Goal: Task Accomplishment & Management: Use online tool/utility

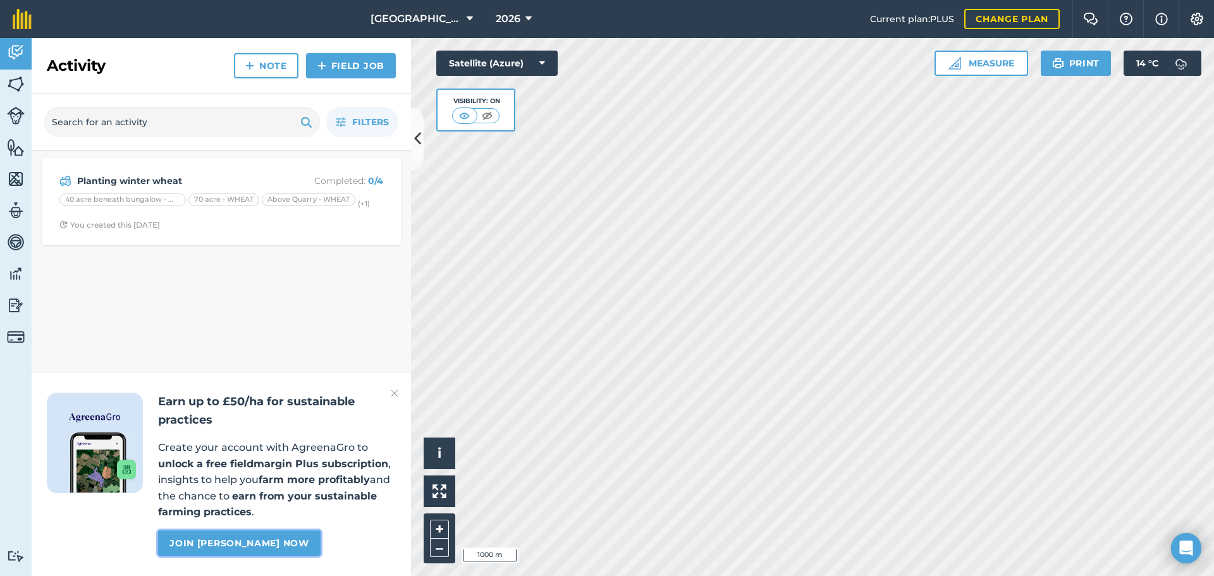
click at [233, 541] on link "Join [PERSON_NAME] now" at bounding box center [239, 543] width 162 height 25
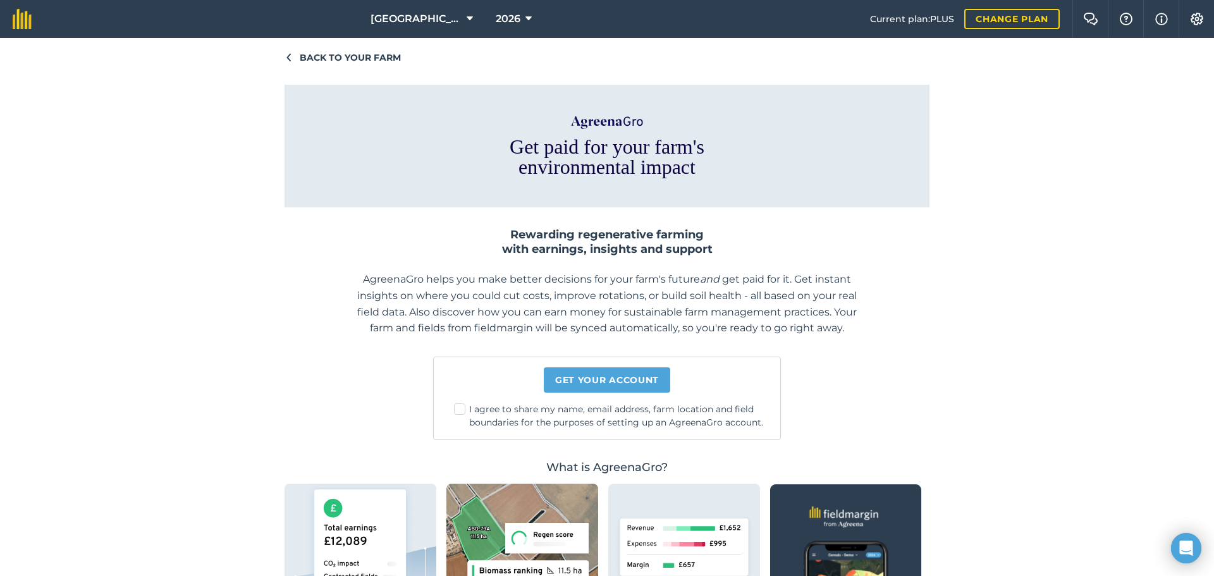
click at [218, 482] on div "Back to your farm Get paid for your farm's environmental impact Rewarding regen…" at bounding box center [607, 307] width 1214 height 538
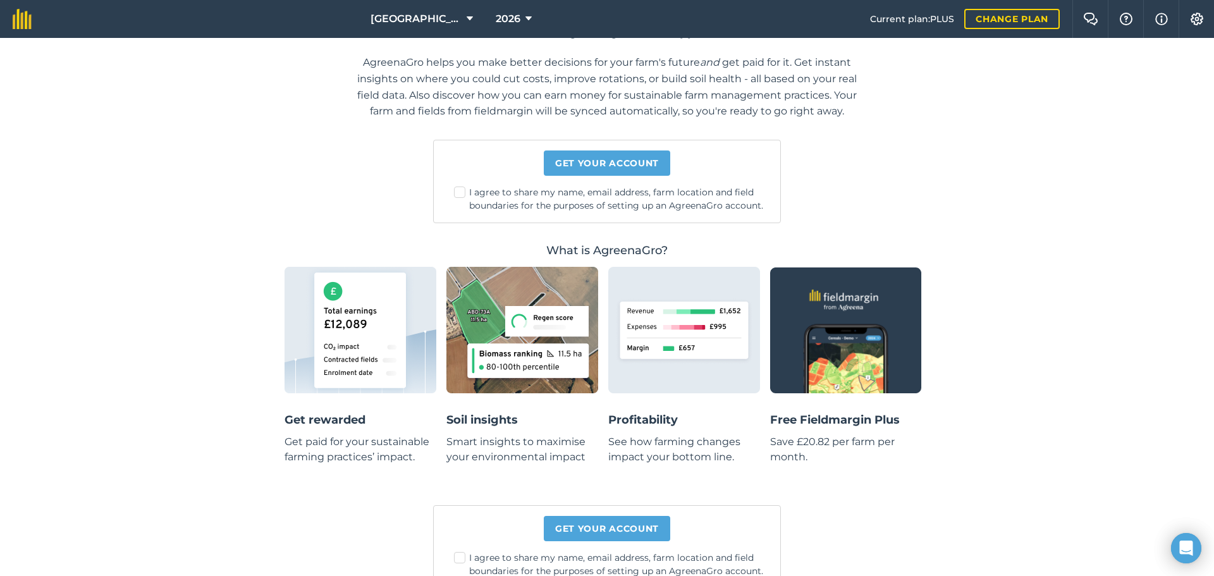
scroll to position [250, 0]
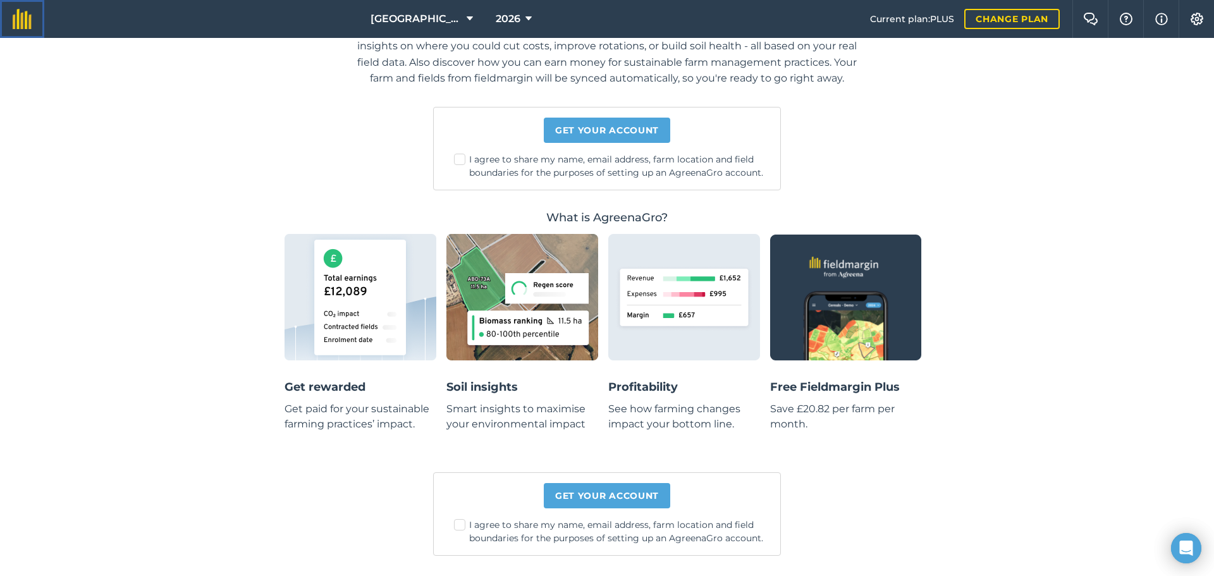
click at [9, 9] on link at bounding box center [22, 19] width 44 height 38
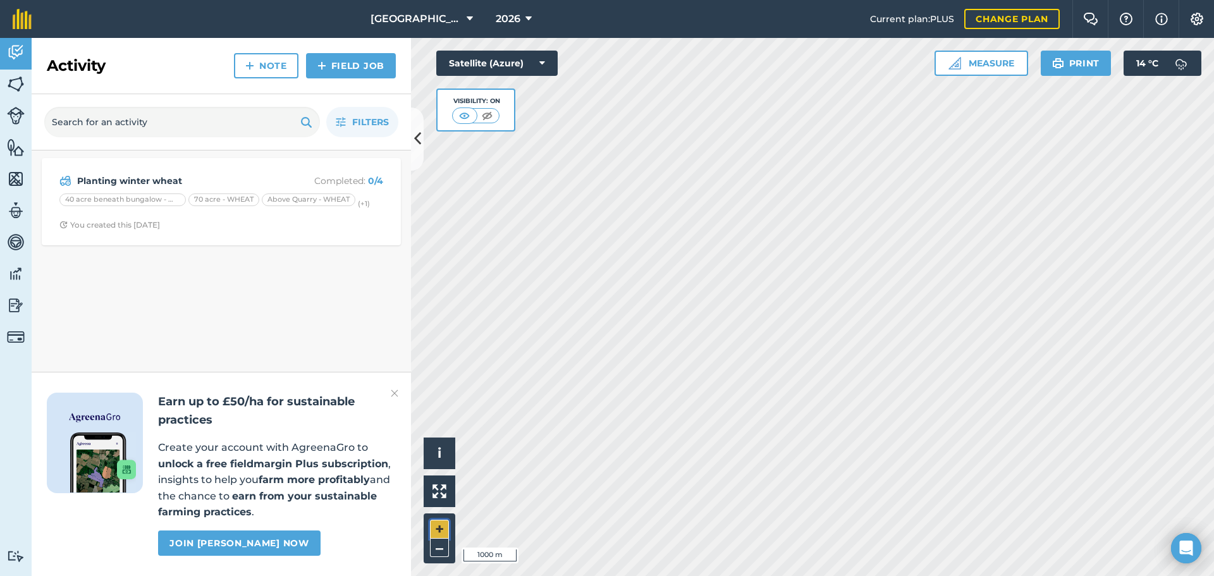
click at [443, 525] on button "+" at bounding box center [439, 529] width 19 height 19
click at [441, 526] on button "+" at bounding box center [439, 529] width 19 height 19
click at [441, 527] on button "+" at bounding box center [439, 529] width 19 height 19
click at [720, 575] on html "[GEOGRAPHIC_DATA] 2026 Current plan : PLUS Change plan Farm Chat Help Info Sett…" at bounding box center [607, 288] width 1214 height 576
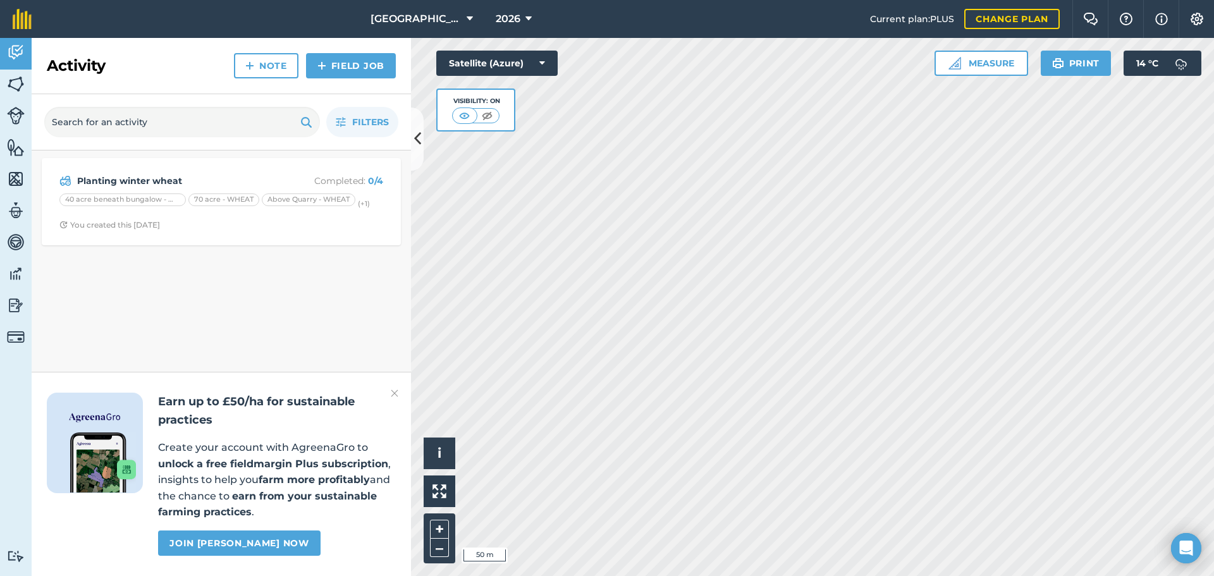
click at [634, 575] on html "[GEOGRAPHIC_DATA] 2026 Current plan : PLUS Change plan Farm Chat Help Info Sett…" at bounding box center [607, 288] width 1214 height 576
click at [586, 575] on html "[GEOGRAPHIC_DATA] 2026 Current plan : PLUS Change plan Farm Chat Help Info Sett…" at bounding box center [607, 288] width 1214 height 576
click at [443, 556] on button "–" at bounding box center [439, 548] width 19 height 18
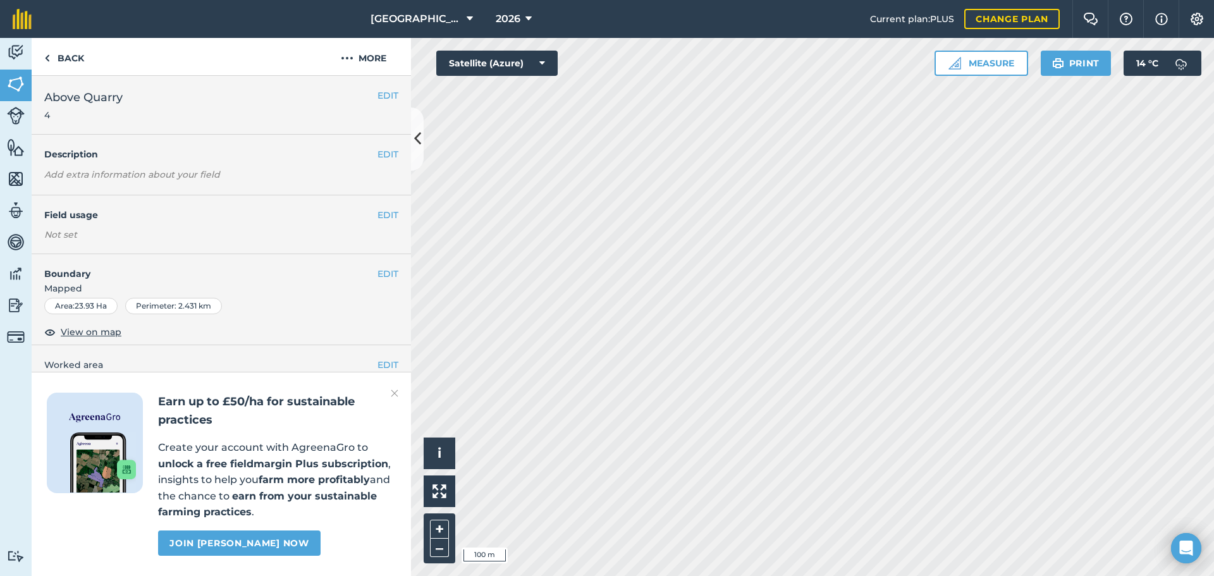
click at [395, 394] on img at bounding box center [395, 393] width 8 height 15
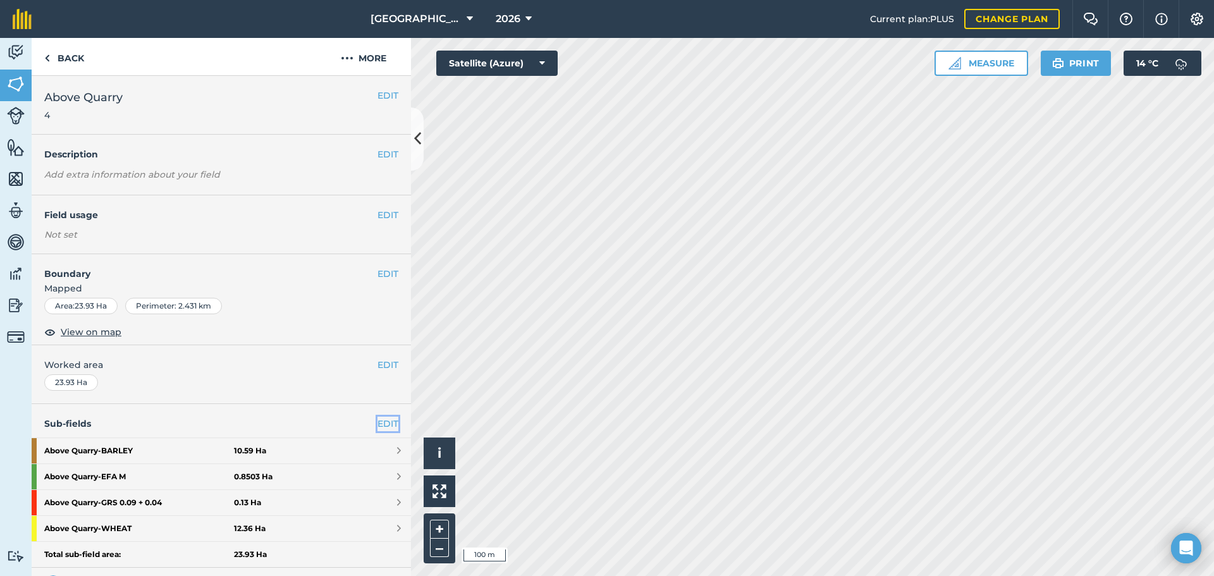
click at [378, 427] on link "EDIT" at bounding box center [388, 424] width 21 height 14
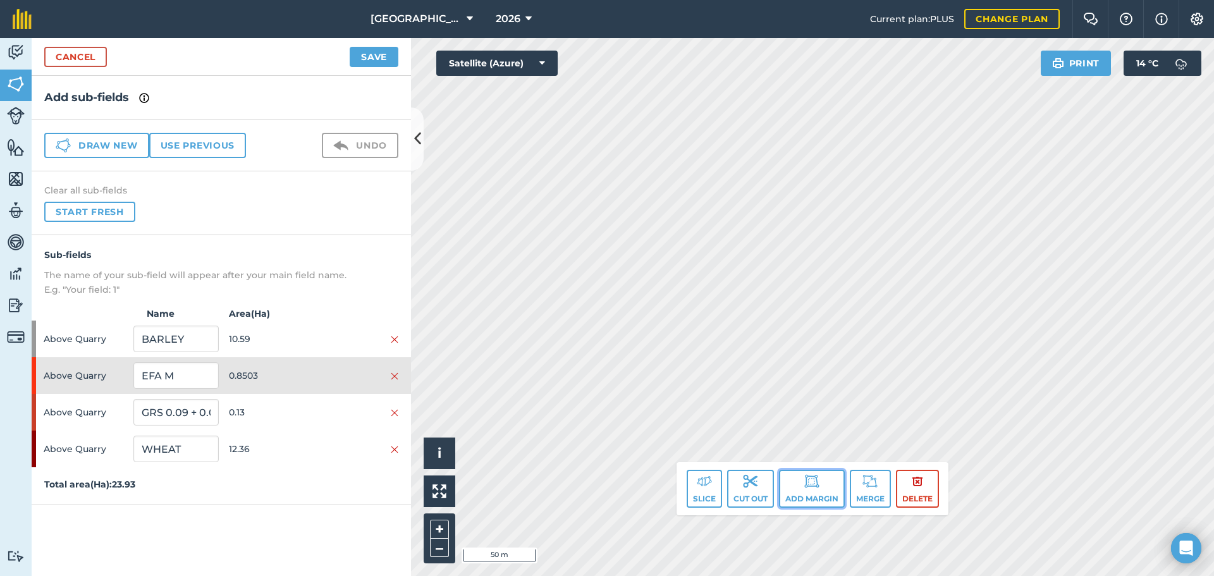
click at [811, 503] on button "Add margin" at bounding box center [812, 489] width 66 height 38
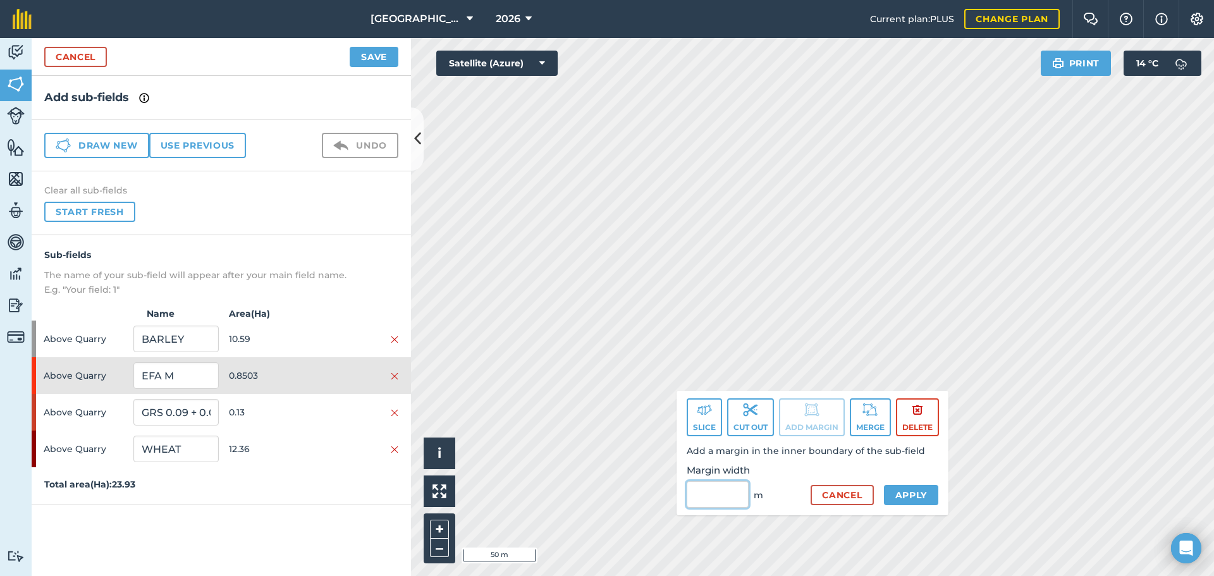
click at [732, 492] on input "Margin width" at bounding box center [718, 494] width 62 height 27
type input "3"
click at [916, 490] on button "Apply" at bounding box center [911, 495] width 55 height 20
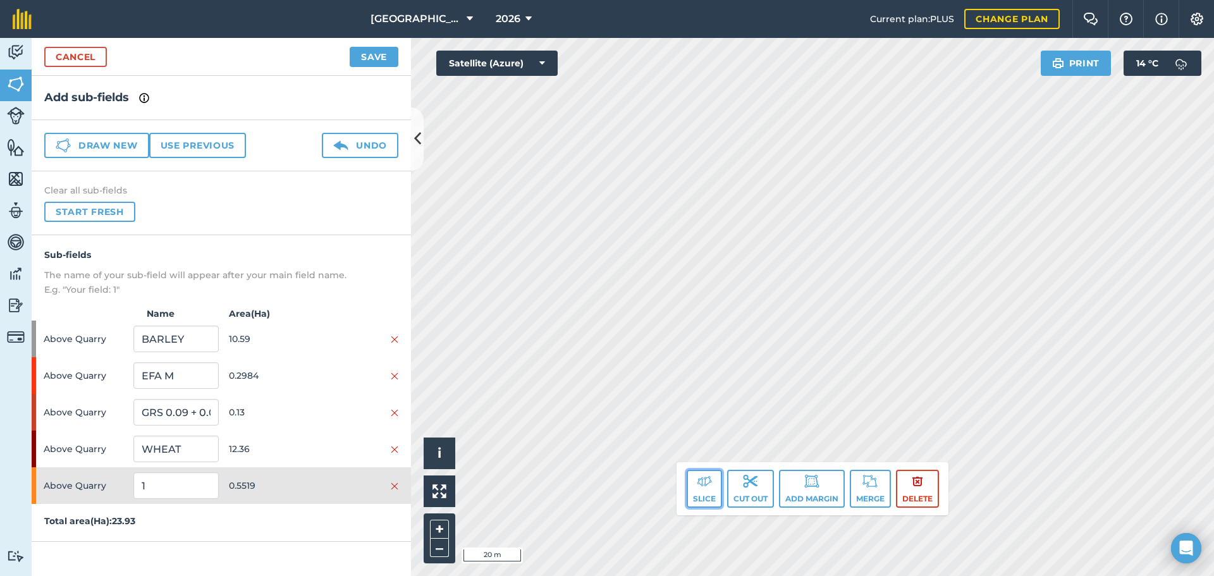
click at [692, 489] on button "Slice" at bounding box center [704, 489] width 35 height 38
click at [706, 491] on button "Slice" at bounding box center [704, 489] width 35 height 38
click at [693, 489] on button "Slice" at bounding box center [704, 489] width 35 height 38
click at [352, 152] on button "Undo" at bounding box center [360, 145] width 77 height 25
click at [756, 491] on button "Cut out" at bounding box center [750, 489] width 47 height 38
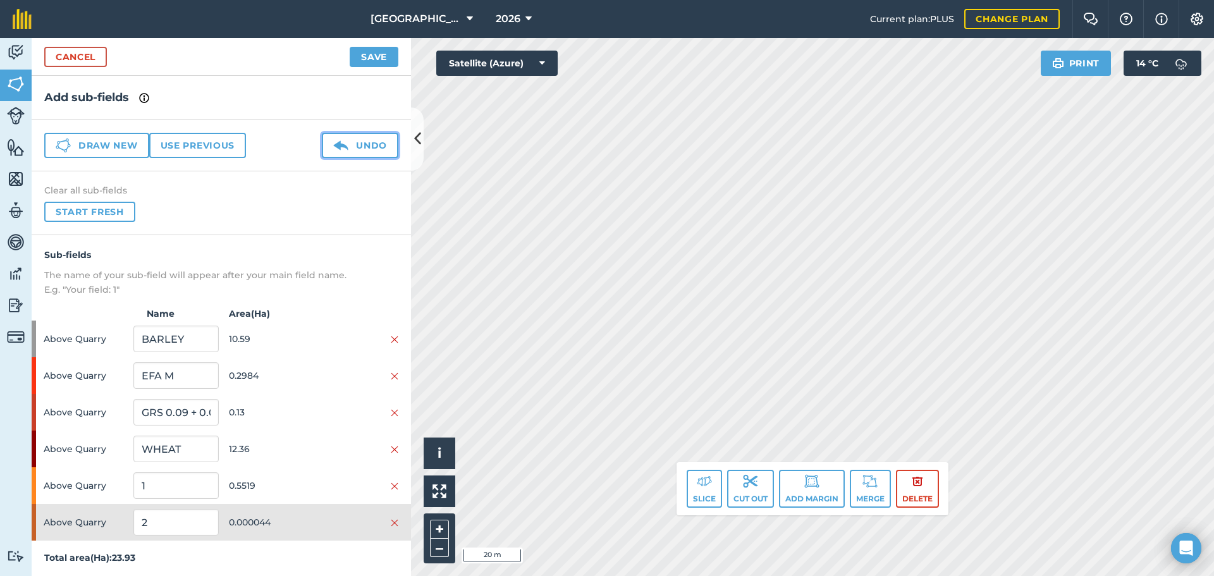
click at [353, 140] on button "Undo" at bounding box center [360, 145] width 77 height 25
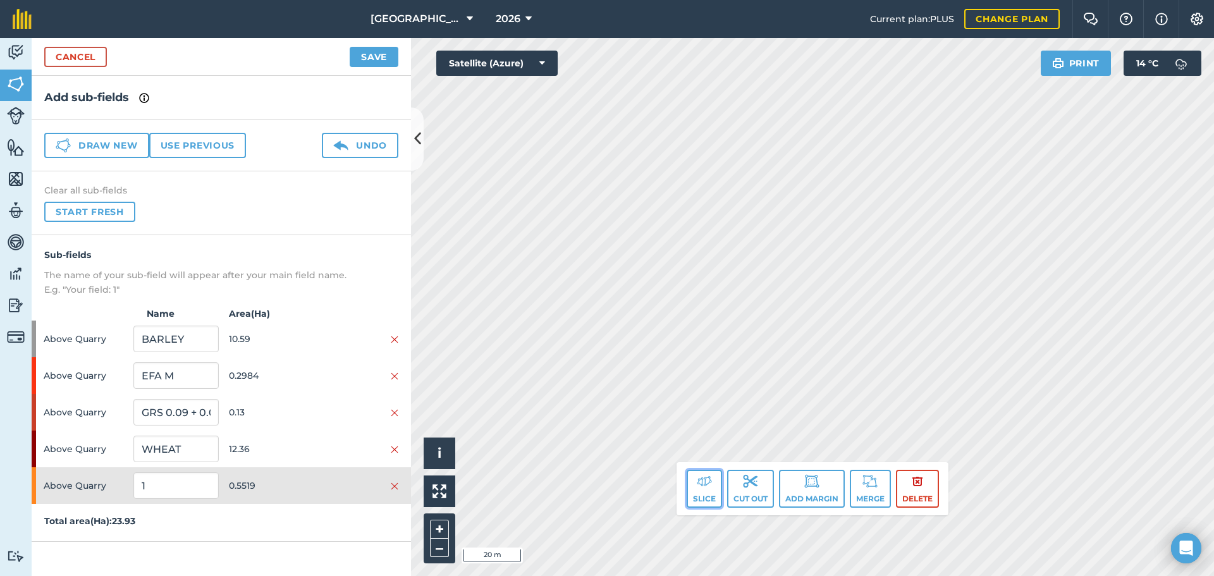
click at [704, 480] on img at bounding box center [704, 481] width 15 height 15
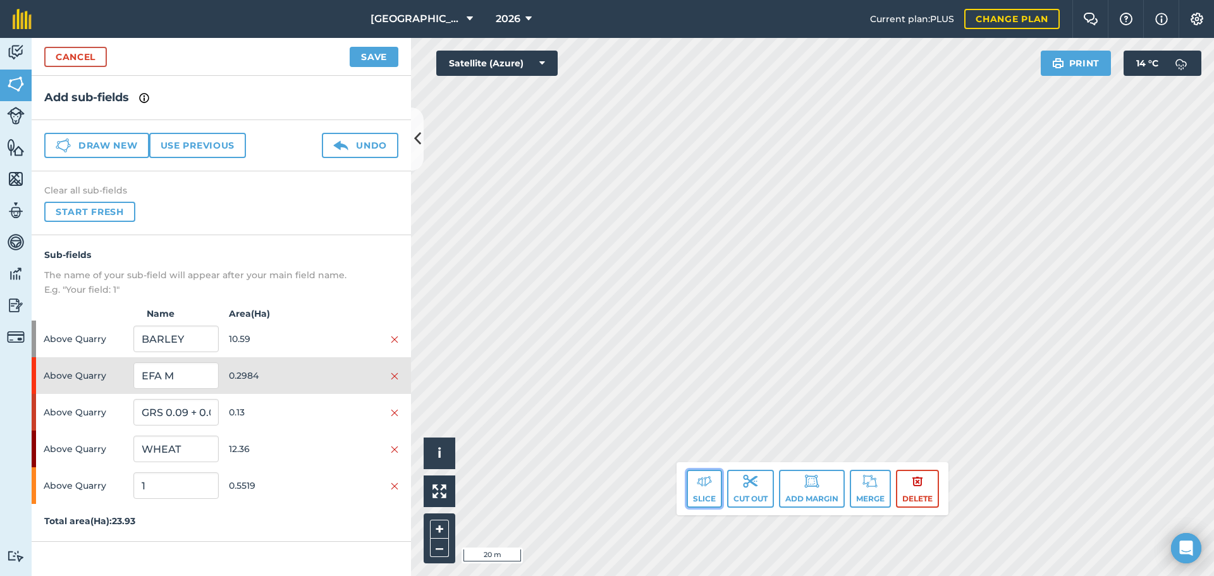
click at [697, 476] on img at bounding box center [704, 481] width 15 height 15
click at [708, 478] on img at bounding box center [704, 481] width 15 height 15
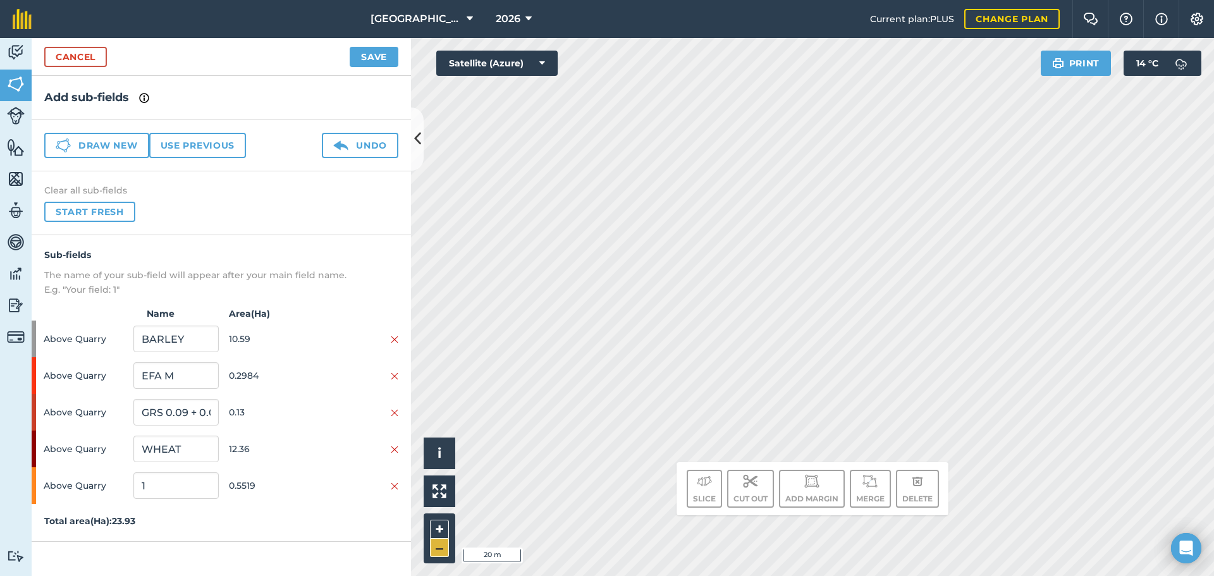
click at [436, 546] on div "Click to start drawing. Line must start & end outside boundary i © 2025 TomTom,…" at bounding box center [812, 307] width 803 height 538
click at [453, 575] on html "[GEOGRAPHIC_DATA] 2026 Current plan : PLUS Change plan Farm Chat Help Info Sett…" at bounding box center [607, 288] width 1214 height 576
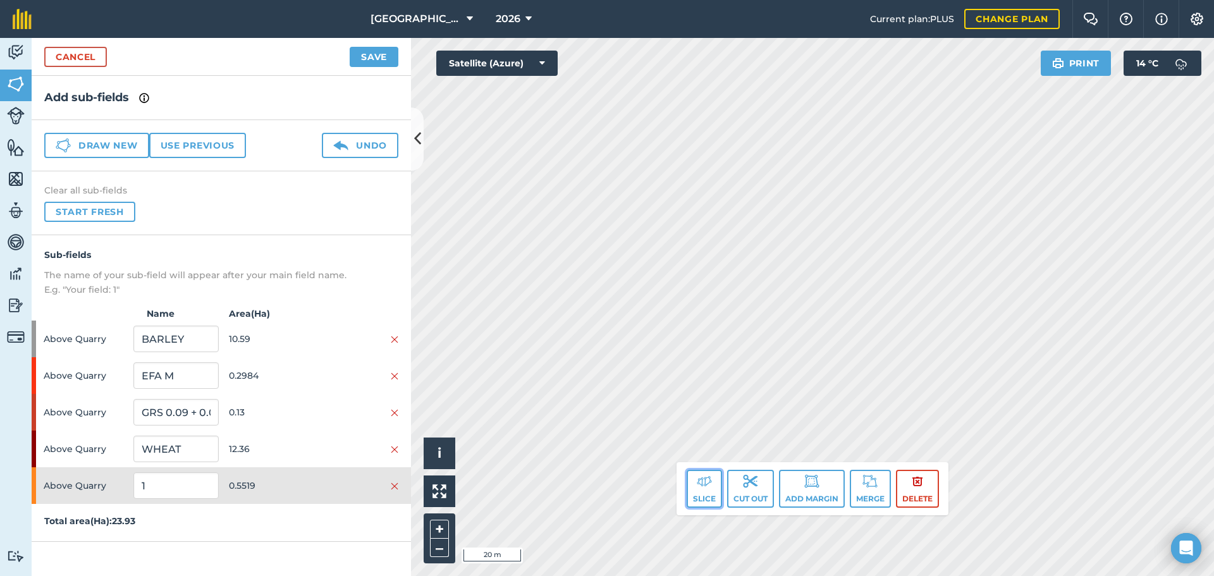
click at [691, 496] on button "Slice" at bounding box center [704, 489] width 35 height 38
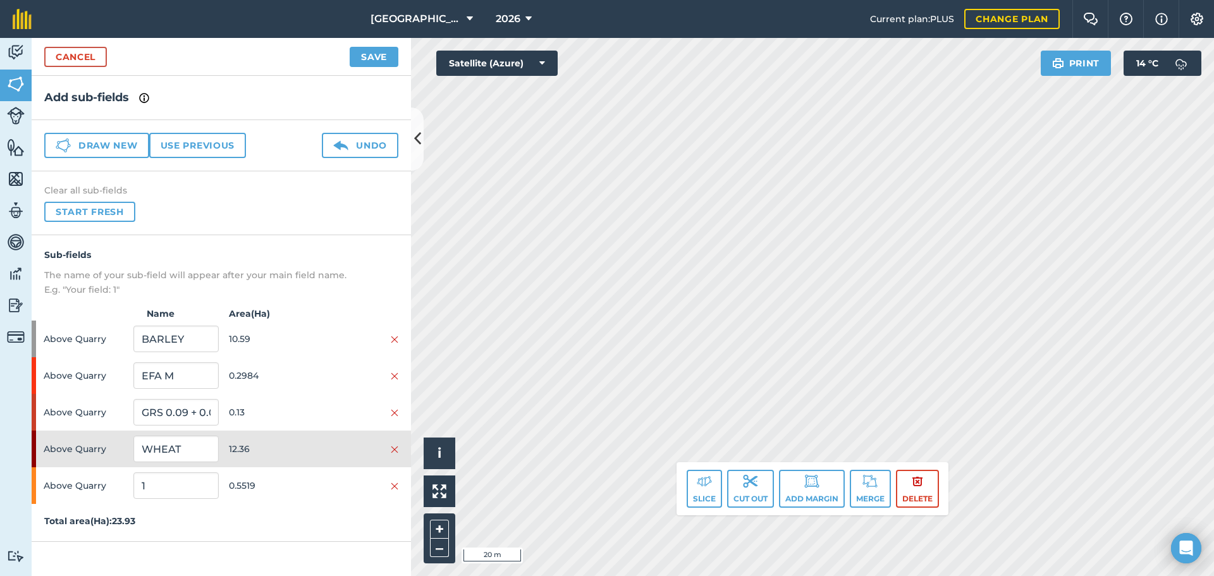
click at [722, 481] on div "Slice Cut out Add margin Merge Delete" at bounding box center [813, 489] width 252 height 38
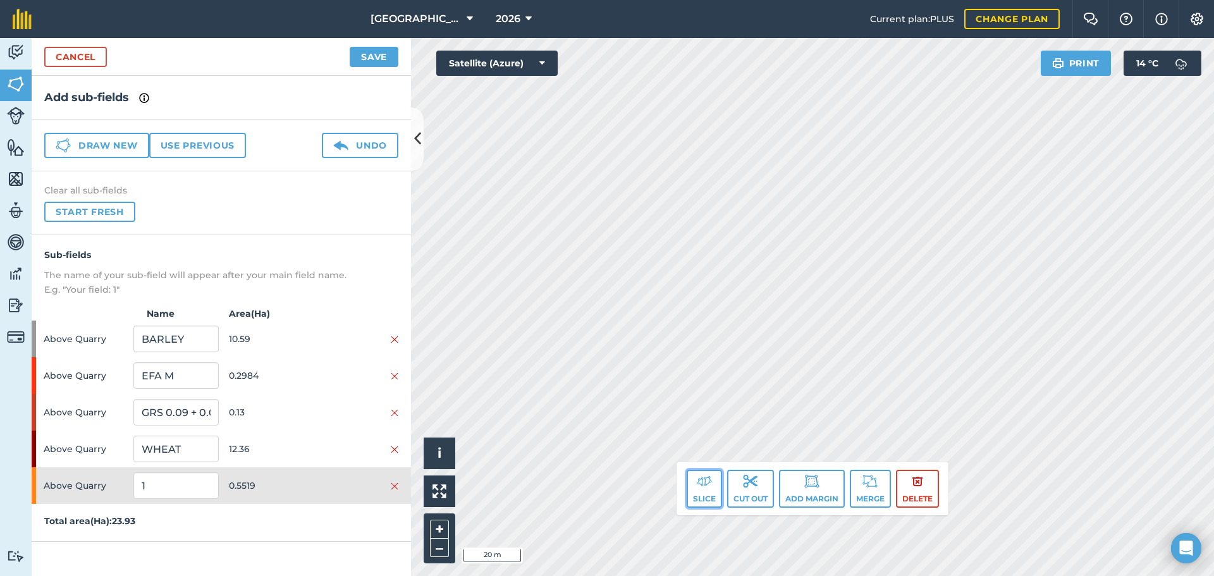
click at [704, 495] on button "Slice" at bounding box center [704, 489] width 35 height 38
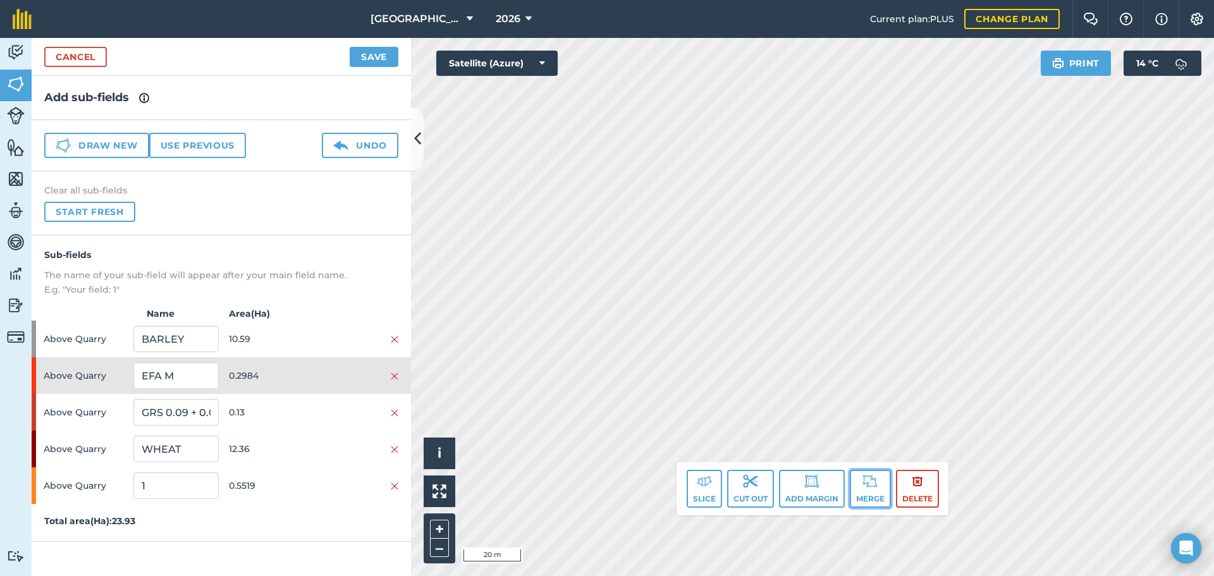
click at [868, 488] on img at bounding box center [870, 481] width 15 height 15
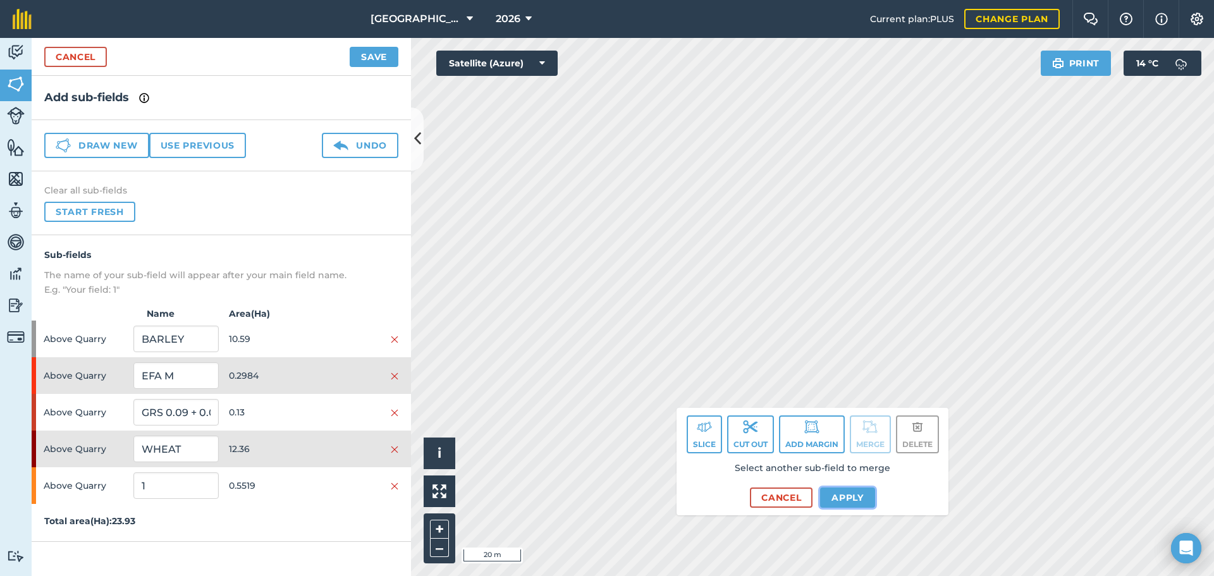
click at [835, 498] on button "Apply" at bounding box center [847, 498] width 55 height 20
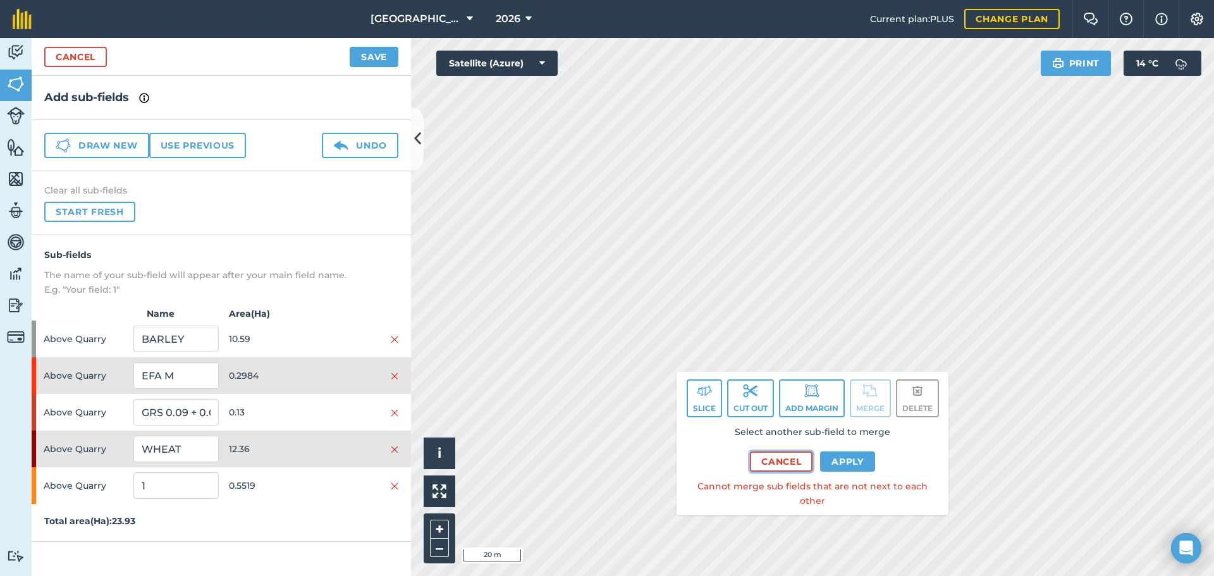
drag, startPoint x: 785, startPoint y: 481, endPoint x: 786, endPoint y: 474, distance: 7.0
click at [786, 472] on button "Cancel" at bounding box center [781, 462] width 63 height 20
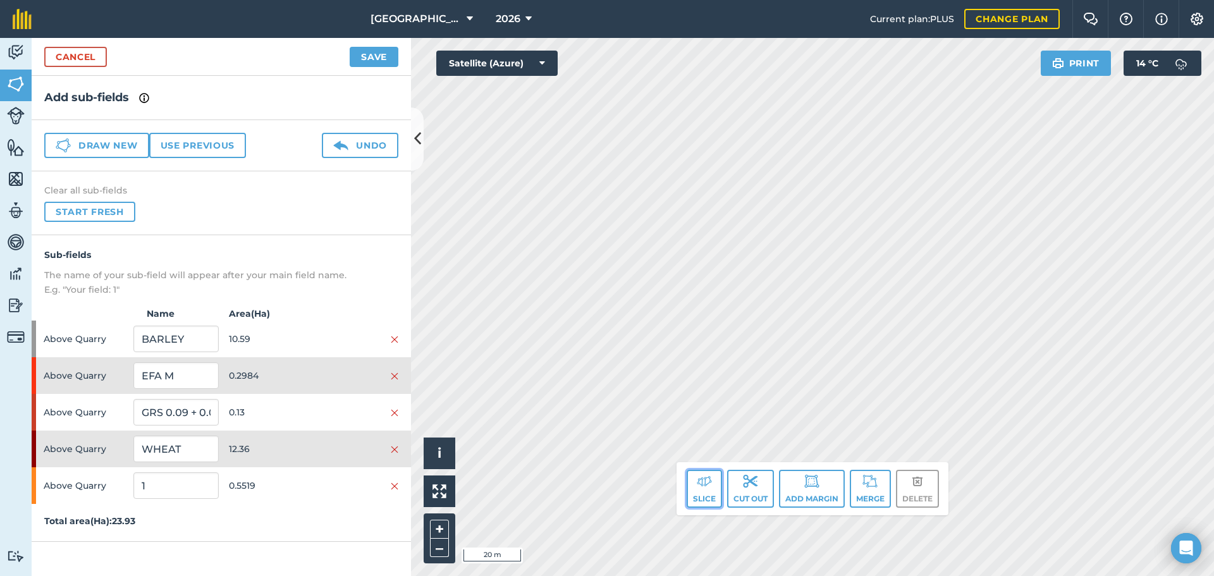
click at [697, 484] on img at bounding box center [704, 481] width 15 height 15
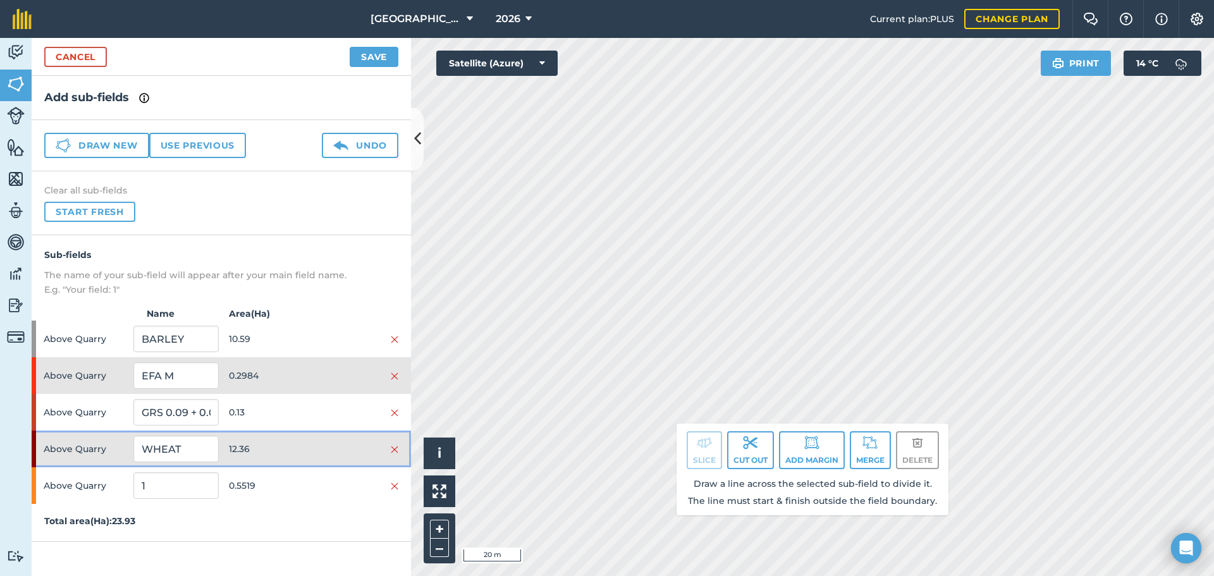
click at [271, 453] on span "12.36" at bounding box center [271, 449] width 85 height 24
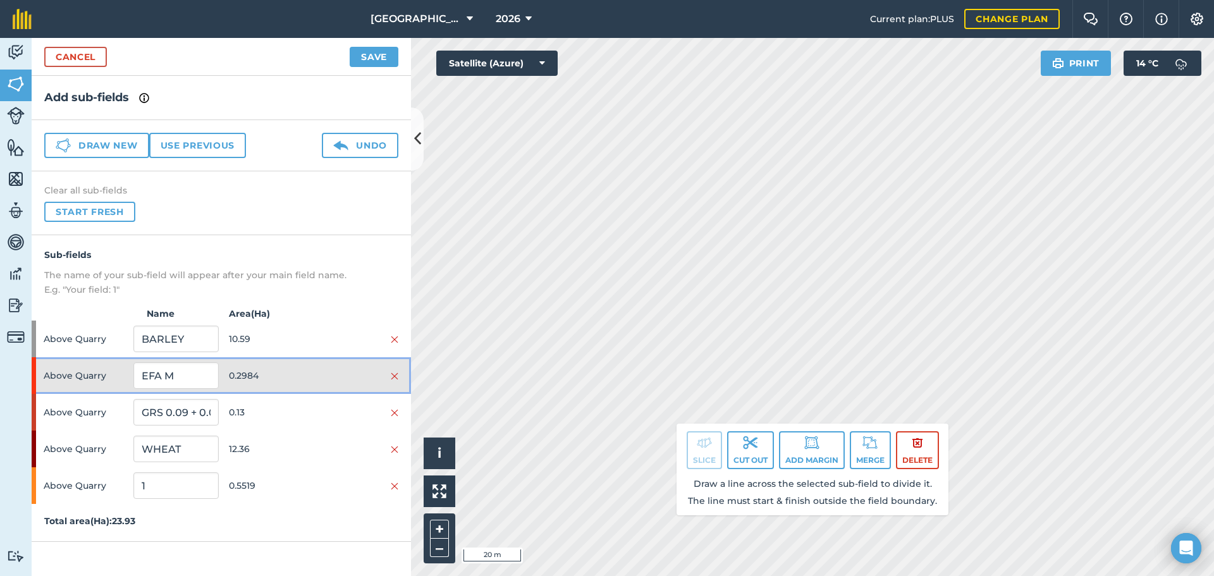
click at [320, 379] on div at bounding box center [356, 376] width 85 height 14
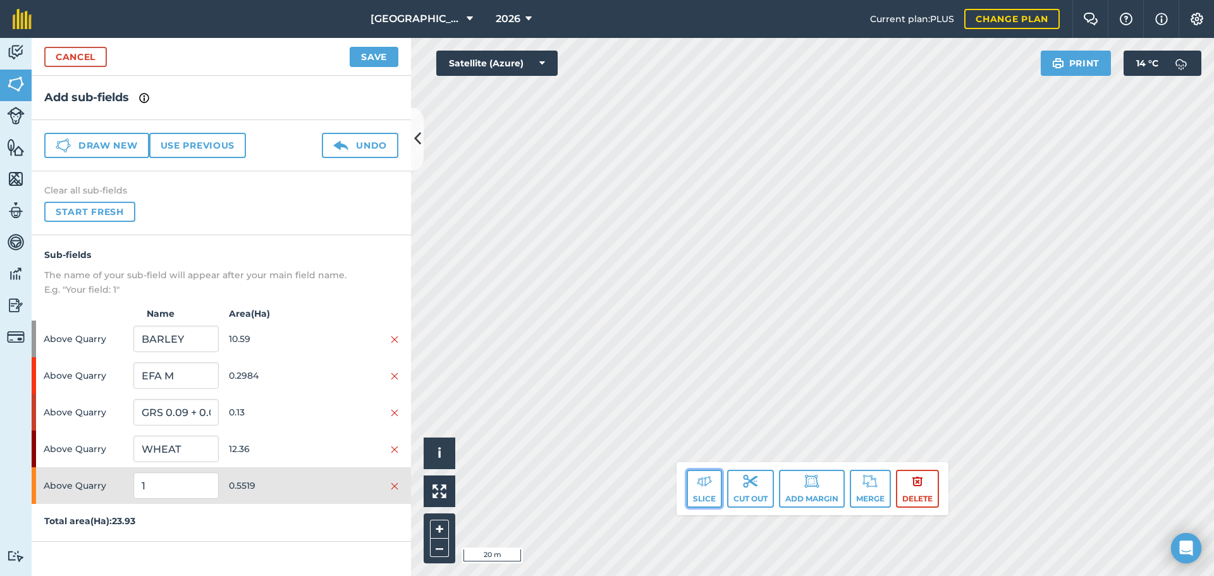
click at [710, 492] on button "Slice" at bounding box center [704, 489] width 35 height 38
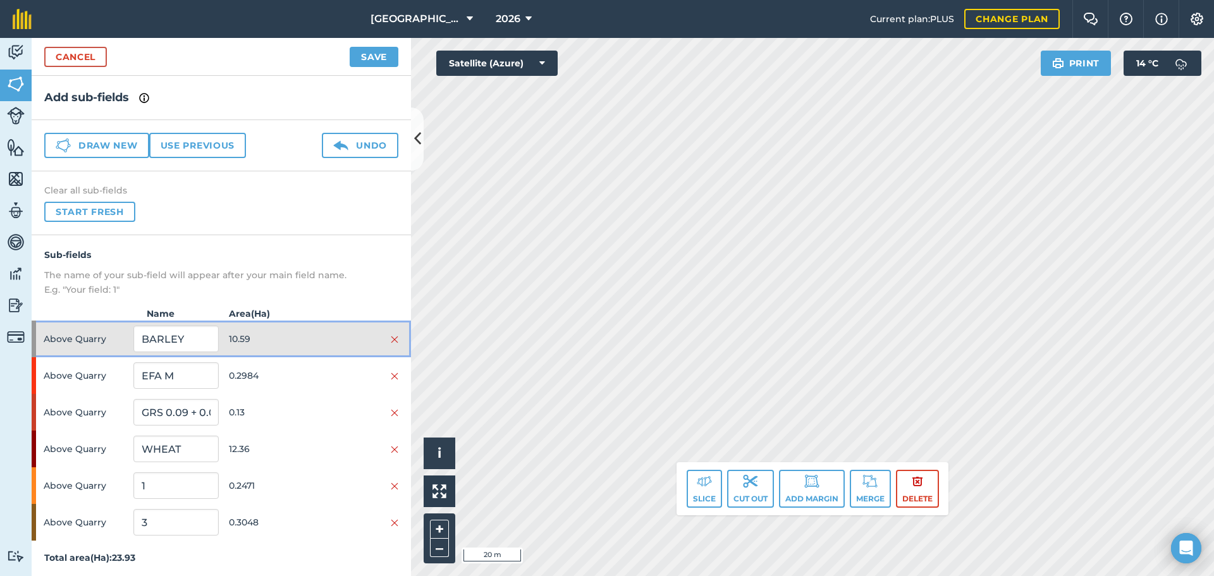
click at [322, 353] on div "Above Quarry BARLEY 10.59" at bounding box center [221, 339] width 379 height 37
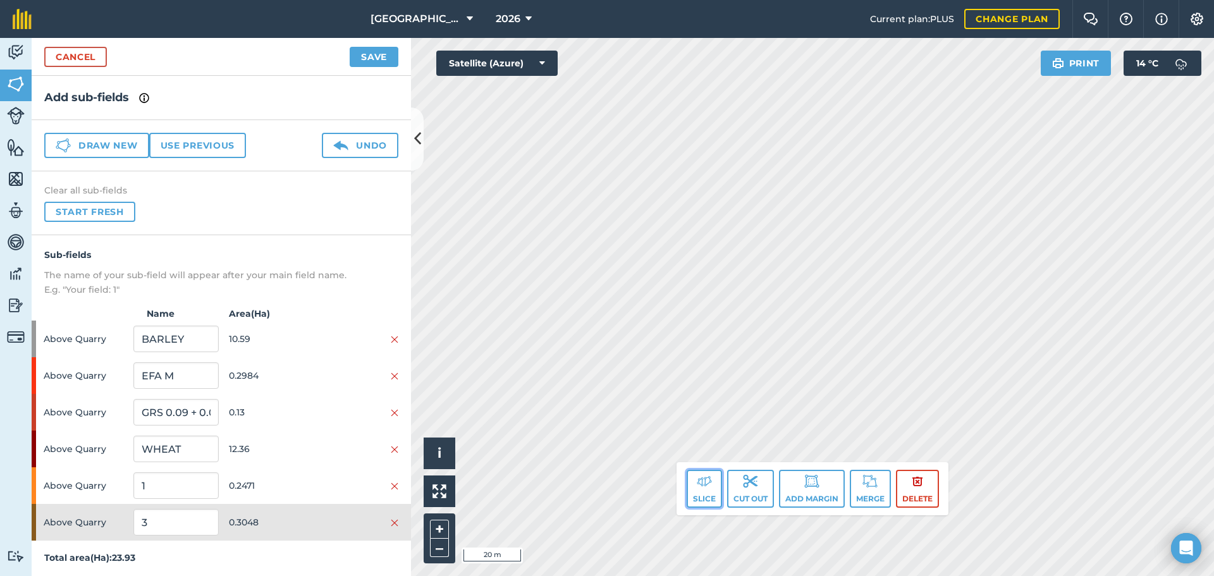
click at [706, 495] on button "Slice" at bounding box center [704, 489] width 35 height 38
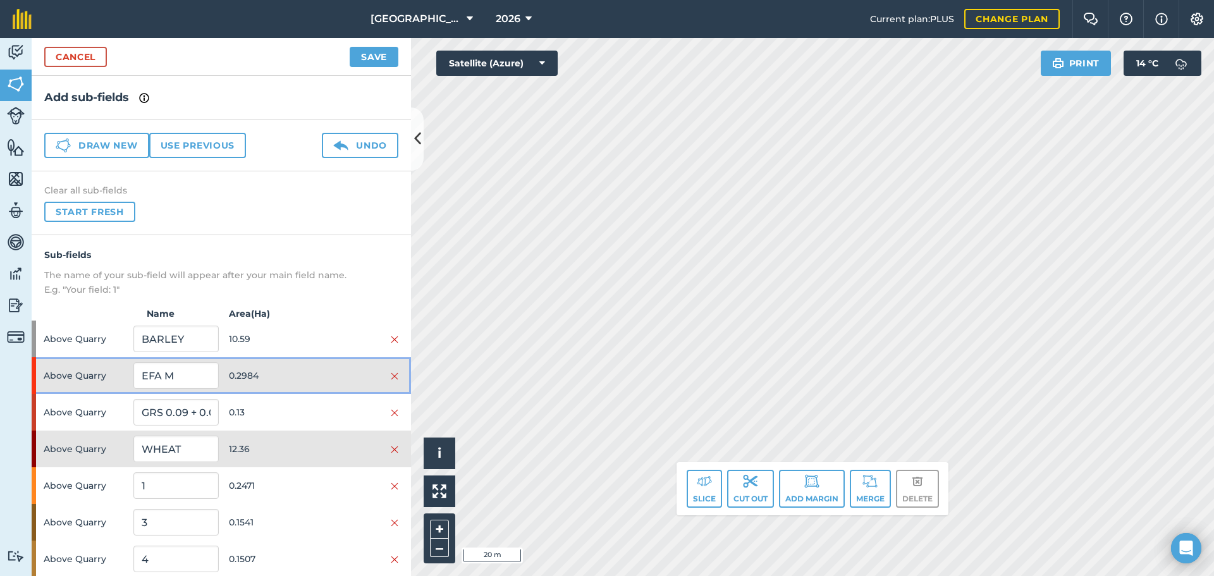
click at [324, 361] on div "Above Quarry EFA M 0.2984" at bounding box center [221, 375] width 379 height 37
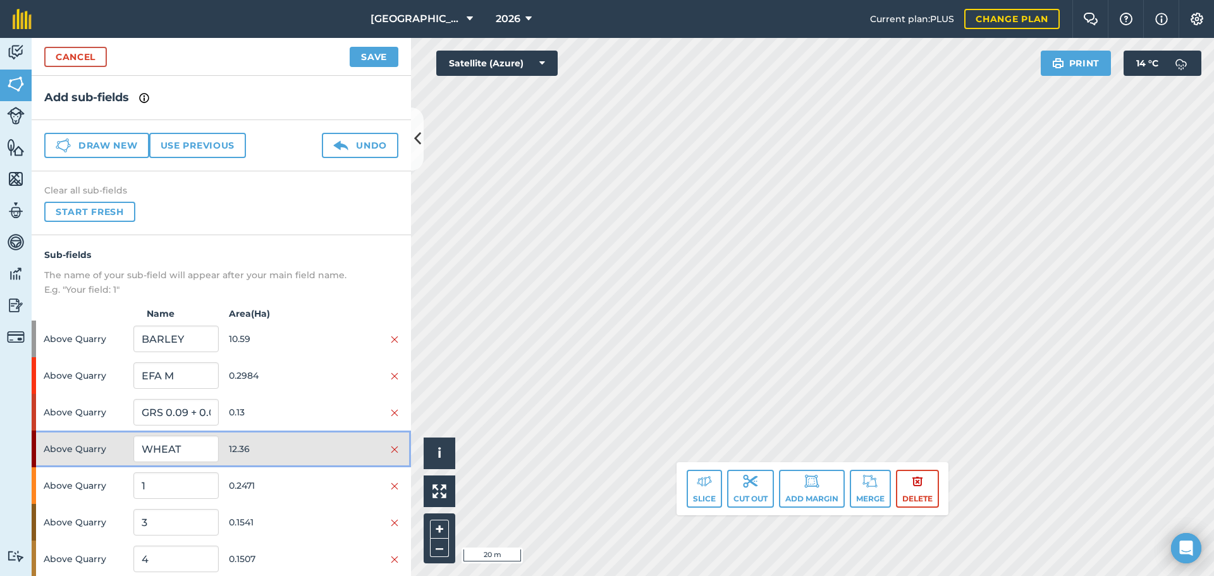
click at [319, 454] on div at bounding box center [356, 449] width 85 height 14
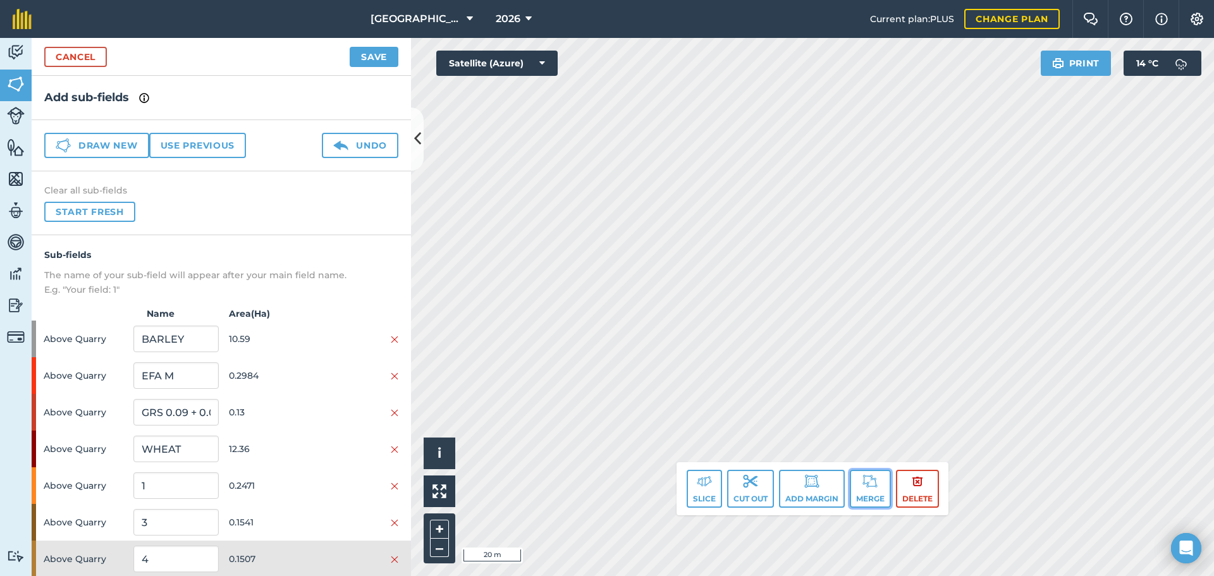
click at [864, 490] on button "Merge" at bounding box center [870, 489] width 41 height 38
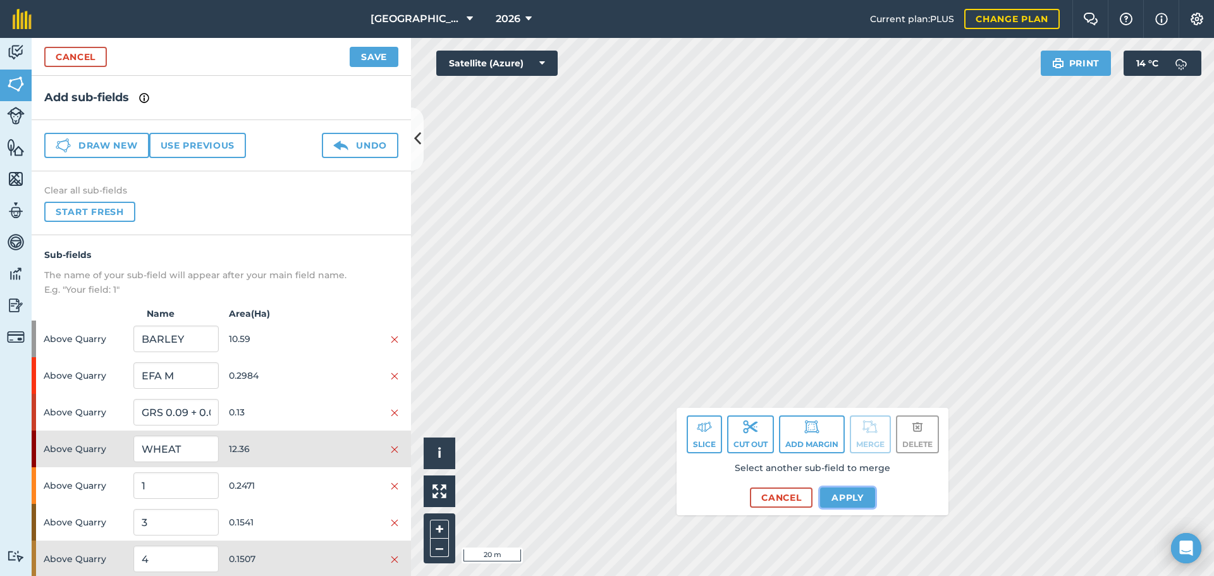
click at [856, 488] on button "Apply" at bounding box center [847, 498] width 55 height 20
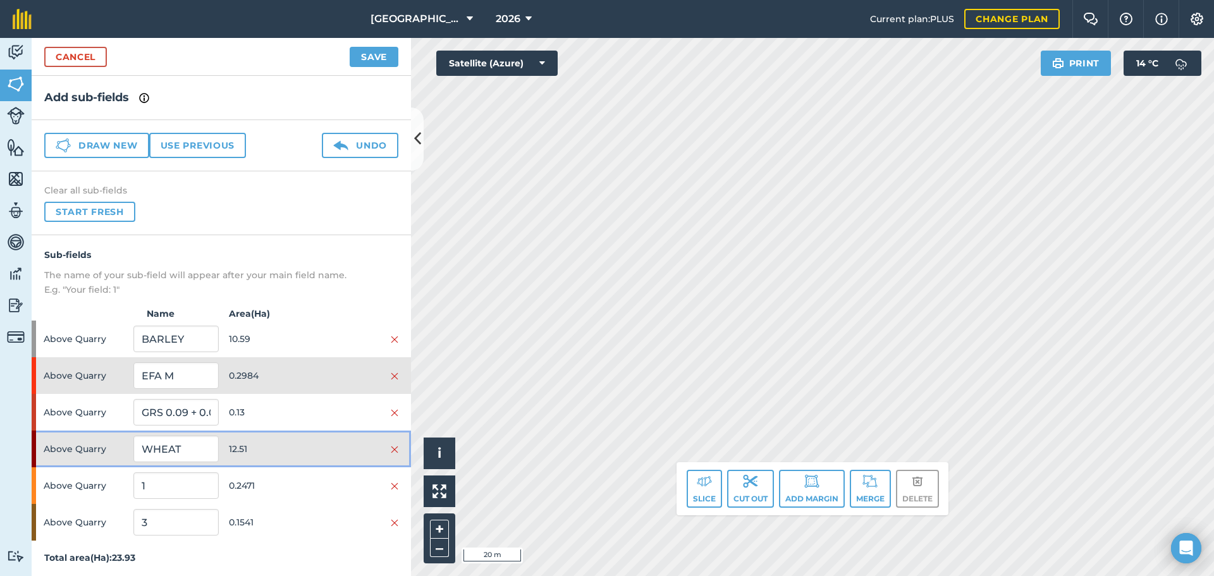
click at [263, 450] on span "12.51" at bounding box center [271, 449] width 85 height 24
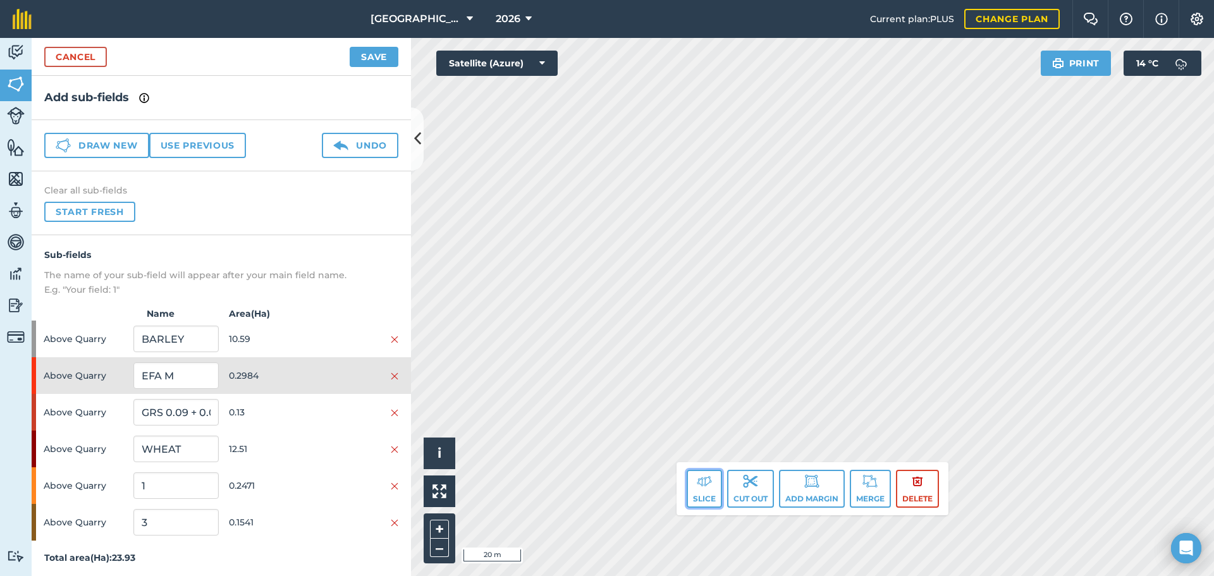
drag, startPoint x: 686, startPoint y: 502, endPoint x: 690, endPoint y: 496, distance: 6.8
click at [690, 496] on button "Slice" at bounding box center [704, 489] width 35 height 38
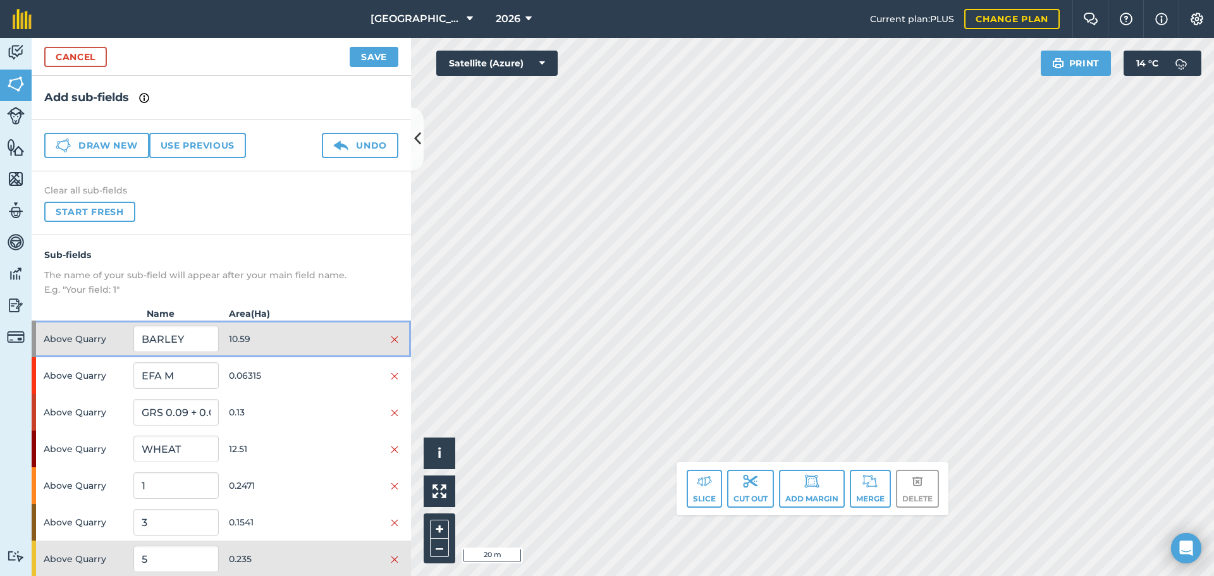
drag, startPoint x: 355, startPoint y: 337, endPoint x: 365, endPoint y: 336, distance: 9.5
click at [365, 336] on div at bounding box center [356, 339] width 85 height 14
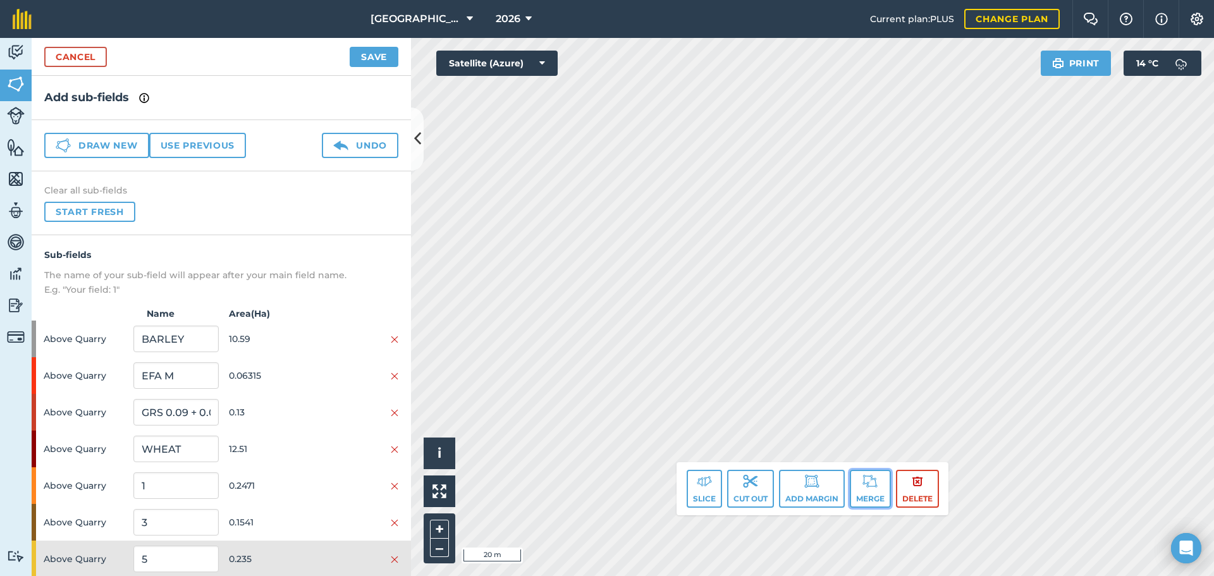
click at [873, 492] on button "Merge" at bounding box center [870, 489] width 41 height 38
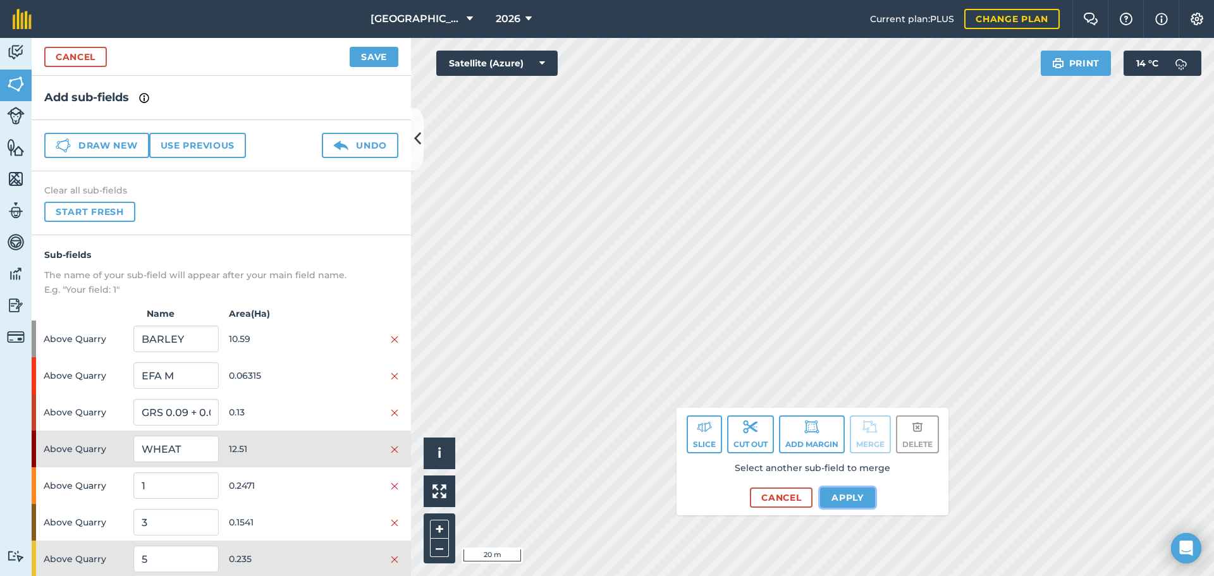
click at [830, 497] on button "Apply" at bounding box center [847, 498] width 55 height 20
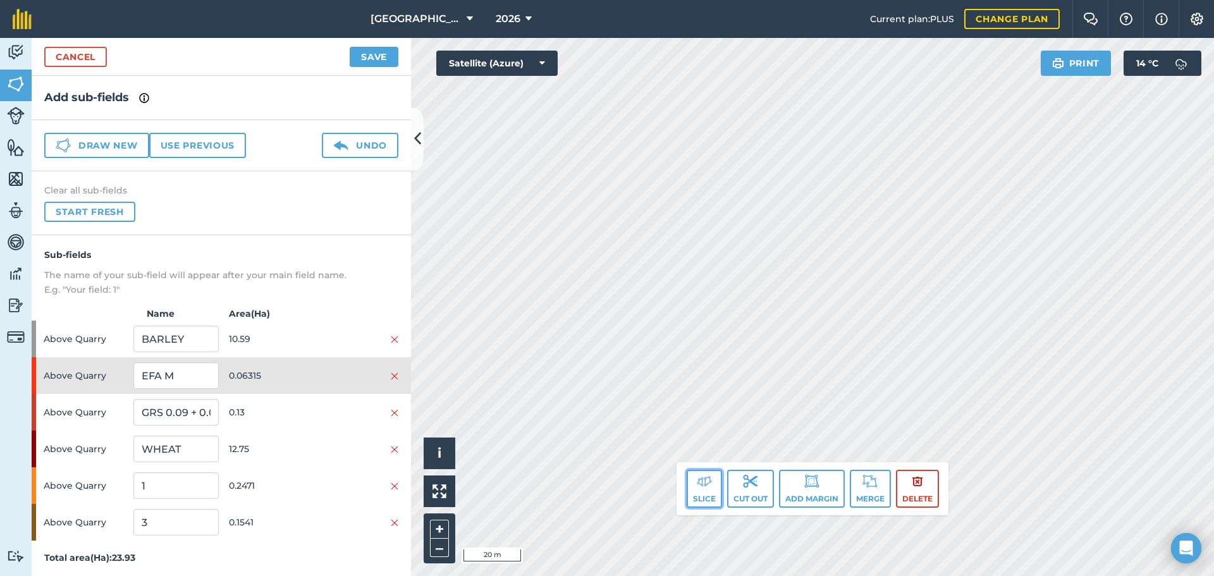
click at [703, 495] on button "Slice" at bounding box center [704, 489] width 35 height 38
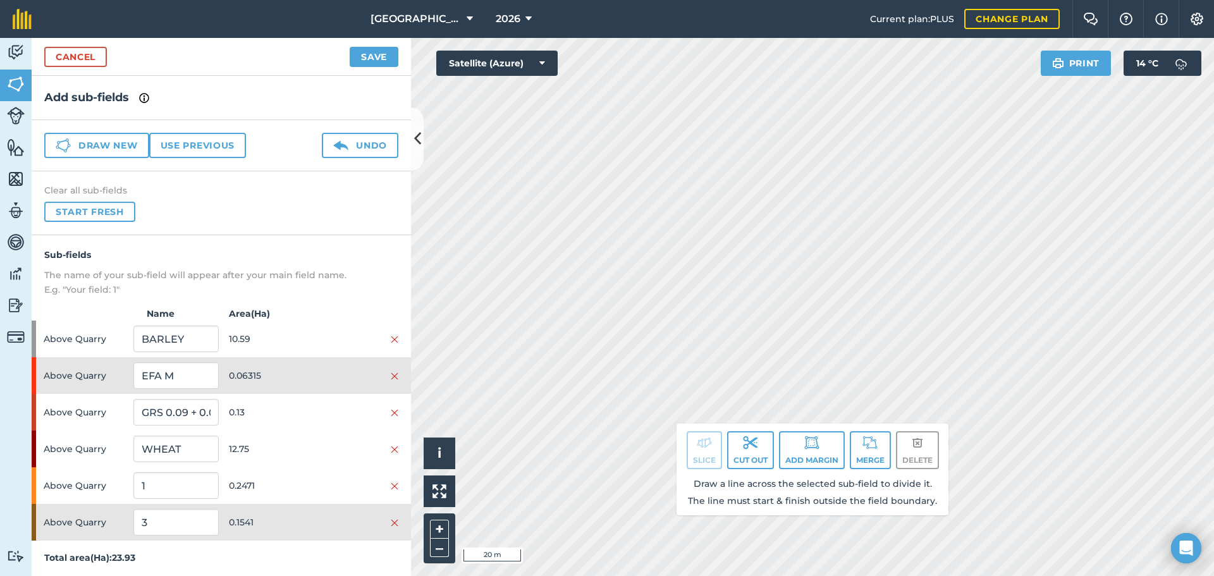
click at [304, 254] on h4 "Sub-fields" at bounding box center [221, 255] width 354 height 14
click at [740, 453] on button "Cut out" at bounding box center [750, 450] width 47 height 38
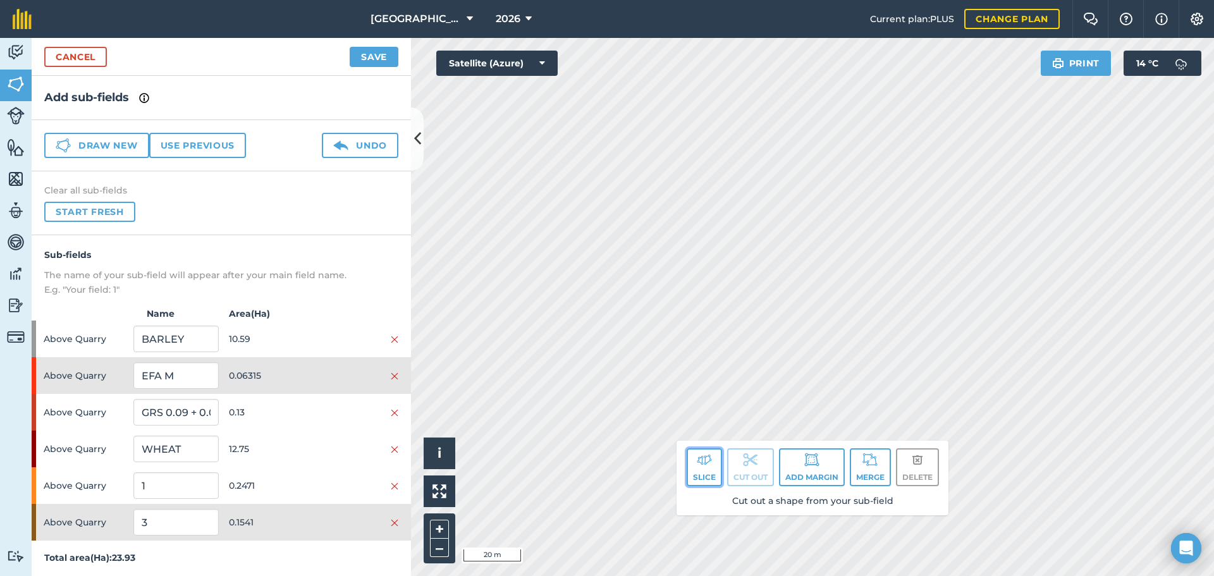
click at [713, 463] on button "Slice" at bounding box center [704, 467] width 35 height 38
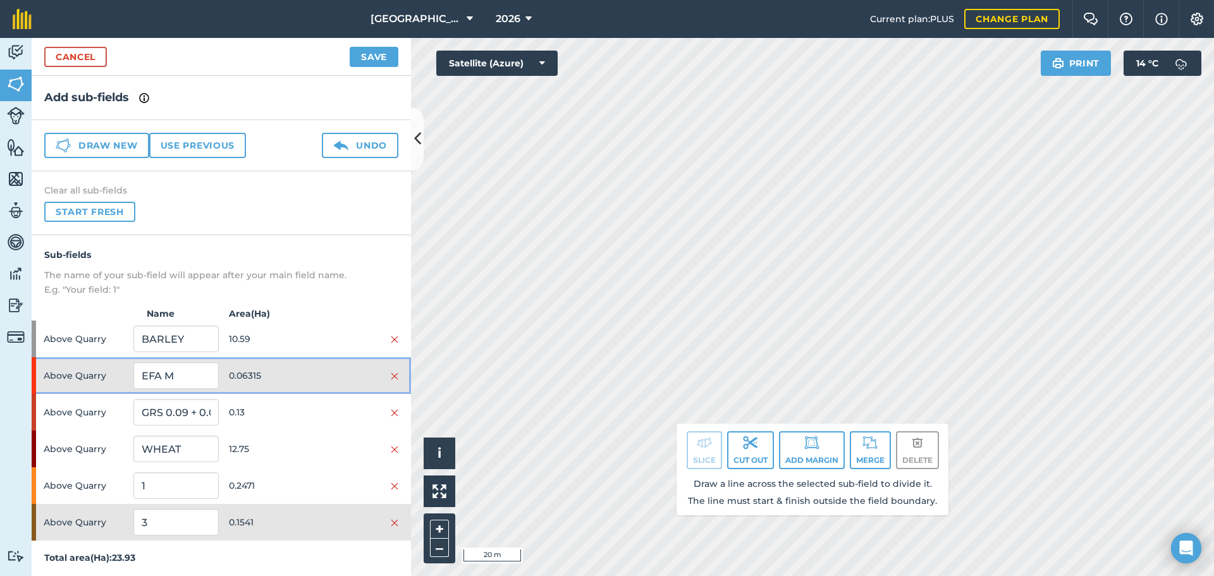
click at [300, 369] on span "0.06315" at bounding box center [271, 376] width 85 height 24
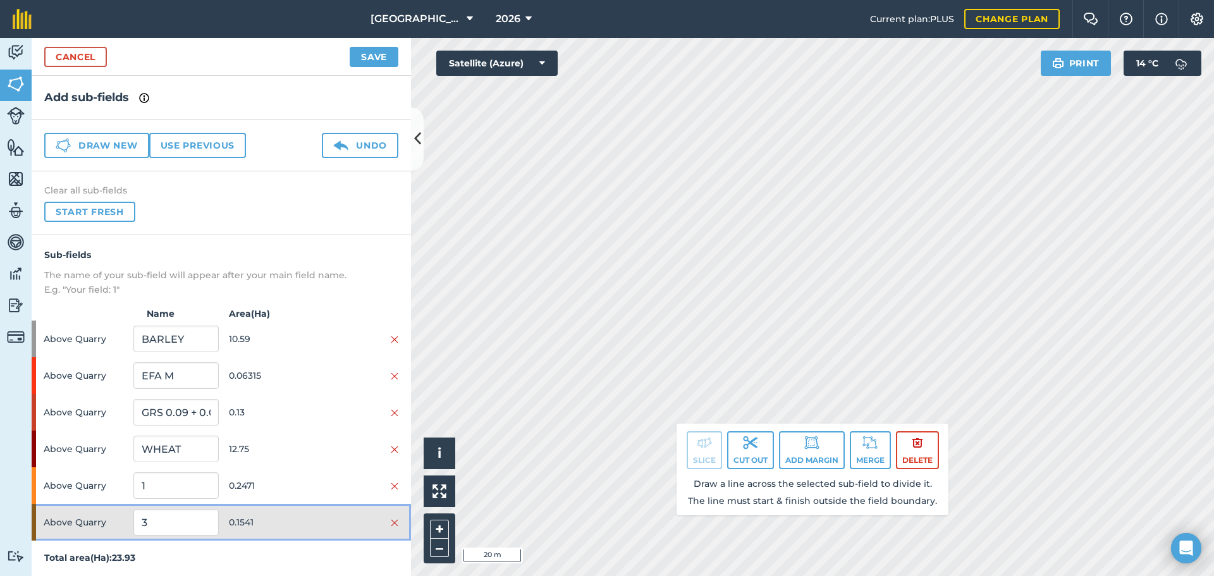
click at [288, 524] on span "0.1541" at bounding box center [271, 522] width 85 height 24
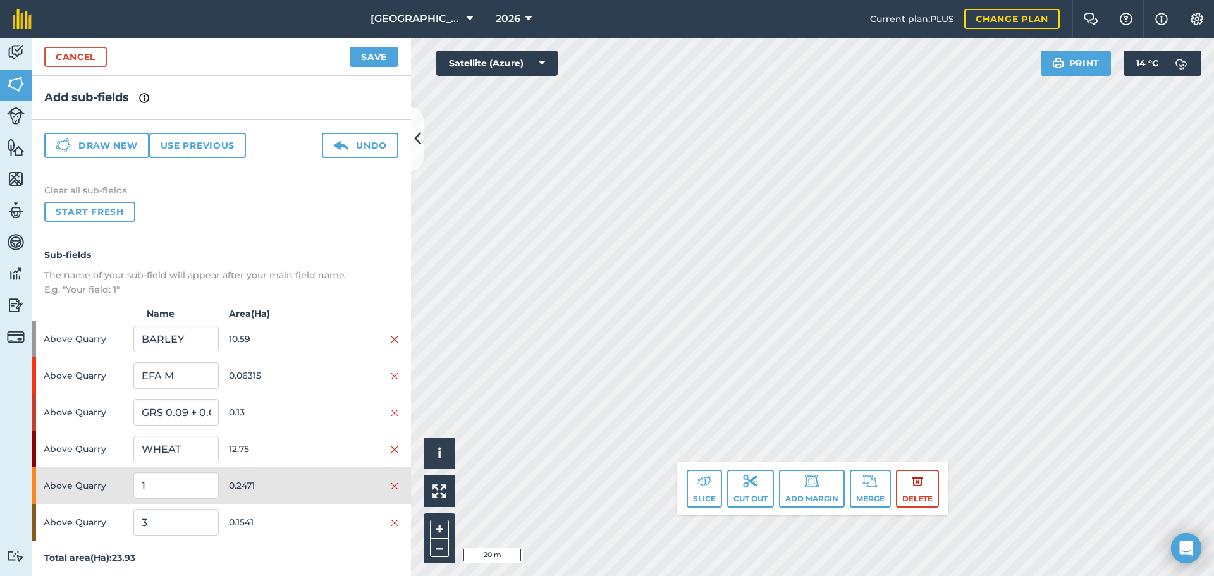
drag, startPoint x: 680, startPoint y: 483, endPoint x: 689, endPoint y: 483, distance: 8.2
click at [682, 482] on div "Slice Cut out Add margin Merge Delete" at bounding box center [813, 488] width 272 height 53
click at [690, 483] on button "Slice" at bounding box center [704, 489] width 35 height 38
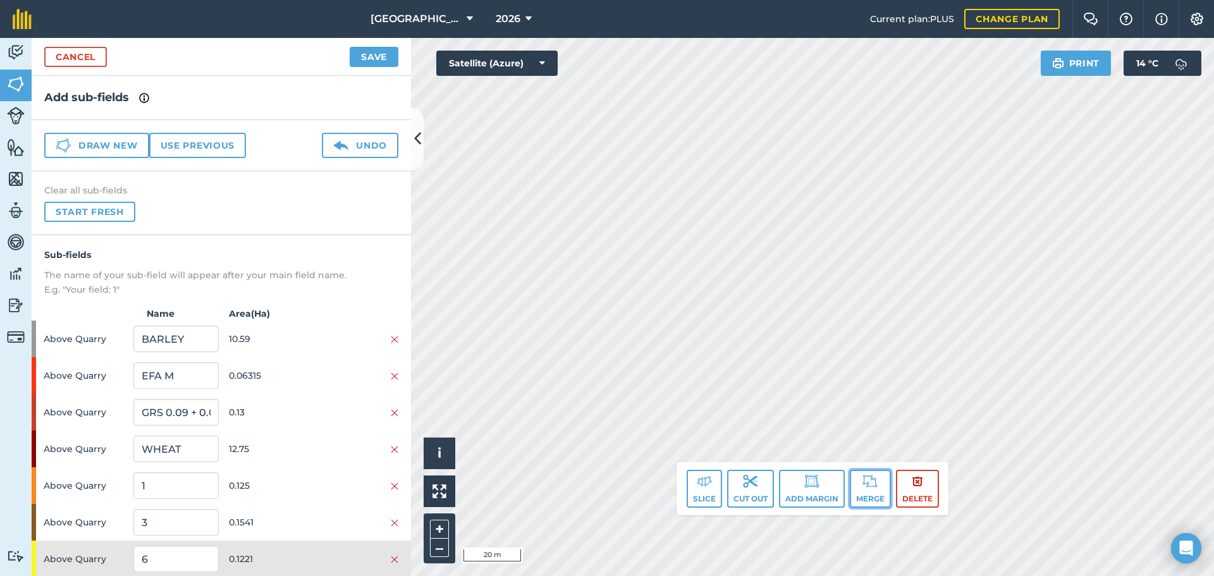
click at [858, 483] on button "Merge" at bounding box center [870, 489] width 41 height 38
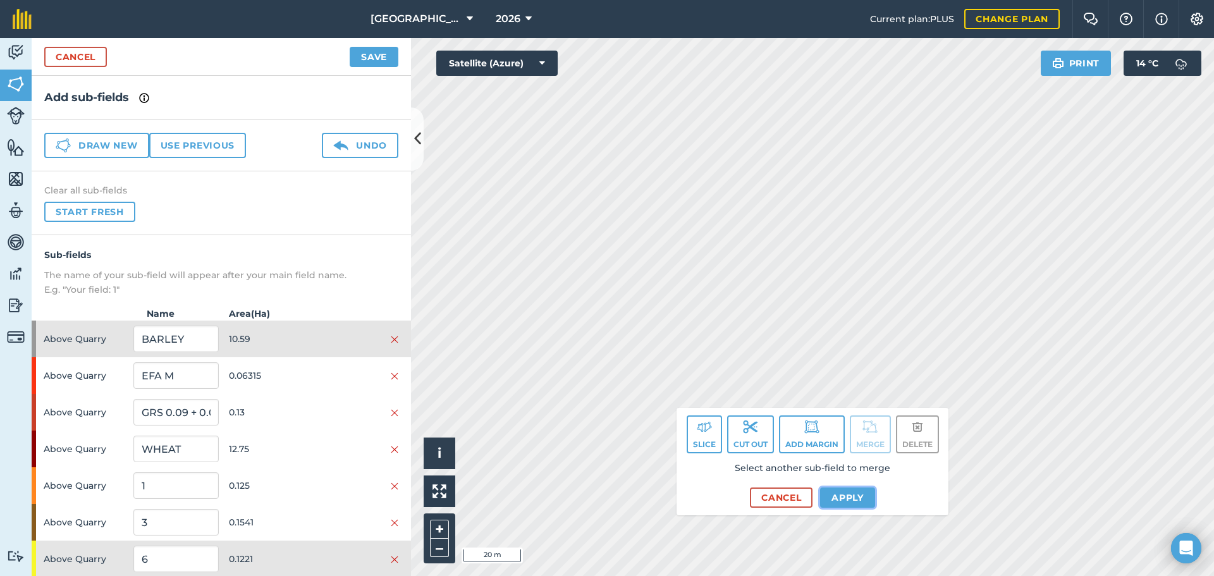
click at [860, 497] on button "Apply" at bounding box center [847, 498] width 55 height 20
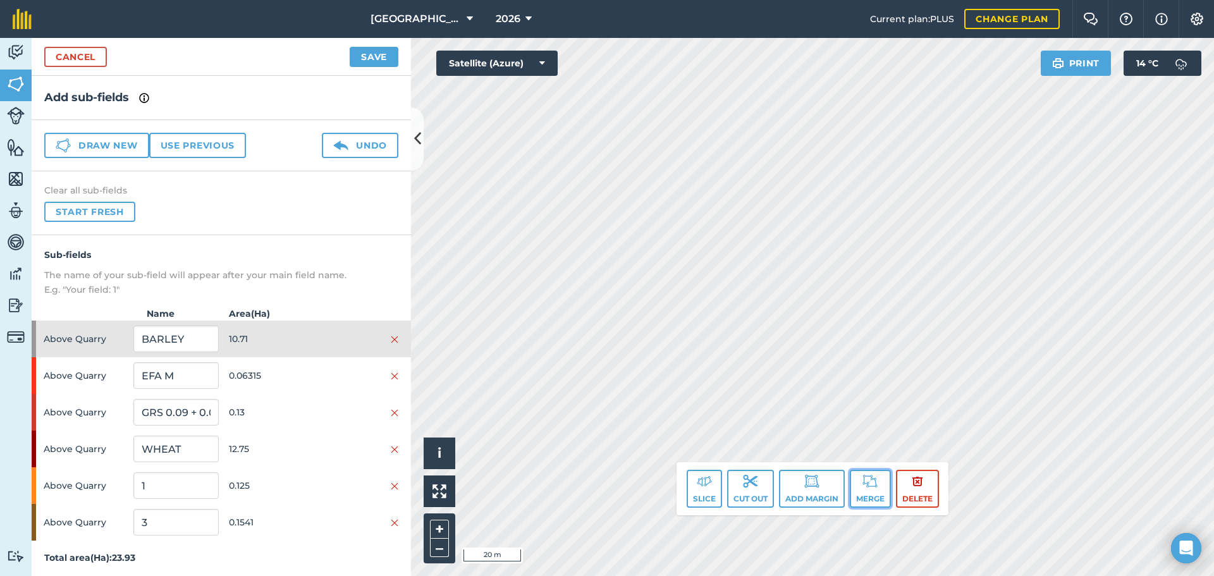
click at [868, 486] on img at bounding box center [870, 481] width 15 height 15
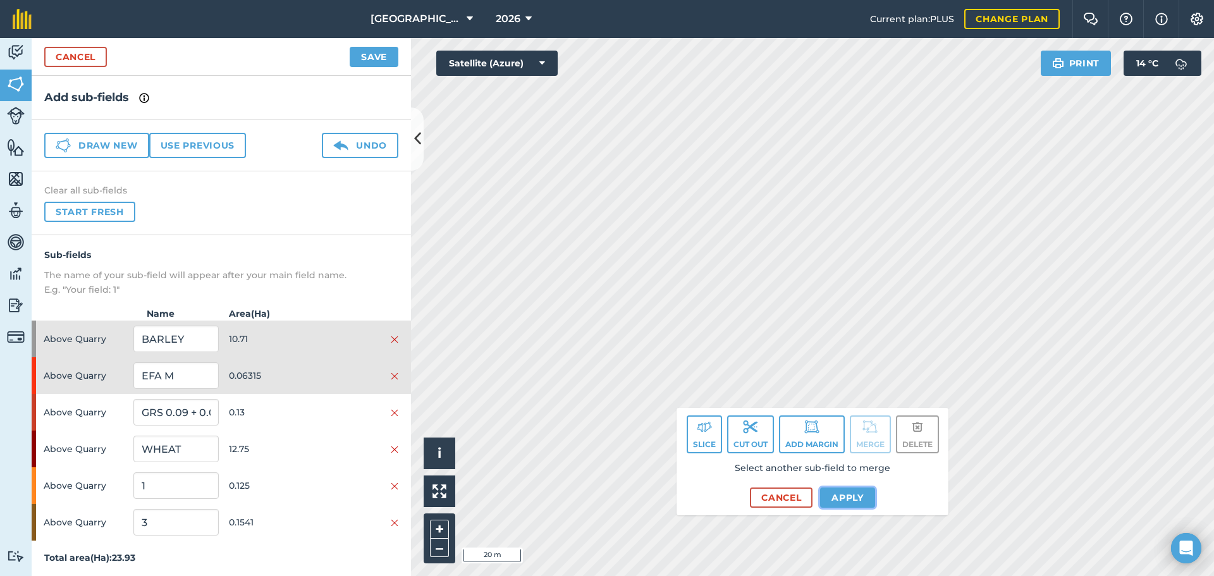
click at [851, 498] on button "Apply" at bounding box center [847, 498] width 55 height 20
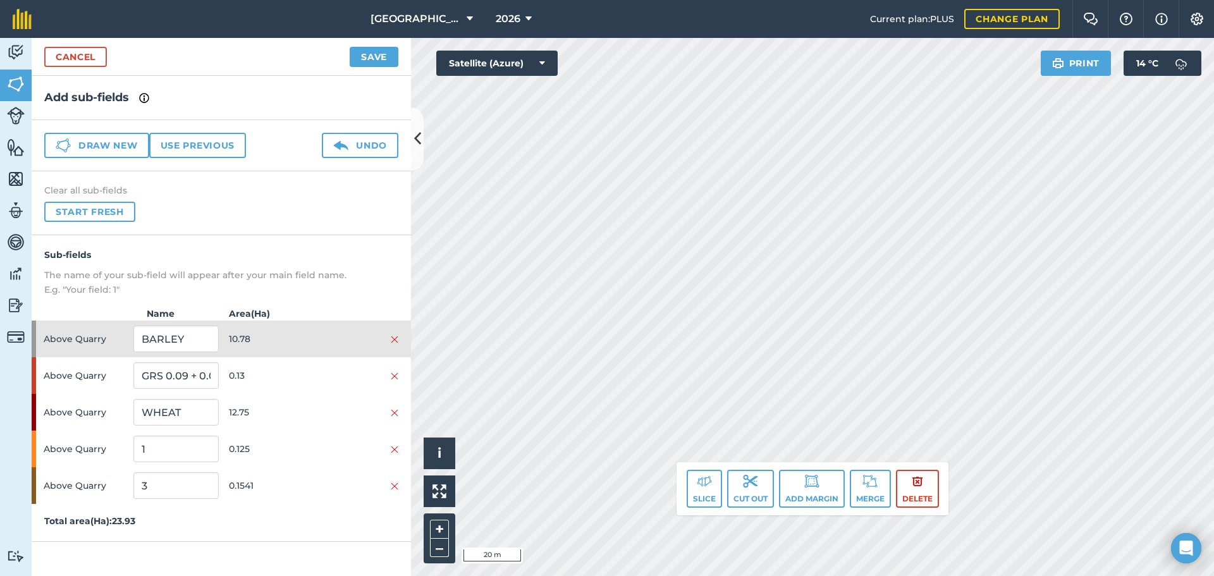
click at [789, 463] on div "Click to start drawing. Line must start & end outside boundary i © 2025 TomTom,…" at bounding box center [812, 307] width 803 height 538
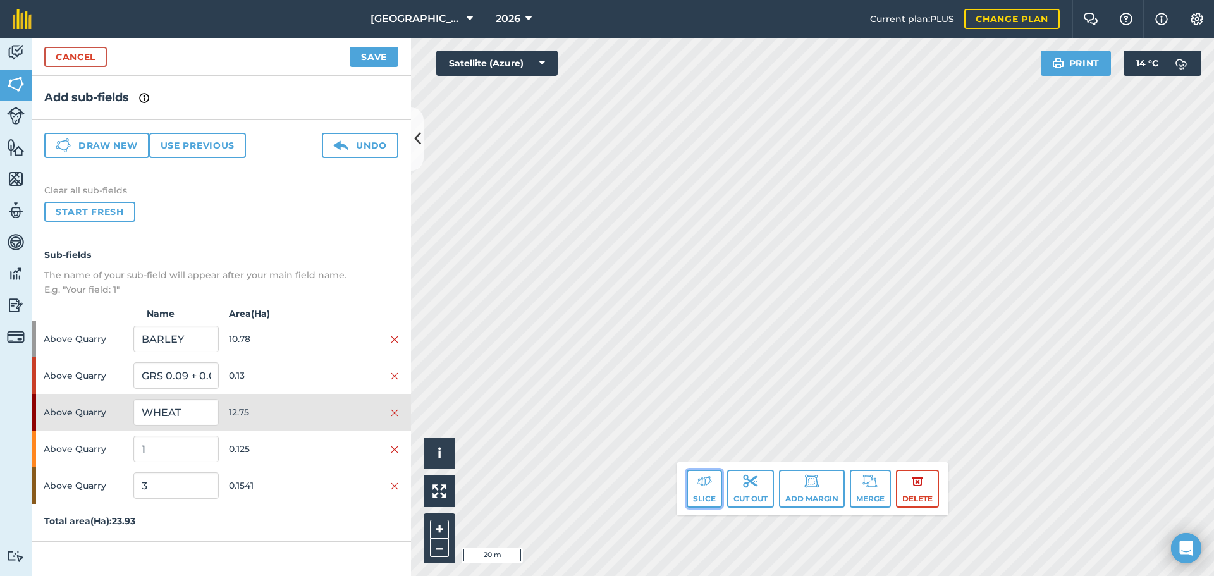
click at [699, 496] on button "Slice" at bounding box center [704, 489] width 35 height 38
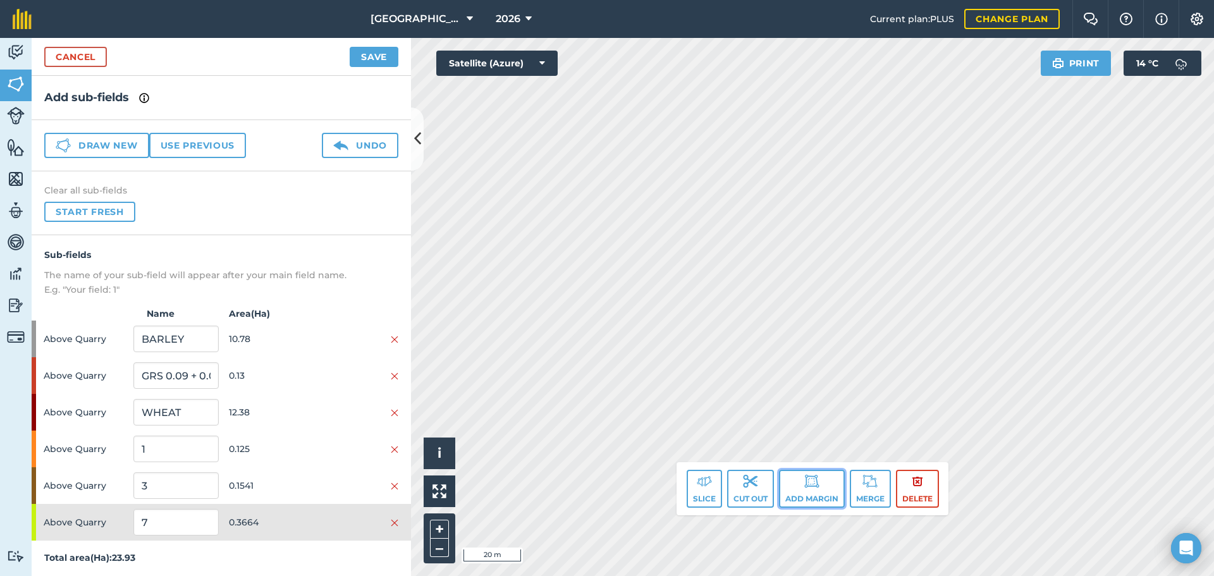
click at [799, 488] on button "Add margin" at bounding box center [812, 489] width 66 height 38
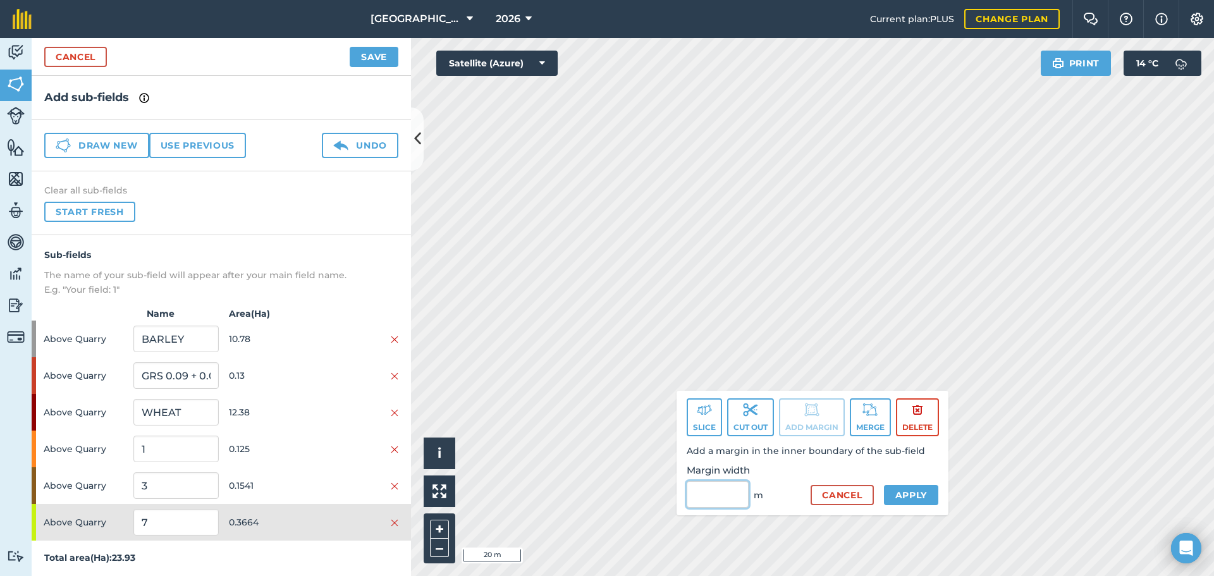
click at [713, 493] on input "Margin width" at bounding box center [718, 494] width 62 height 27
type input "3"
click at [904, 496] on button "Apply" at bounding box center [911, 495] width 55 height 20
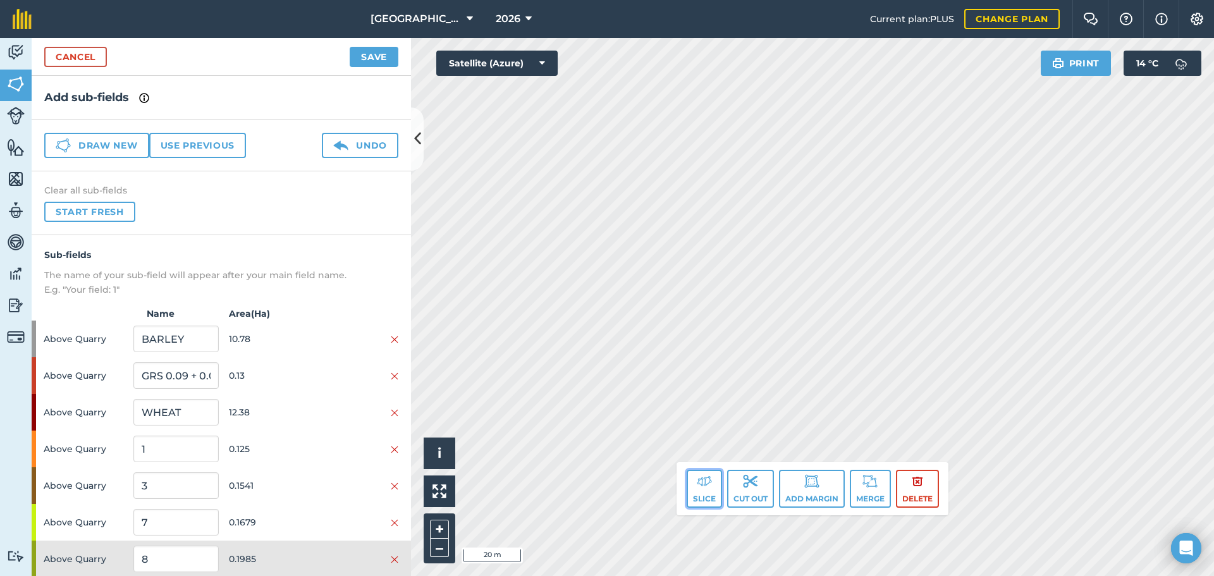
click at [697, 487] on img at bounding box center [704, 481] width 15 height 15
click at [765, 492] on button "Cut out" at bounding box center [750, 489] width 47 height 38
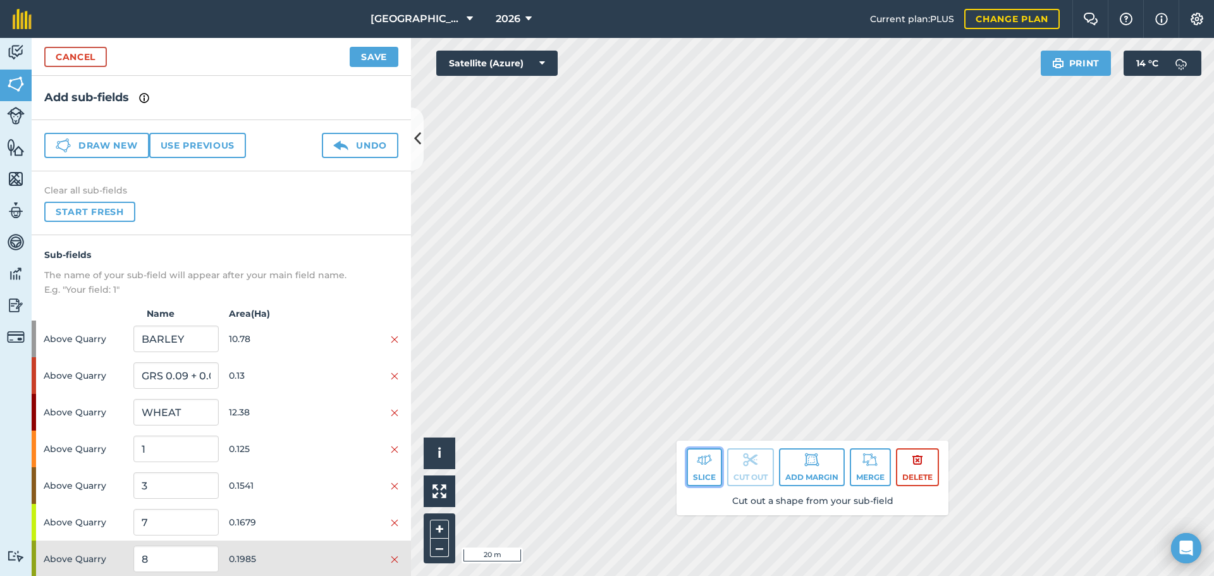
click at [714, 479] on button "Slice" at bounding box center [704, 467] width 35 height 38
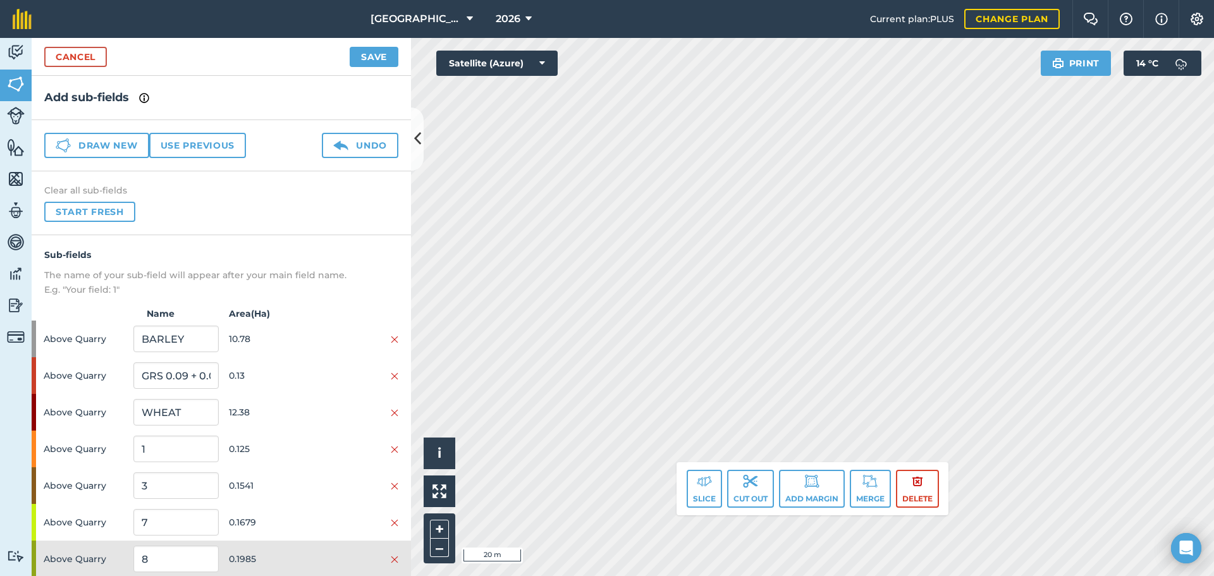
click at [797, 0] on html "[GEOGRAPHIC_DATA] 2026 Current plan : PLUS Change plan Farm Chat Help Info Sett…" at bounding box center [607, 288] width 1214 height 576
click at [697, 0] on html "[GEOGRAPHIC_DATA] 2026 Current plan : PLUS Change plan Farm Chat Help Info Sett…" at bounding box center [607, 288] width 1214 height 576
click at [714, 487] on button "Slice" at bounding box center [704, 489] width 35 height 38
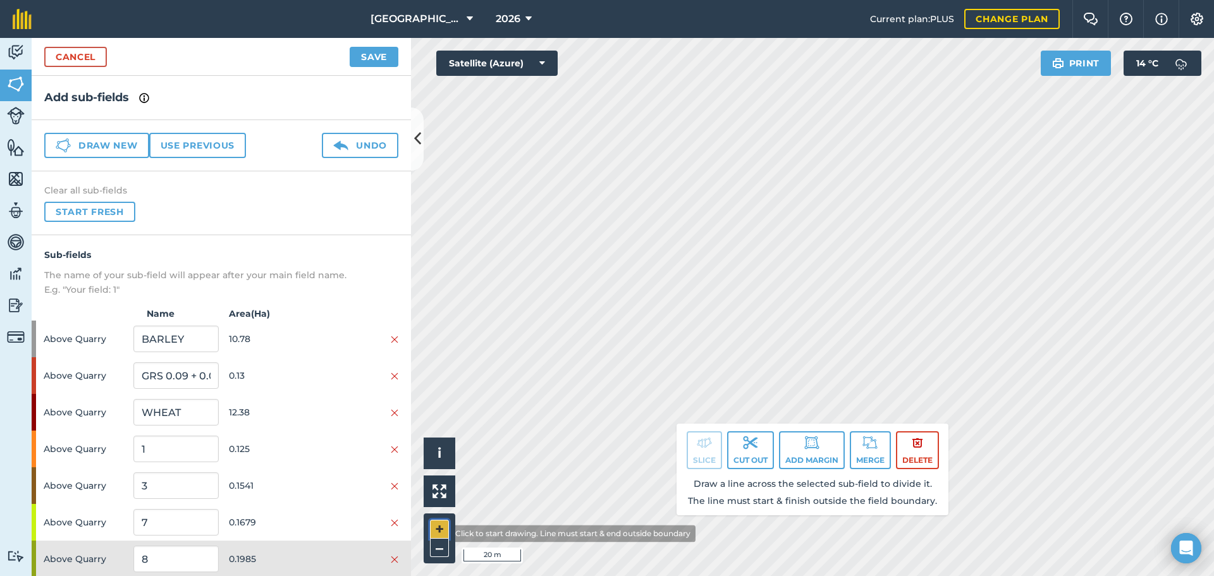
click at [441, 534] on button "+" at bounding box center [439, 529] width 19 height 19
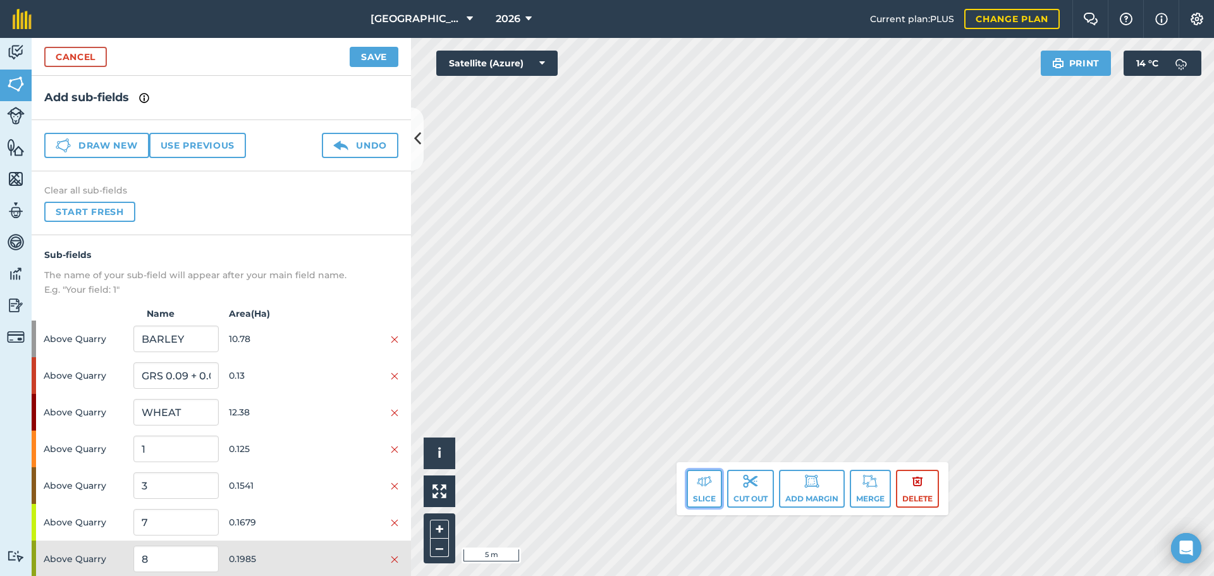
click at [703, 496] on button "Slice" at bounding box center [704, 489] width 35 height 38
click at [711, 481] on button "Slice" at bounding box center [704, 489] width 35 height 38
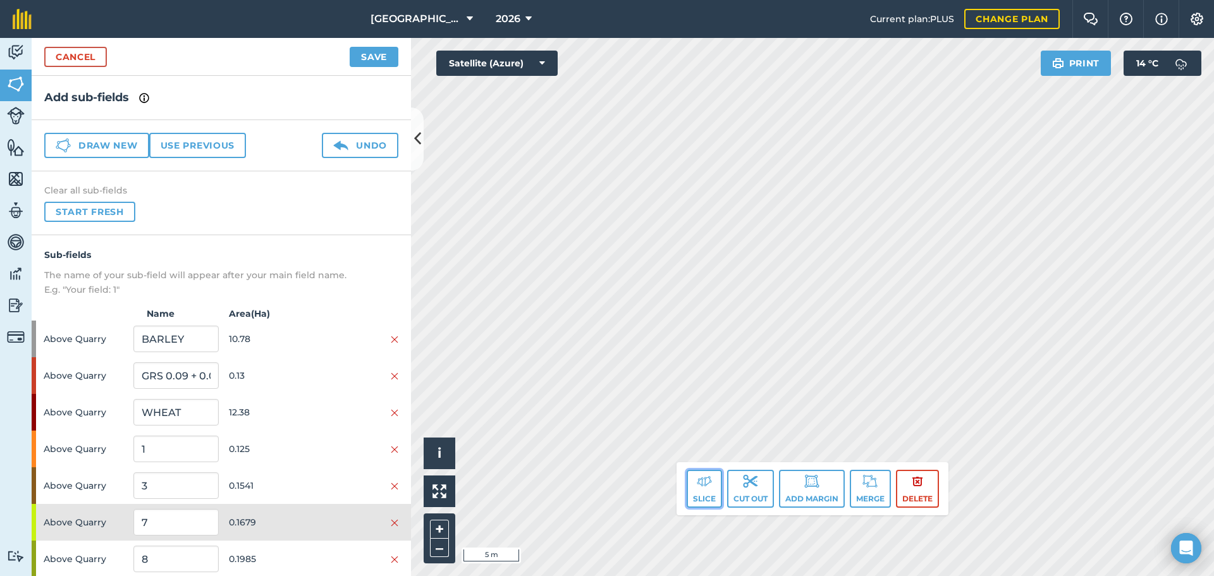
click at [700, 505] on button "Slice" at bounding box center [704, 489] width 35 height 38
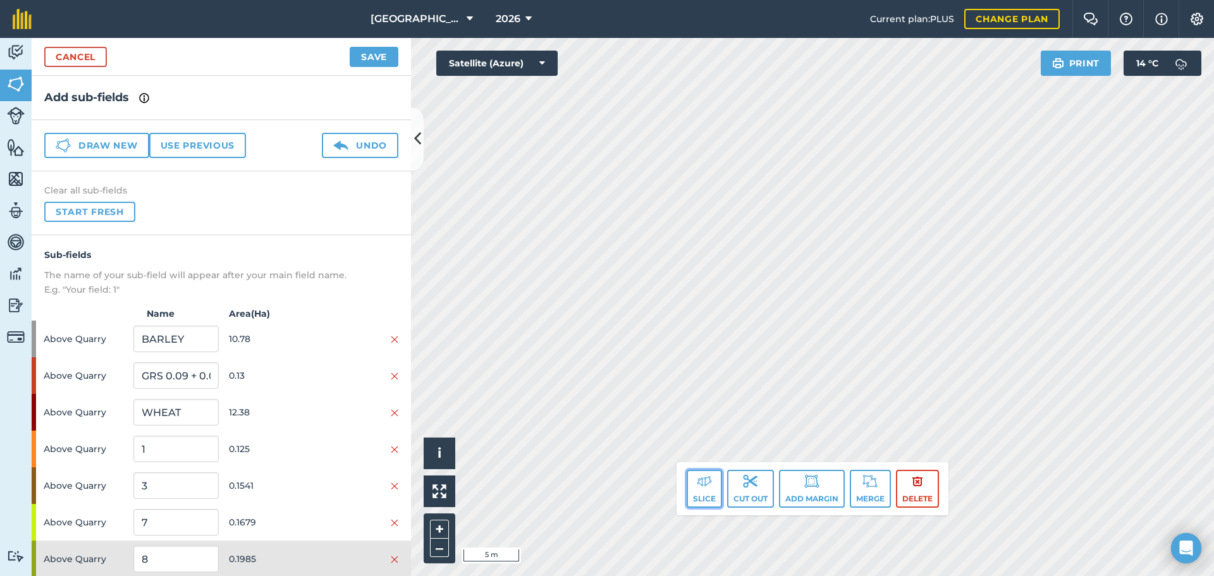
click at [693, 477] on button "Slice" at bounding box center [704, 489] width 35 height 38
click at [688, 477] on button "Slice" at bounding box center [704, 489] width 35 height 38
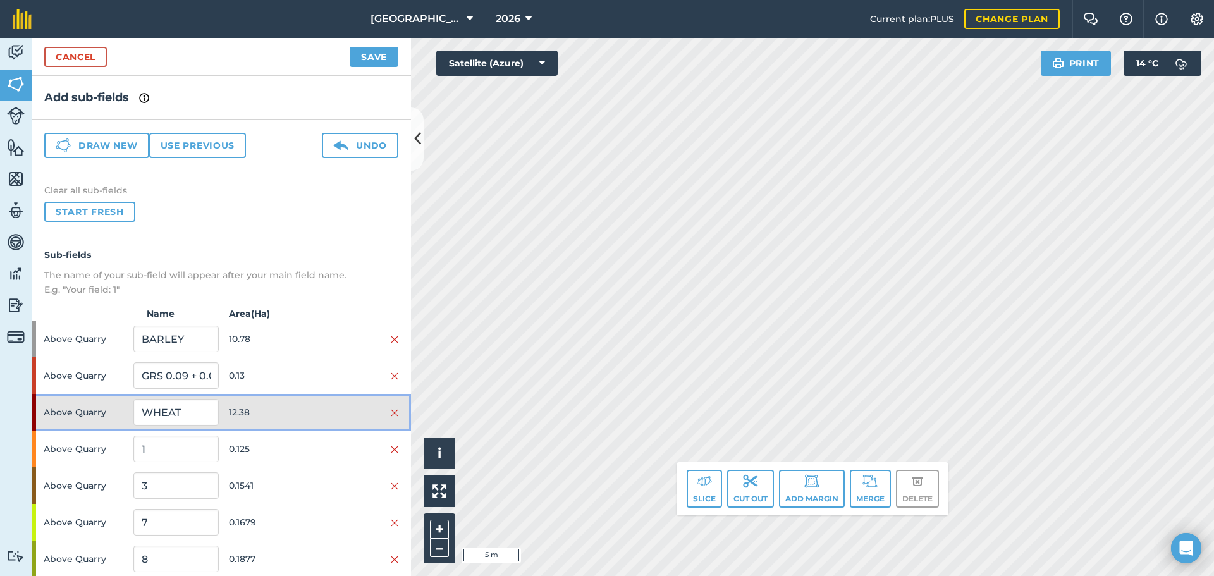
click at [344, 416] on div at bounding box center [356, 412] width 85 height 14
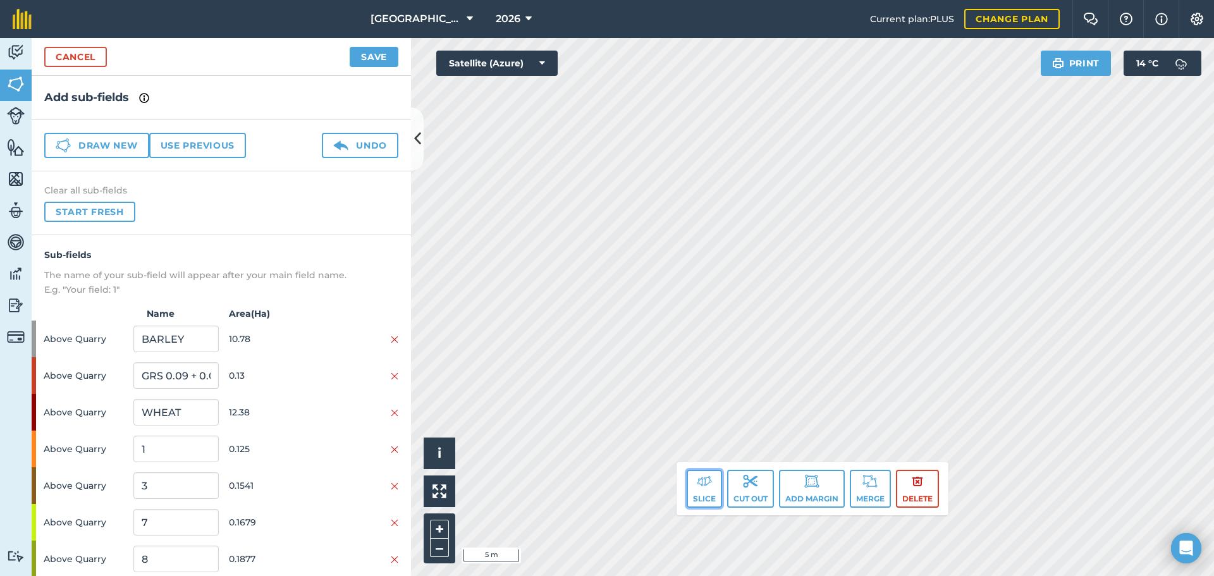
click at [699, 482] on img at bounding box center [704, 481] width 15 height 15
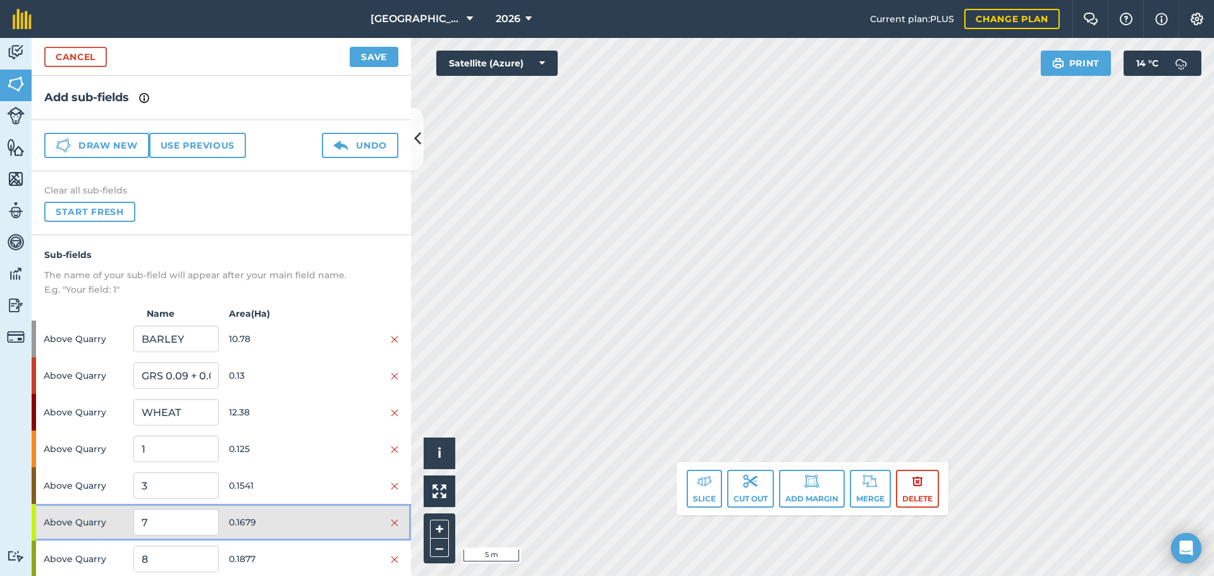
click at [283, 526] on span "0.1679" at bounding box center [271, 522] width 85 height 24
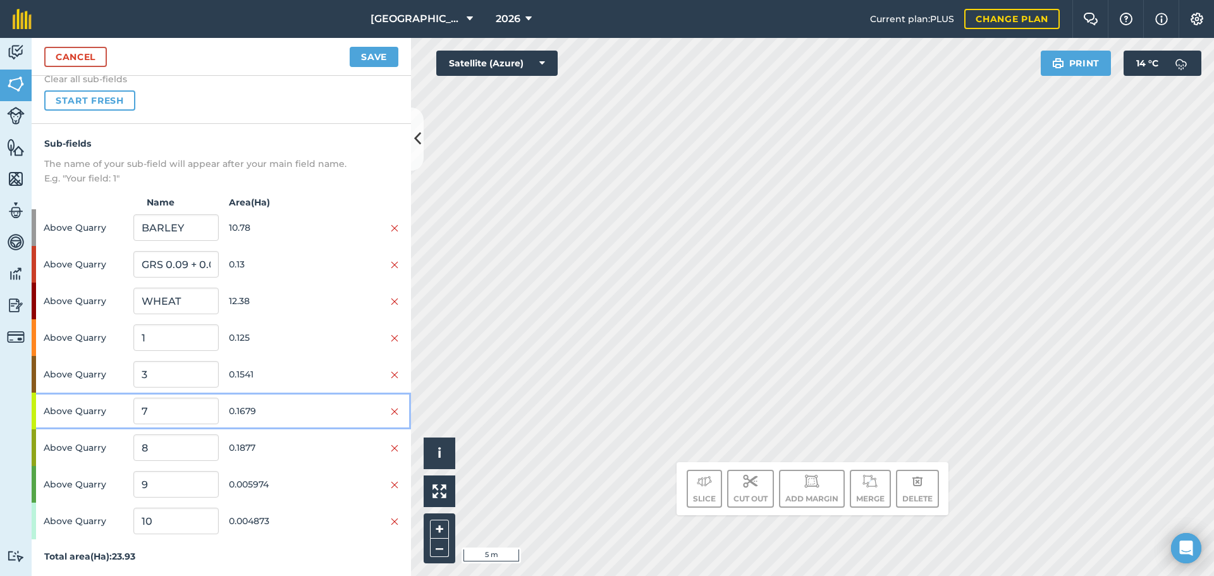
scroll to position [113, 0]
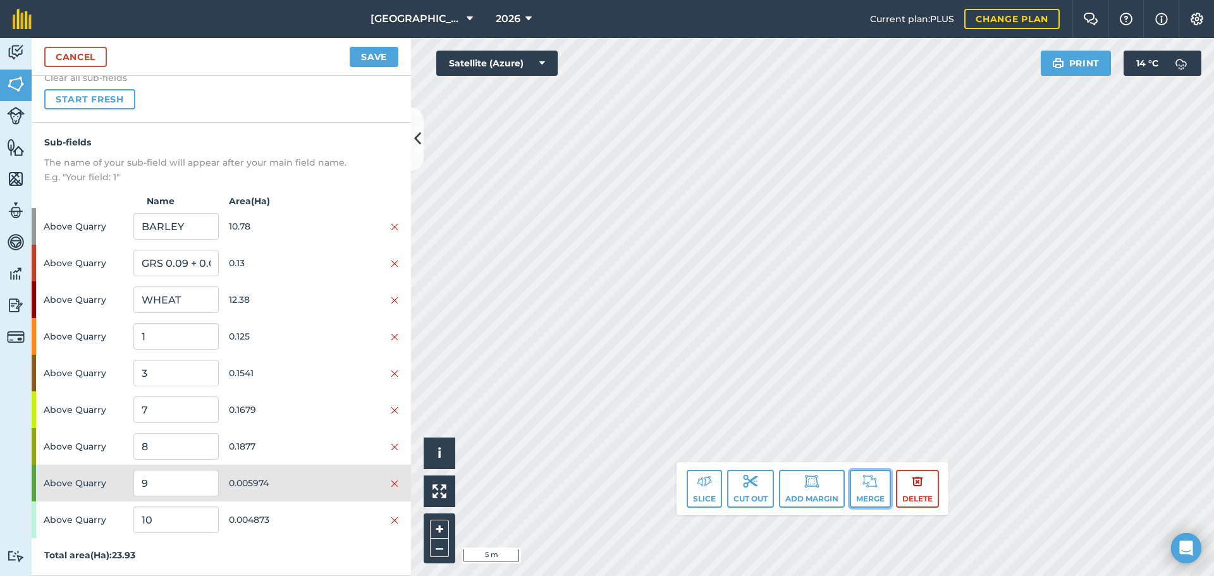
click at [871, 495] on button "Merge" at bounding box center [870, 489] width 41 height 38
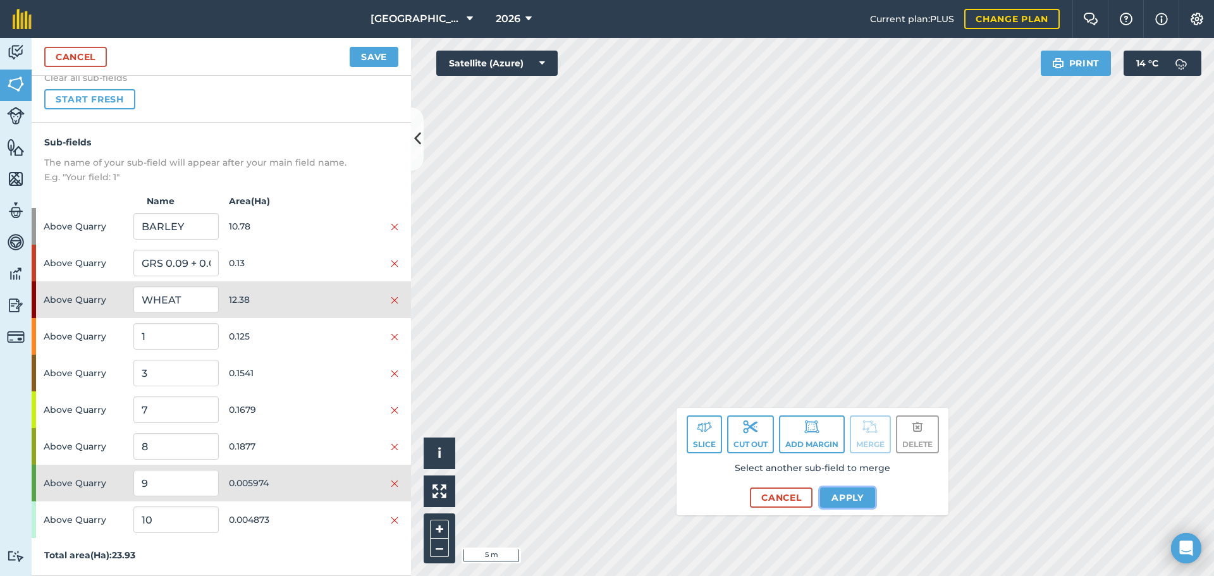
click at [847, 503] on button "Apply" at bounding box center [847, 498] width 55 height 20
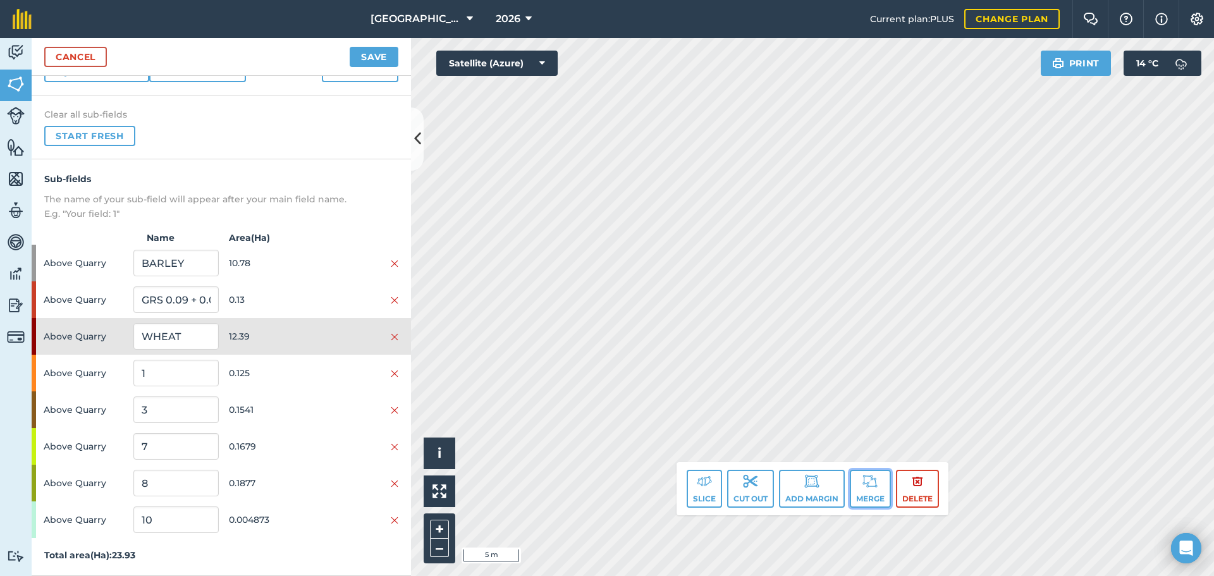
click at [864, 494] on button "Merge" at bounding box center [870, 489] width 41 height 38
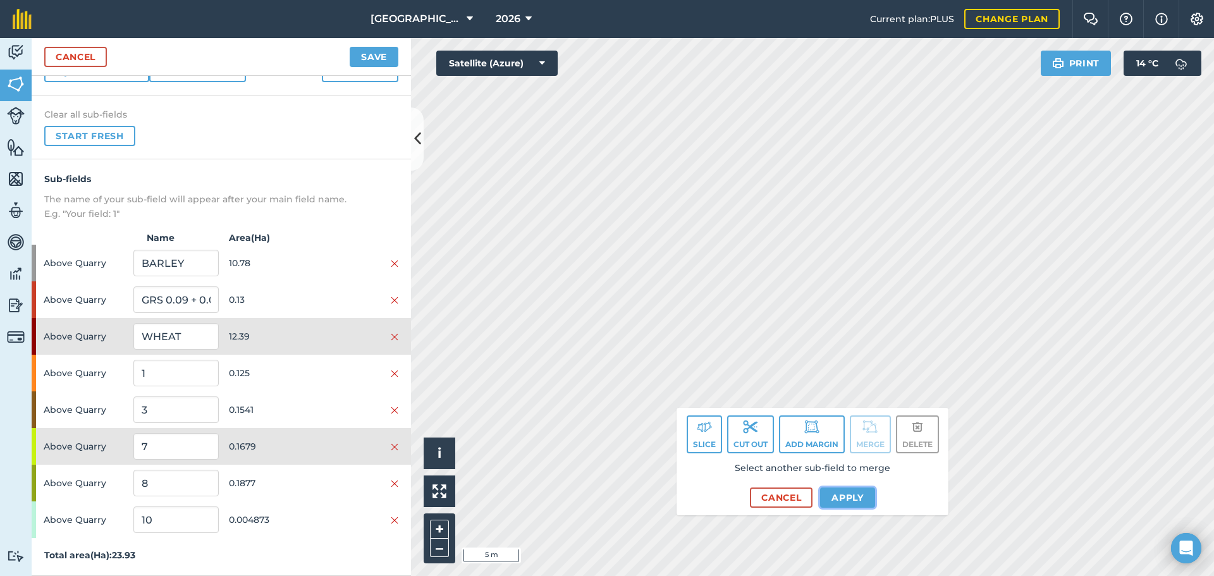
click at [849, 499] on button "Apply" at bounding box center [847, 498] width 55 height 20
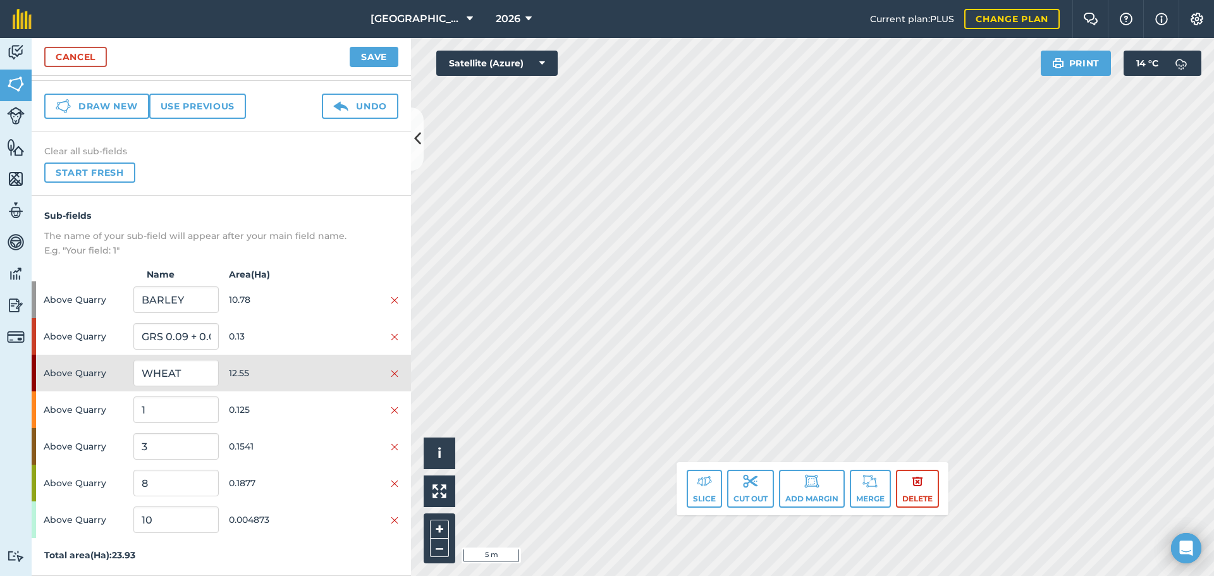
scroll to position [39, 0]
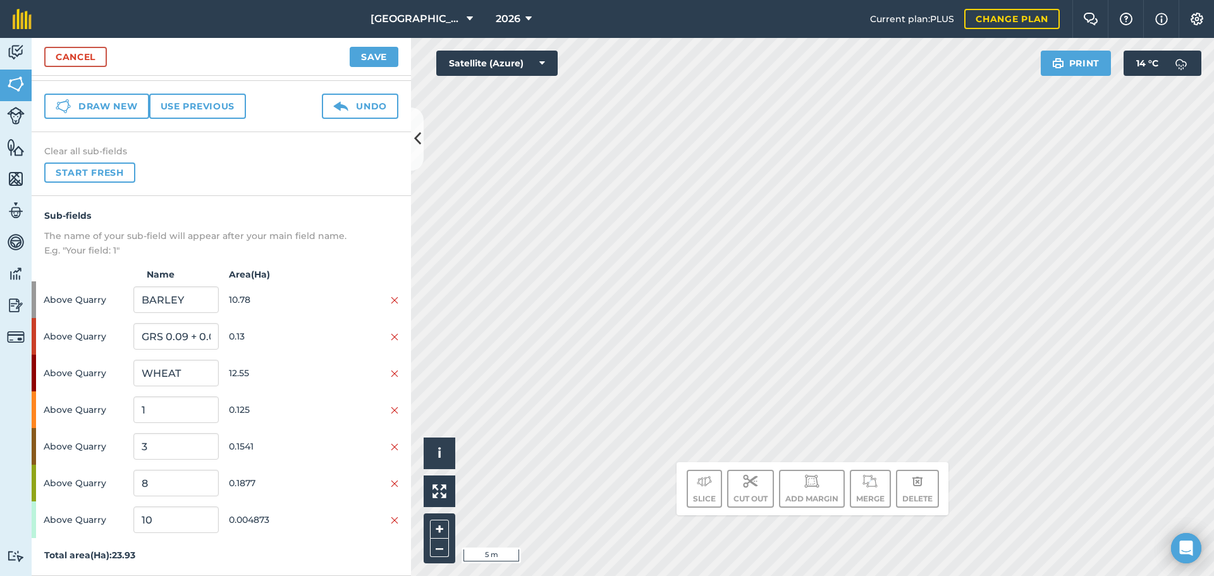
click at [894, 476] on div "Click to start drawing. Line must start & end outside boundary i © 2025 TomTom,…" at bounding box center [812, 307] width 803 height 538
click at [915, 506] on div "Click to start drawing. Line must start & end outside boundary i © 2025 TomTom,…" at bounding box center [812, 307] width 803 height 538
click at [1038, 575] on html "[GEOGRAPHIC_DATA] 2026 Current plan : PLUS Change plan Farm Chat Help Info Sett…" at bounding box center [607, 288] width 1214 height 576
click at [1124, 575] on html "[GEOGRAPHIC_DATA] 2026 Current plan : PLUS Change plan Farm Chat Help Info Sett…" at bounding box center [607, 288] width 1214 height 576
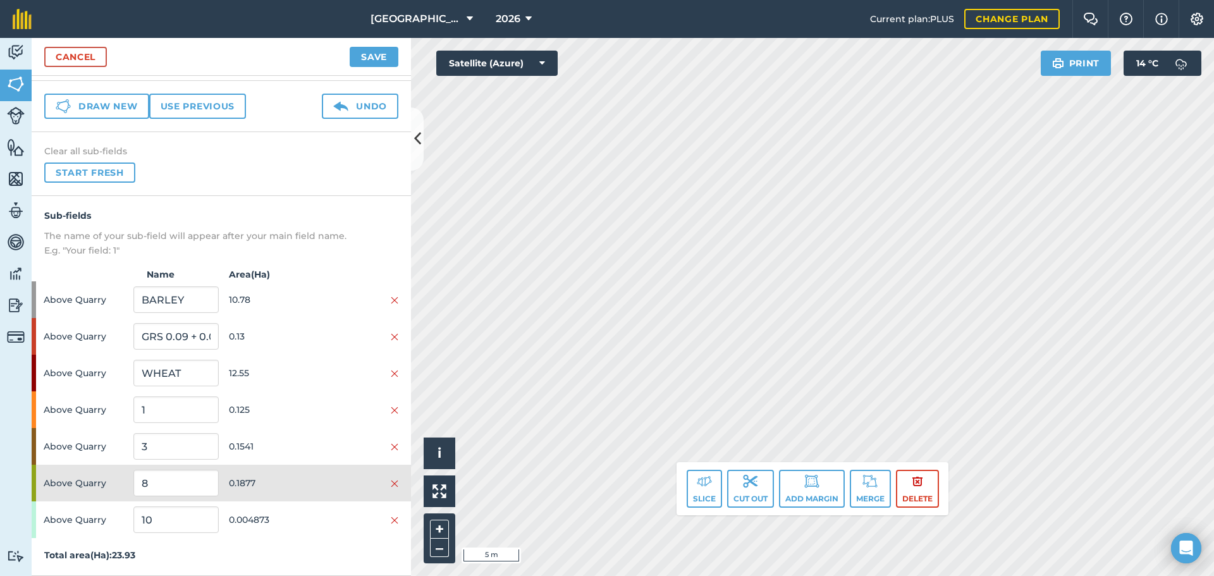
click at [708, 510] on div "Slice Cut out Add margin Merge Delete" at bounding box center [813, 488] width 272 height 53
click at [712, 491] on button "Slice" at bounding box center [704, 489] width 35 height 38
click at [709, 476] on img at bounding box center [704, 481] width 15 height 15
click at [705, 491] on button "Slice" at bounding box center [704, 489] width 35 height 38
click at [691, 484] on button "Slice" at bounding box center [704, 489] width 35 height 38
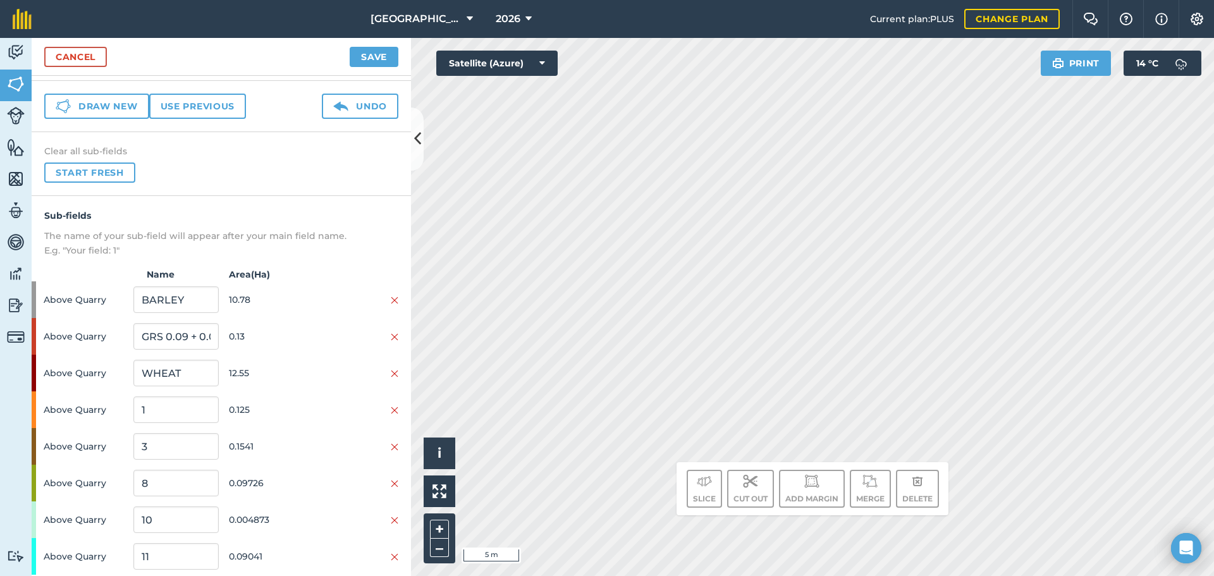
scroll to position [76, 0]
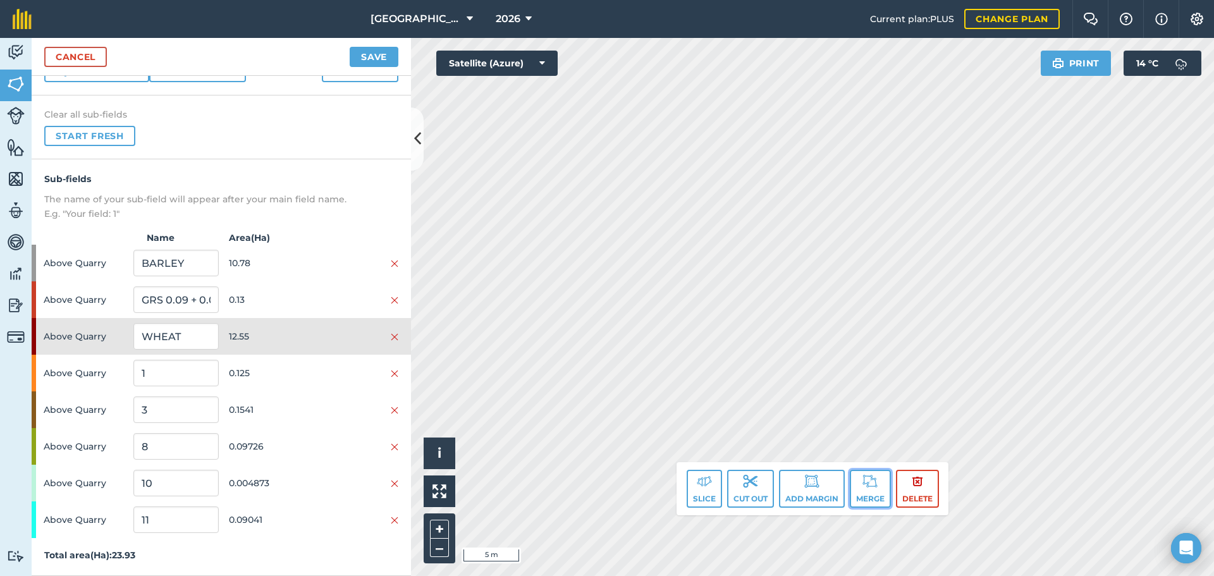
click at [869, 474] on img at bounding box center [870, 481] width 15 height 15
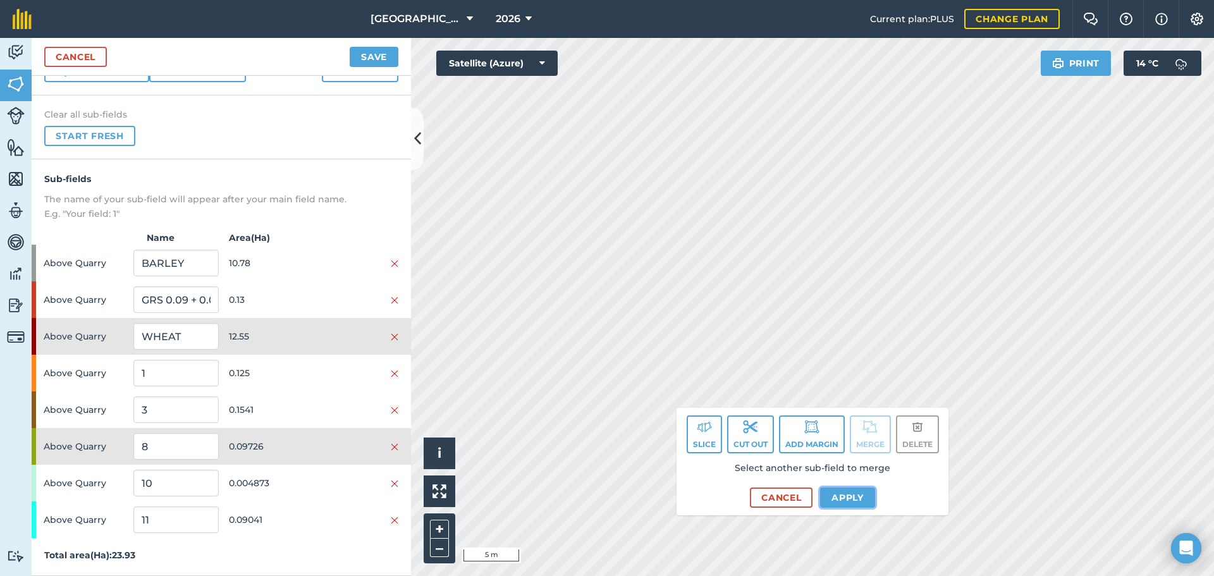
click at [849, 503] on button "Apply" at bounding box center [847, 498] width 55 height 20
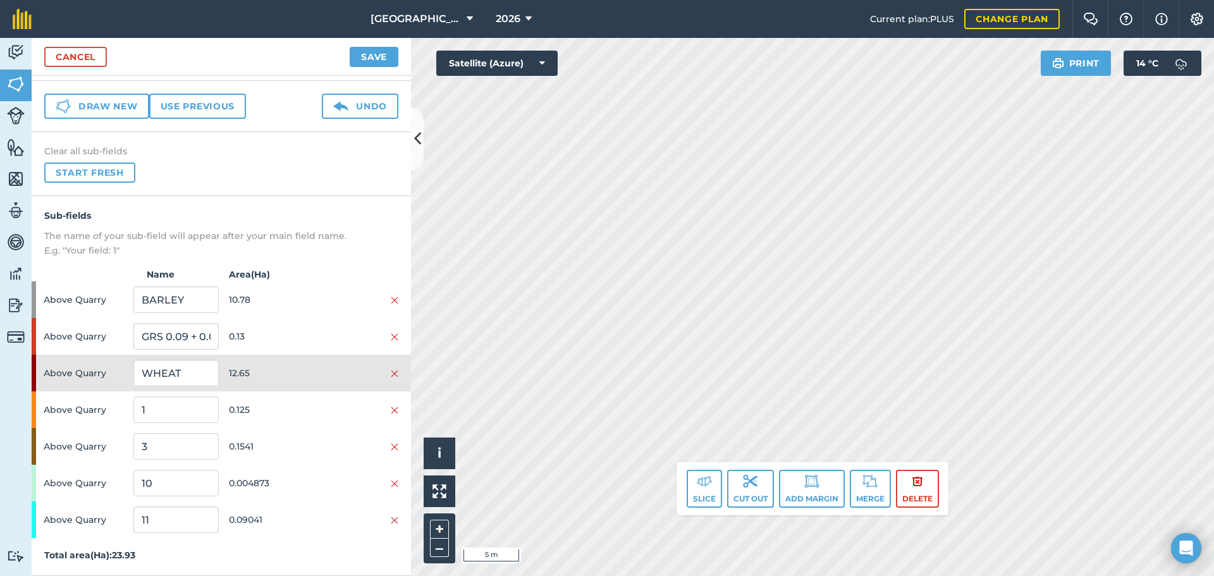
scroll to position [39, 0]
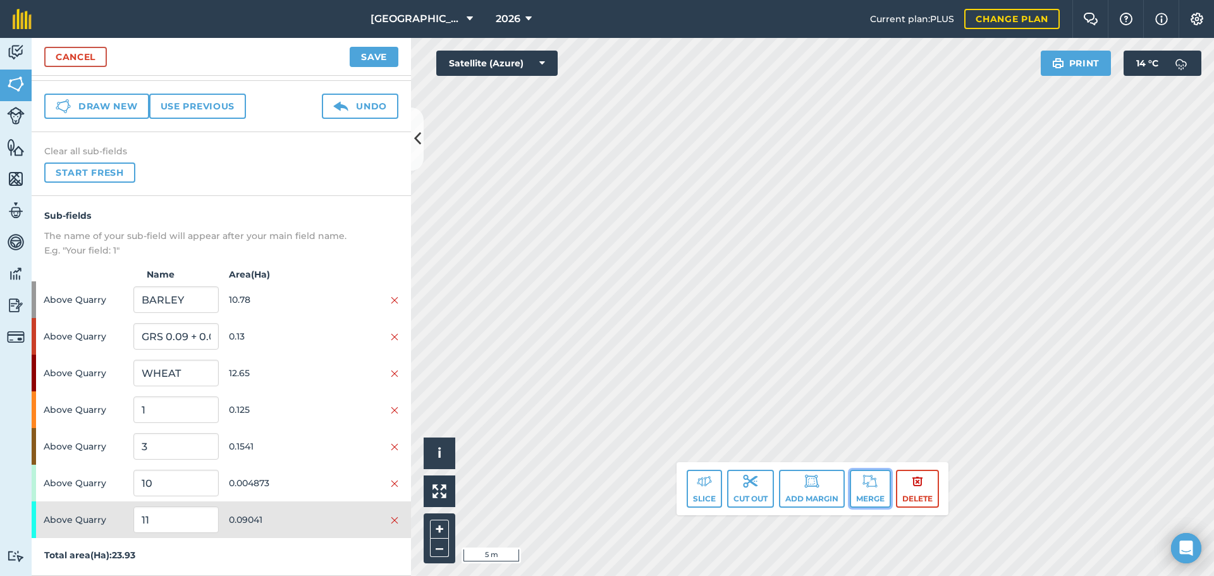
click at [876, 500] on button "Merge" at bounding box center [870, 489] width 41 height 38
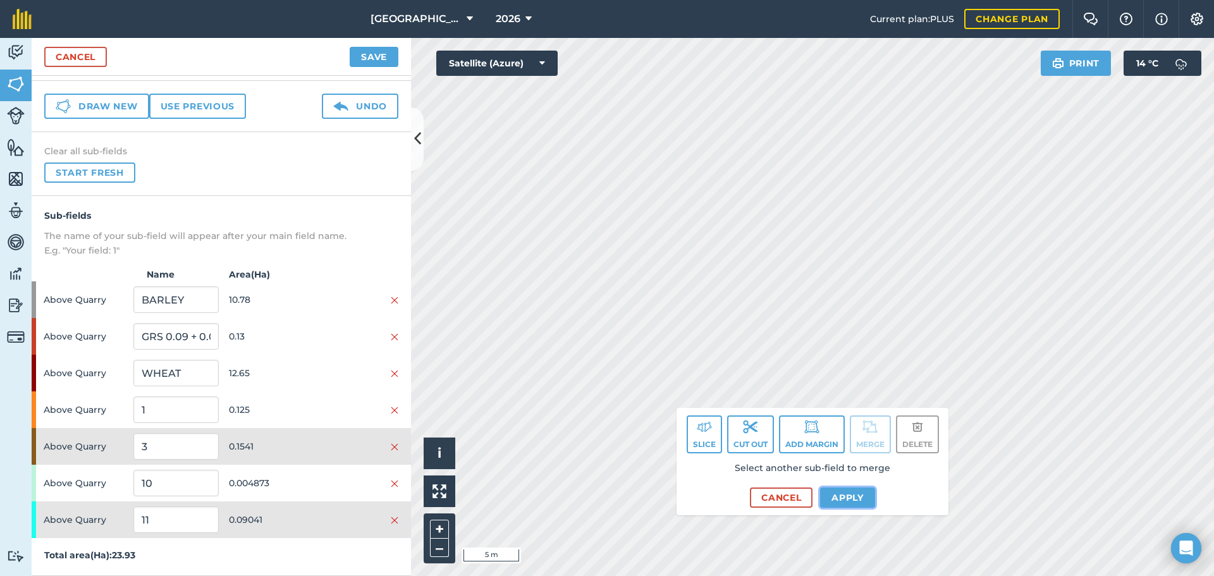
click at [857, 493] on button "Apply" at bounding box center [847, 498] width 55 height 20
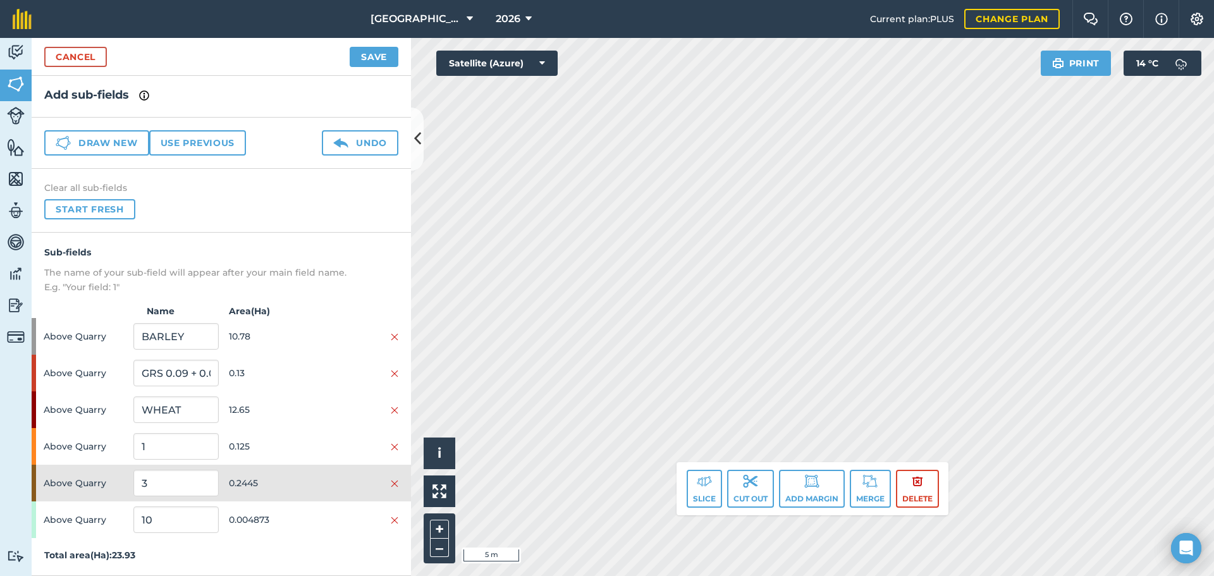
scroll to position [3, 0]
click at [808, 37] on div "[GEOGRAPHIC_DATA] 2026 Current plan : PLUS Change plan Farm Chat Help Info Sett…" at bounding box center [607, 288] width 1214 height 576
click at [866, 480] on img at bounding box center [870, 481] width 15 height 15
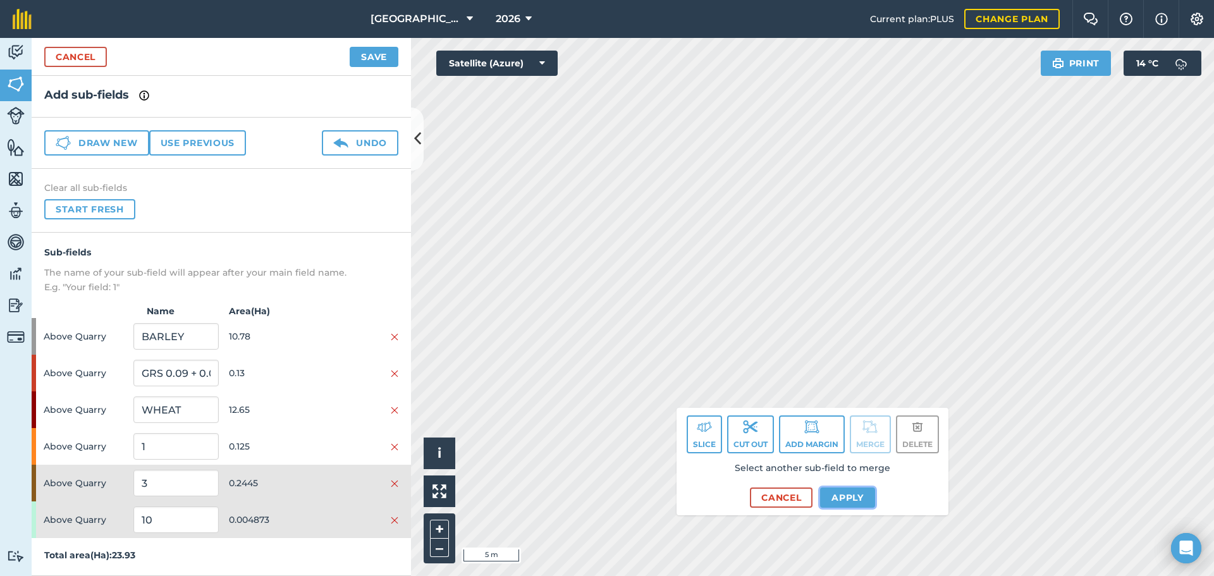
click at [849, 501] on button "Apply" at bounding box center [847, 498] width 55 height 20
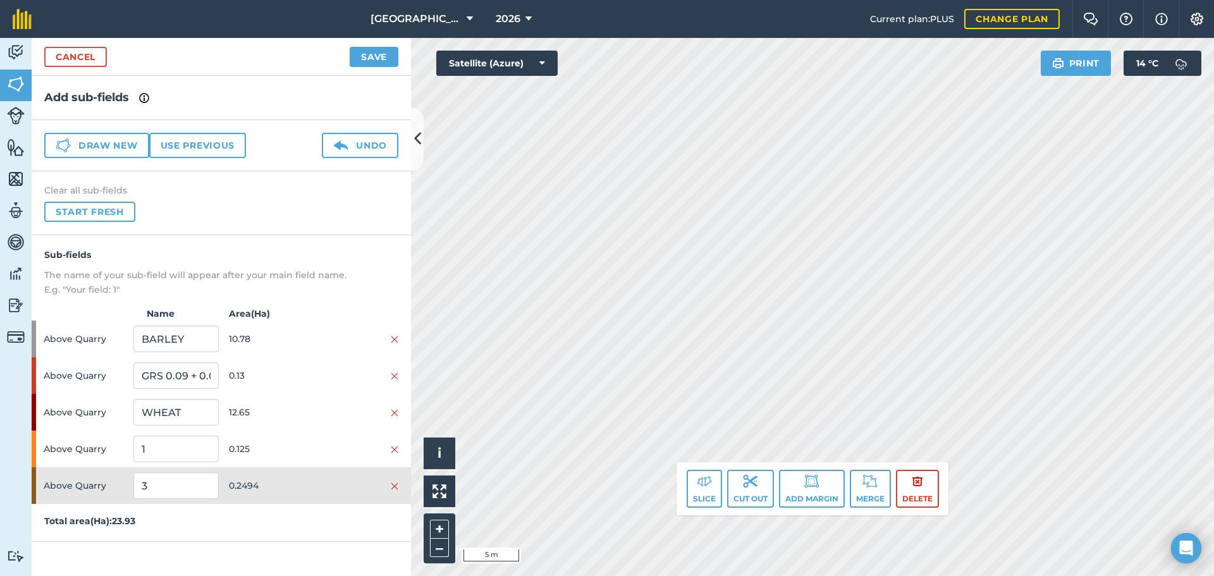
scroll to position [0, 0]
click at [441, 544] on button "–" at bounding box center [439, 548] width 19 height 18
click at [388, 139] on button "Undo" at bounding box center [360, 145] width 77 height 25
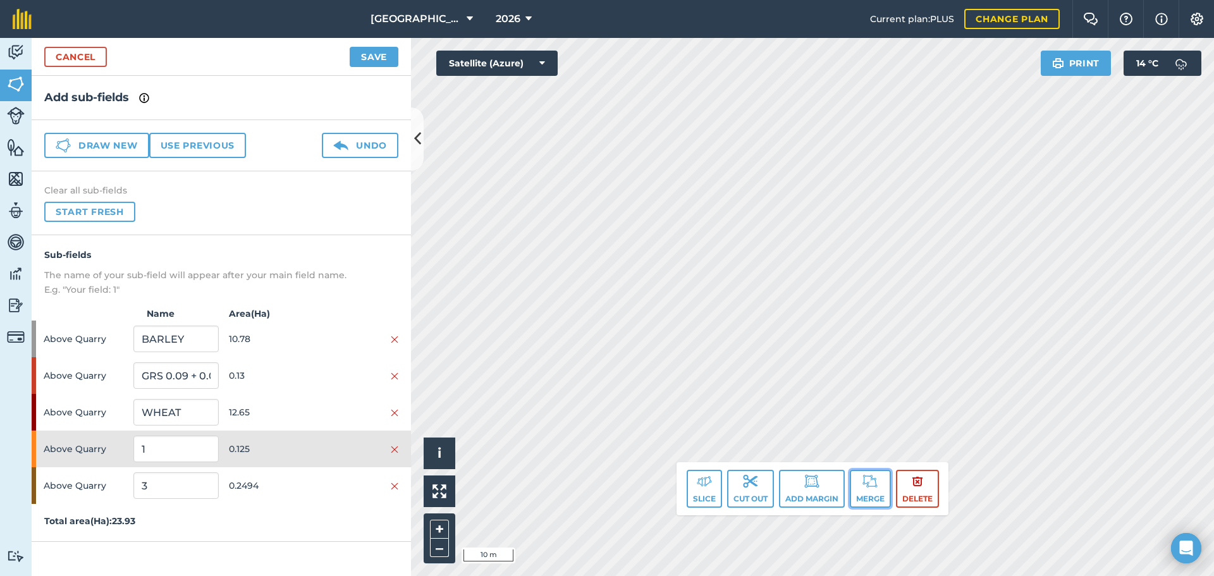
click at [864, 482] on img at bounding box center [870, 481] width 15 height 15
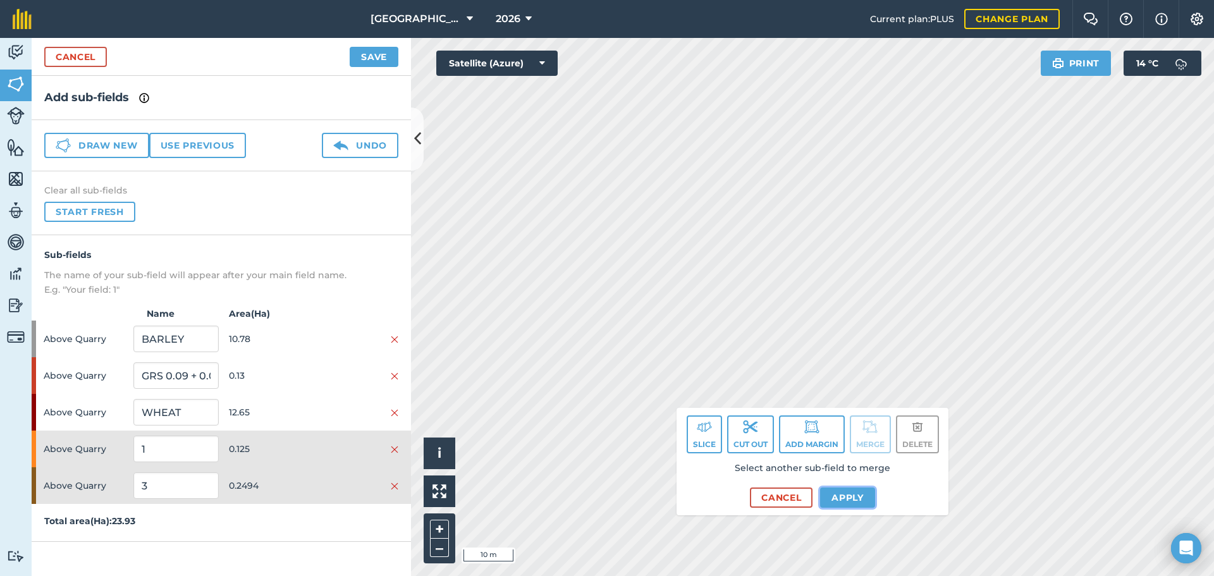
click at [849, 495] on button "Apply" at bounding box center [847, 498] width 55 height 20
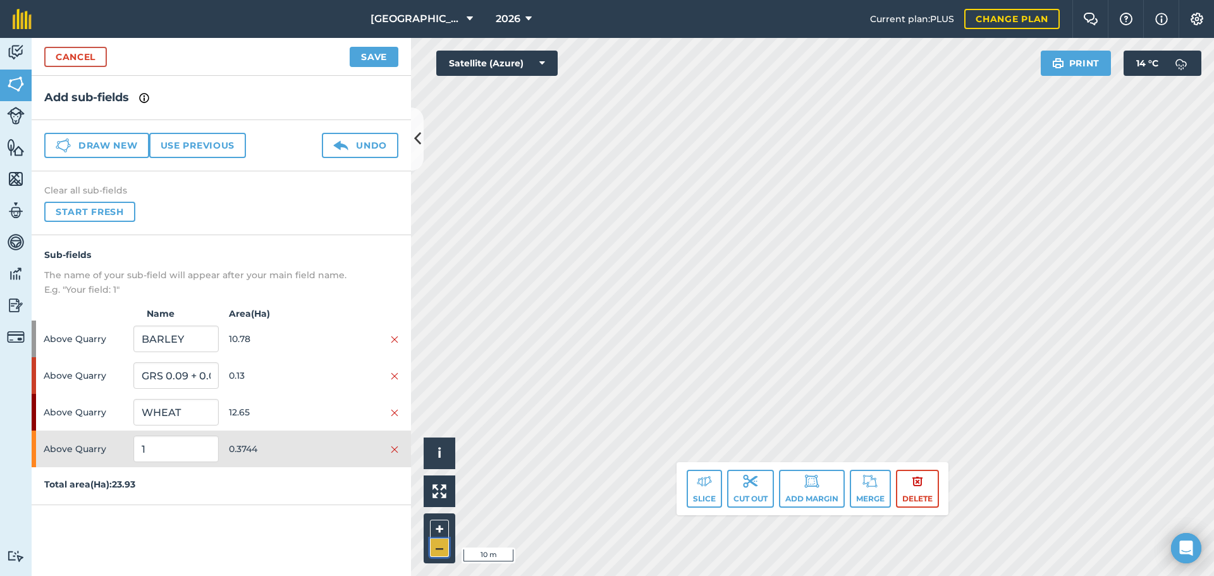
click at [447, 544] on button "–" at bounding box center [439, 548] width 19 height 18
click at [448, 544] on button "–" at bounding box center [439, 548] width 19 height 18
click at [178, 446] on input "1" at bounding box center [175, 449] width 85 height 27
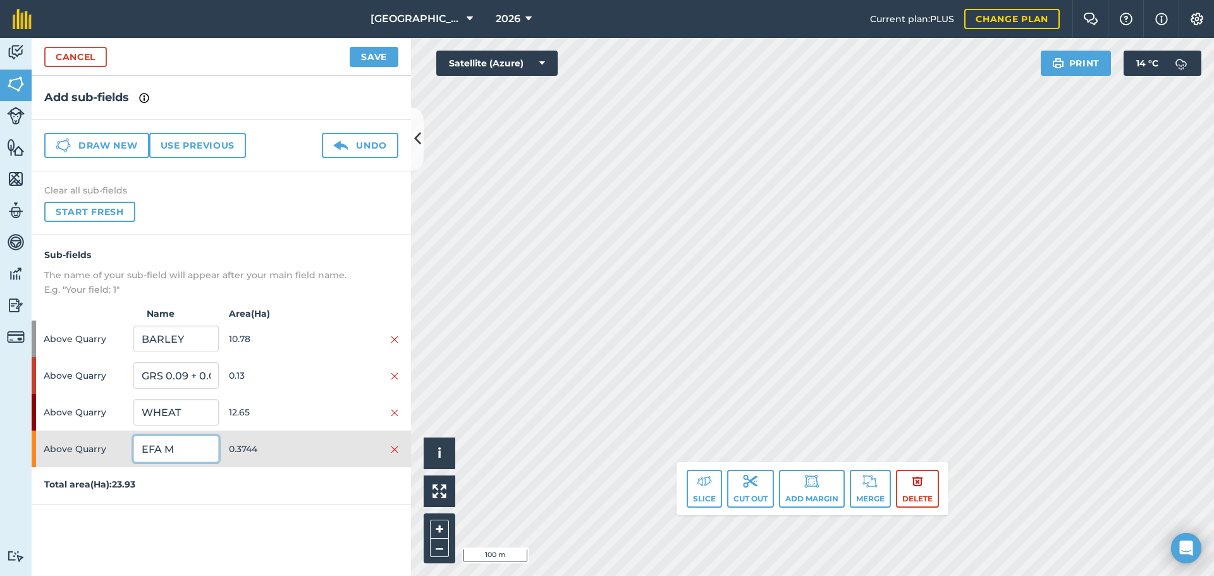
click at [199, 448] on input "EFA M" at bounding box center [175, 449] width 85 height 27
type input "EFA M"
click at [267, 441] on span "0.3744" at bounding box center [271, 449] width 85 height 24
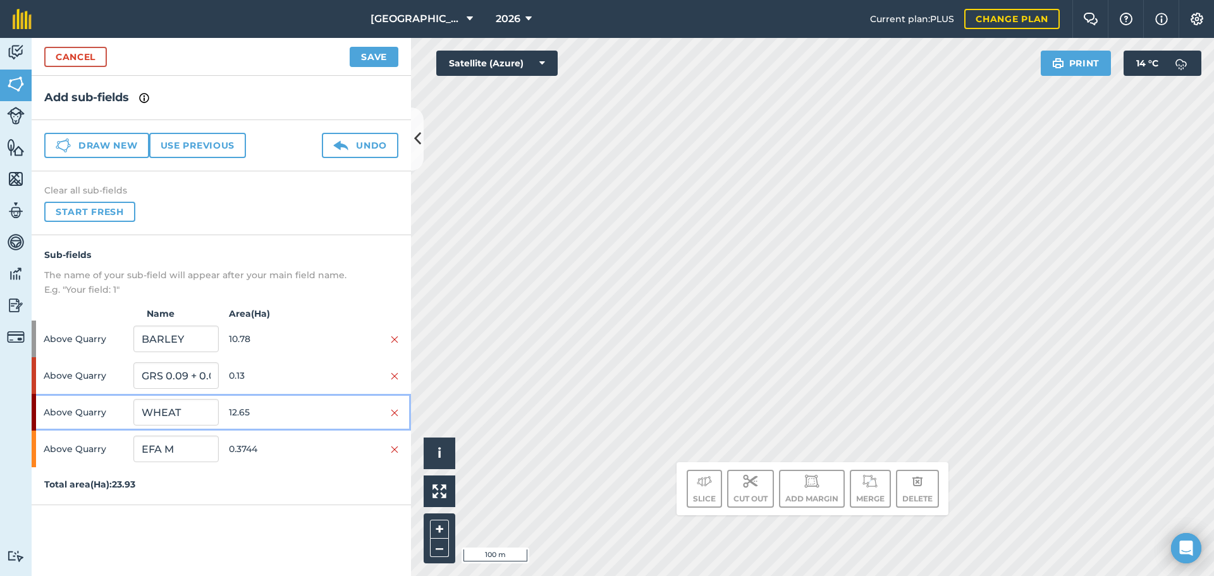
click at [271, 409] on span "12.65" at bounding box center [271, 412] width 85 height 24
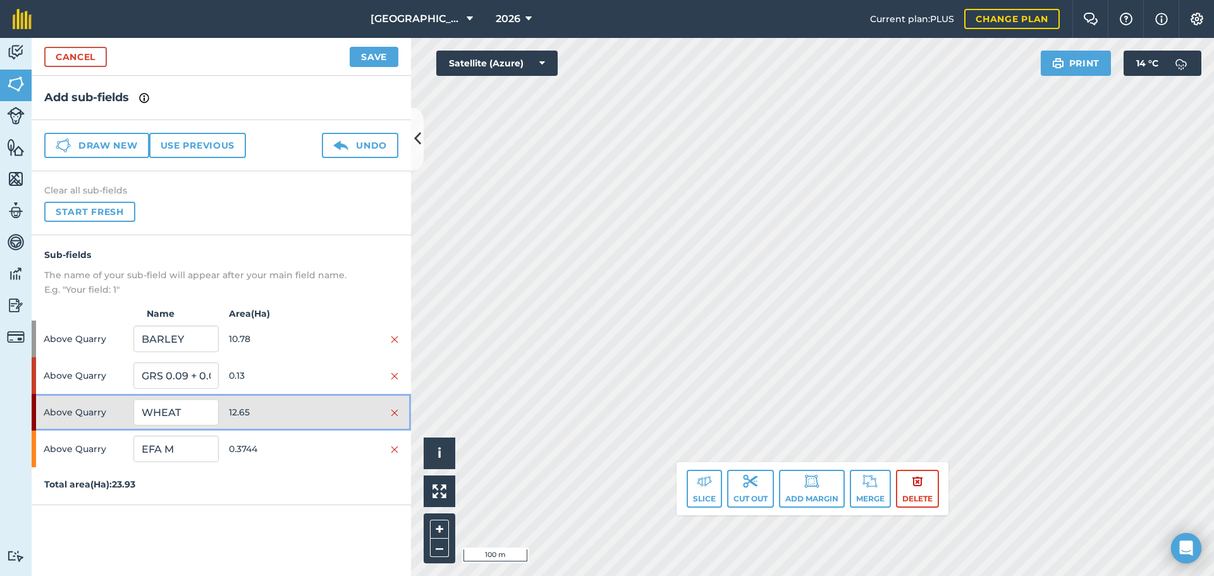
click at [271, 409] on span "12.65" at bounding box center [271, 412] width 85 height 24
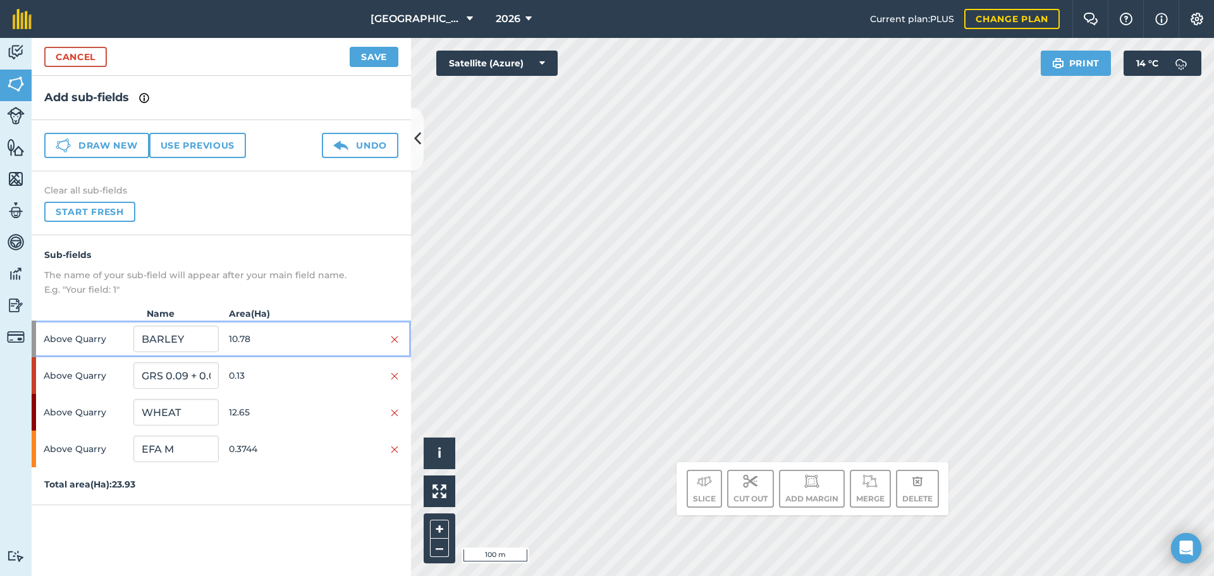
click at [288, 338] on span "10.78" at bounding box center [271, 339] width 85 height 24
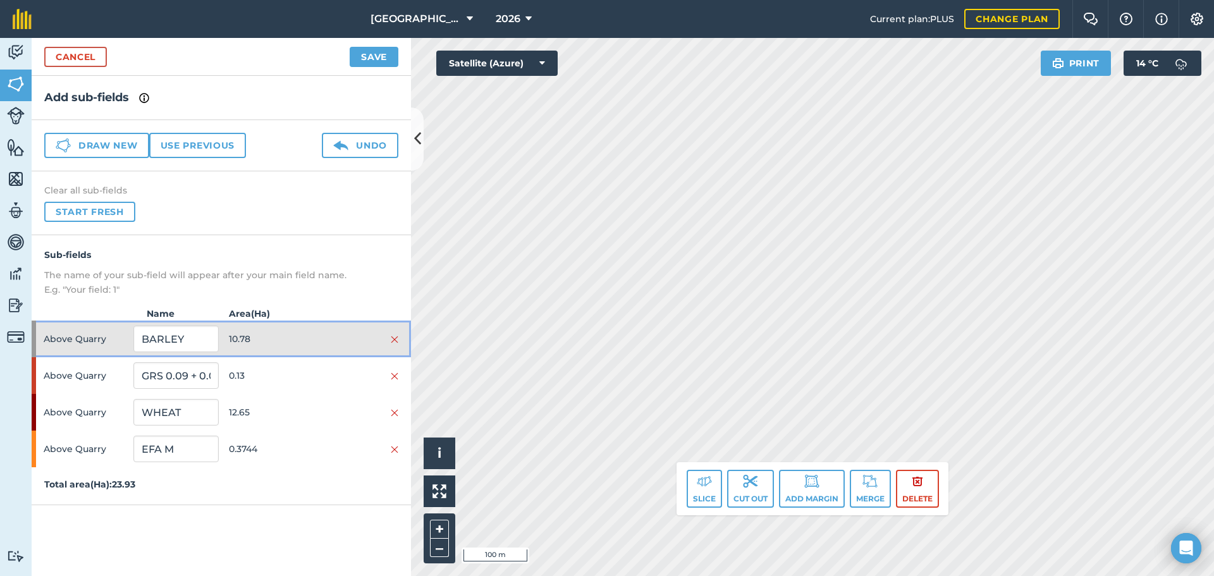
click at [288, 338] on span "10.78" at bounding box center [271, 339] width 85 height 24
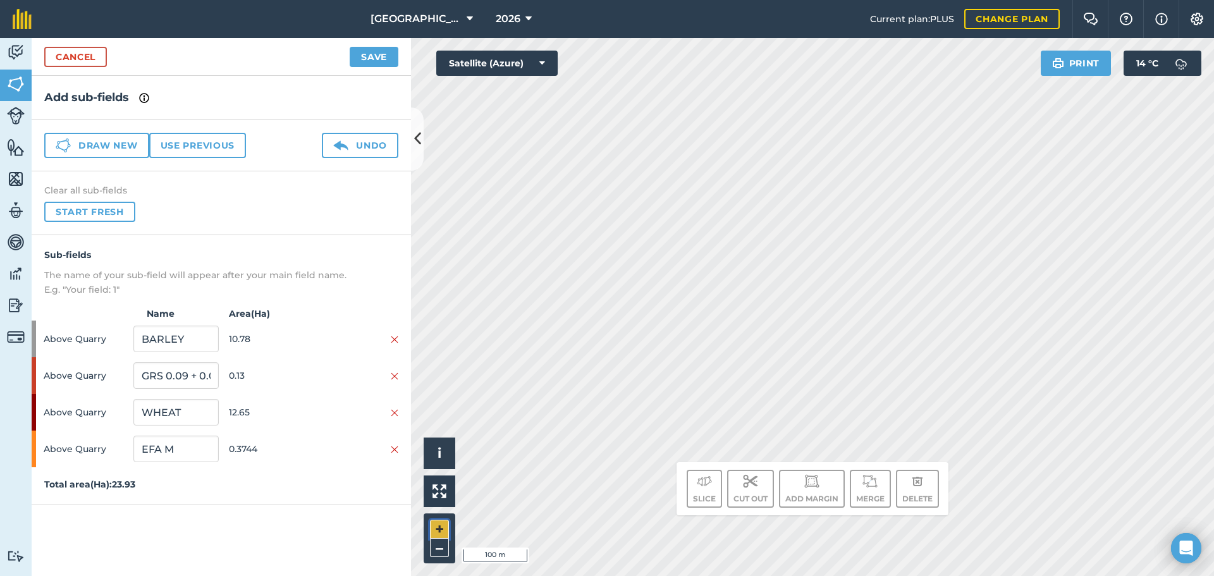
click at [444, 531] on button "+" at bounding box center [439, 529] width 19 height 19
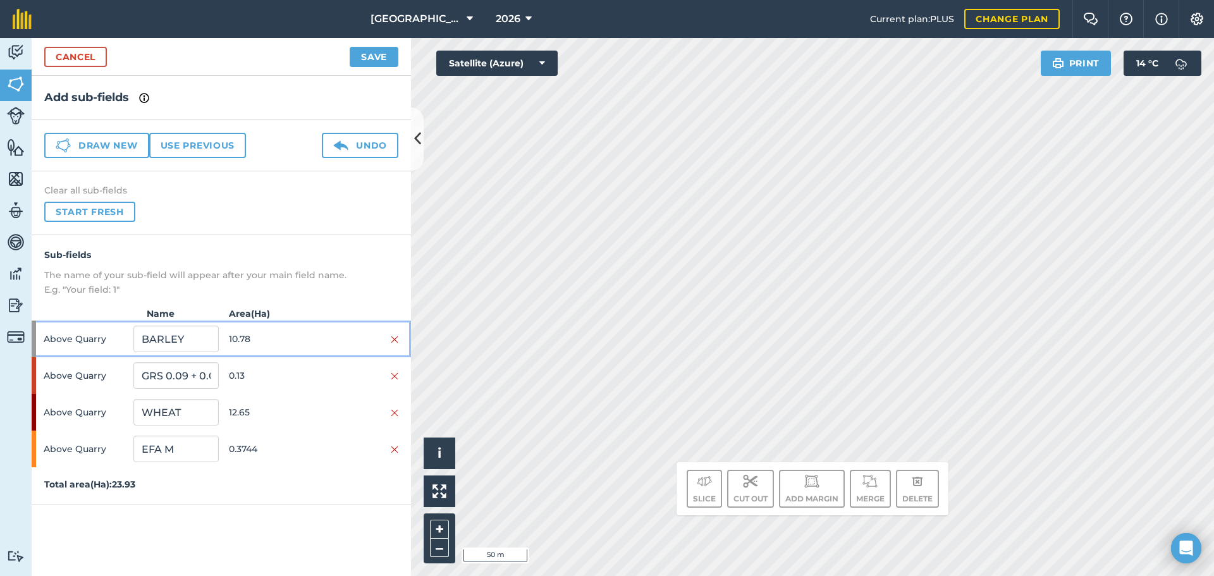
click at [333, 348] on div "Above Quarry BARLEY 10.78" at bounding box center [221, 339] width 379 height 37
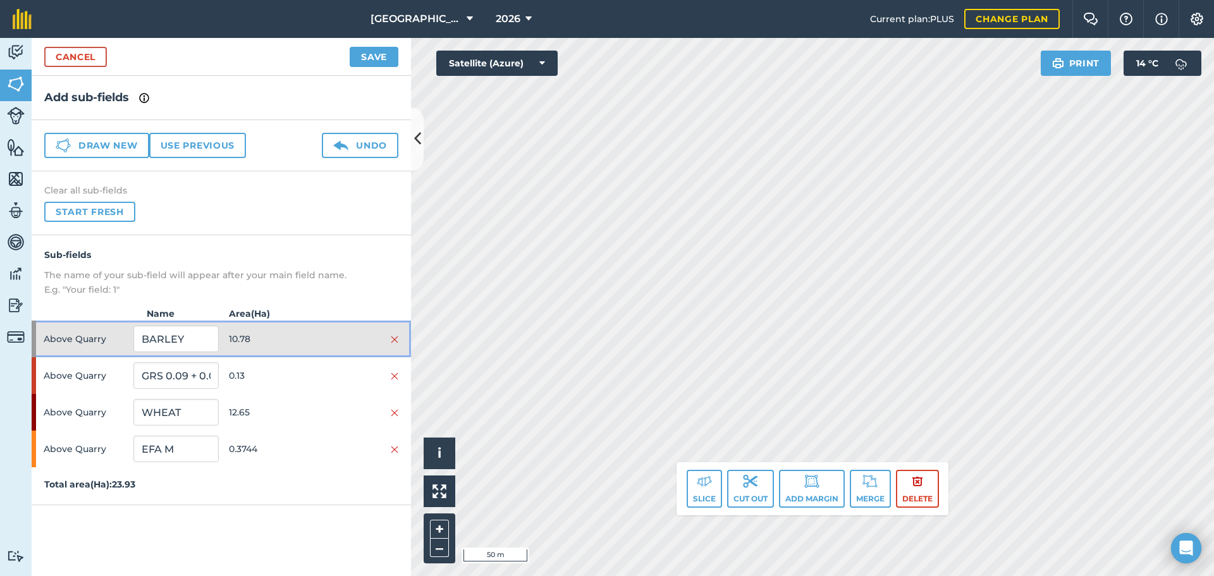
click at [333, 348] on div "Above Quarry BARLEY 10.78" at bounding box center [221, 339] width 379 height 37
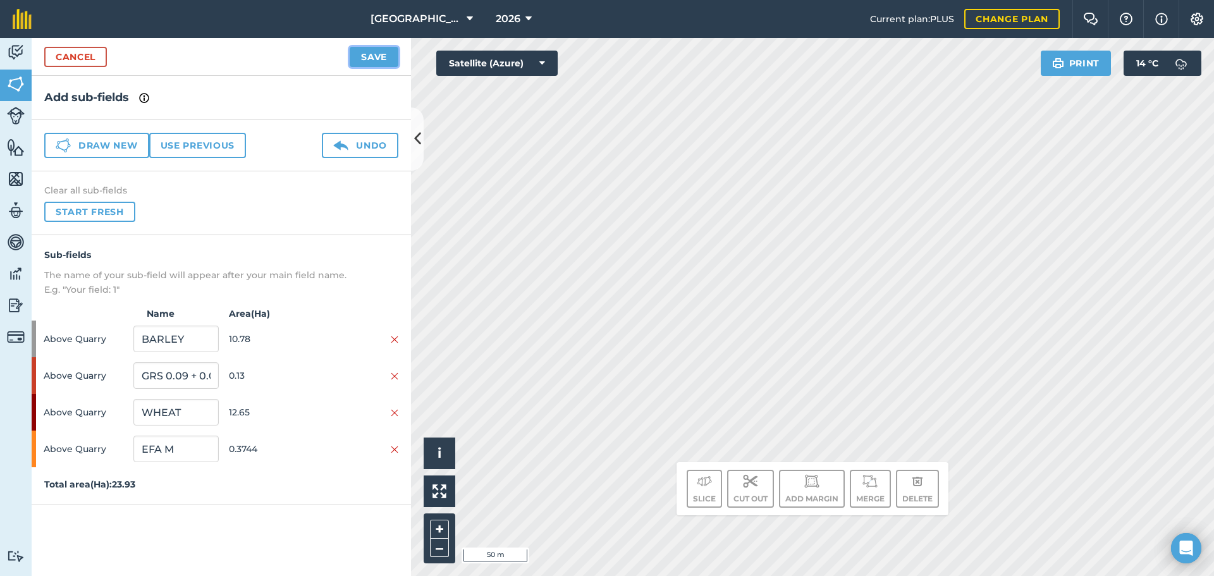
click at [369, 59] on button "Save" at bounding box center [374, 57] width 49 height 20
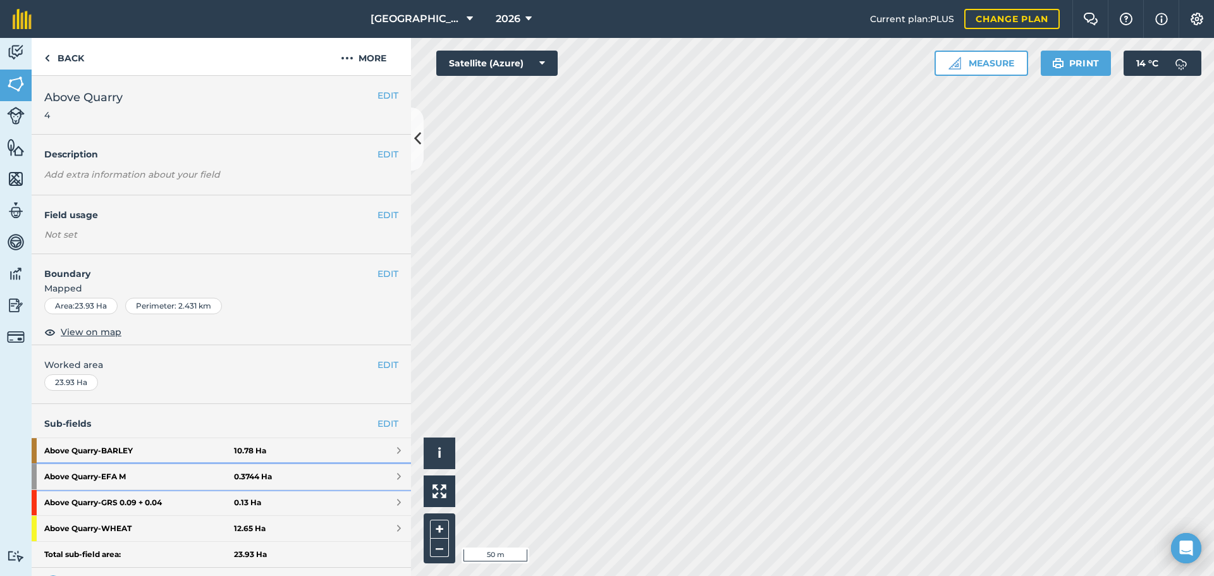
click at [361, 479] on link "Above Quarry - EFA M 0.3744 Ha" at bounding box center [221, 476] width 379 height 25
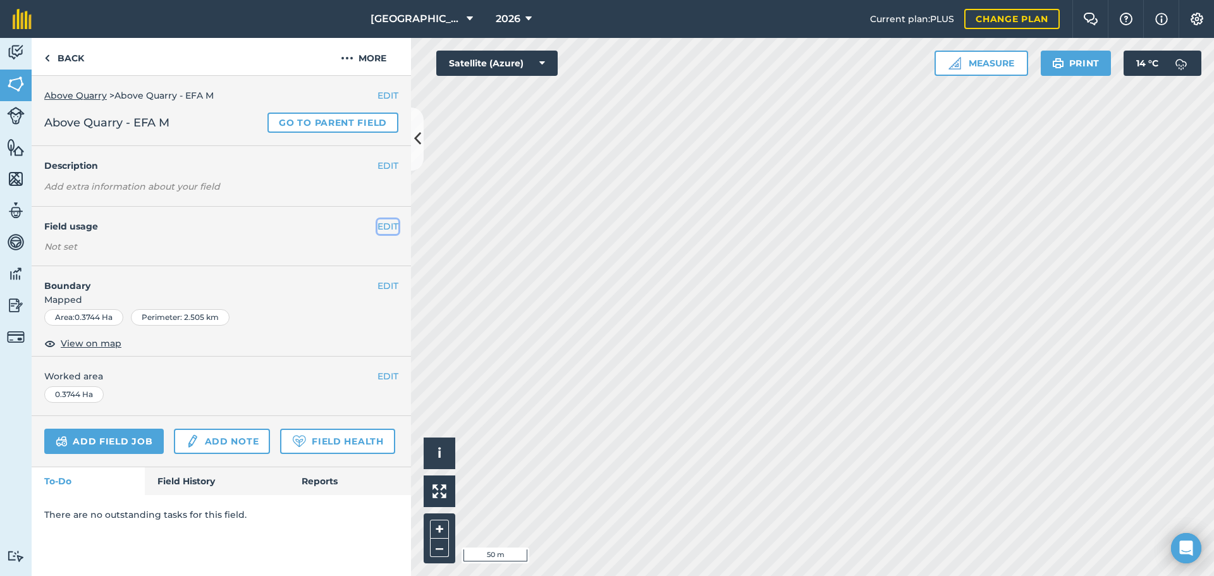
click at [384, 221] on button "EDIT" at bounding box center [388, 226] width 21 height 14
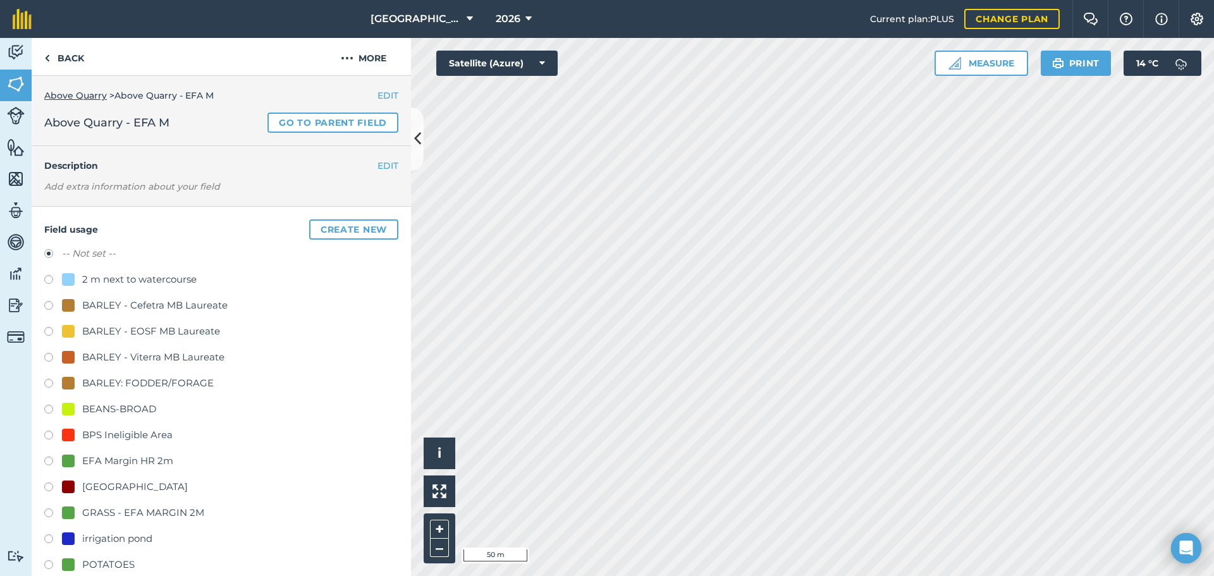
click at [138, 514] on div "GRASS - EFA MARGIN 2M" at bounding box center [143, 512] width 122 height 15
radio input "true"
radio input "false"
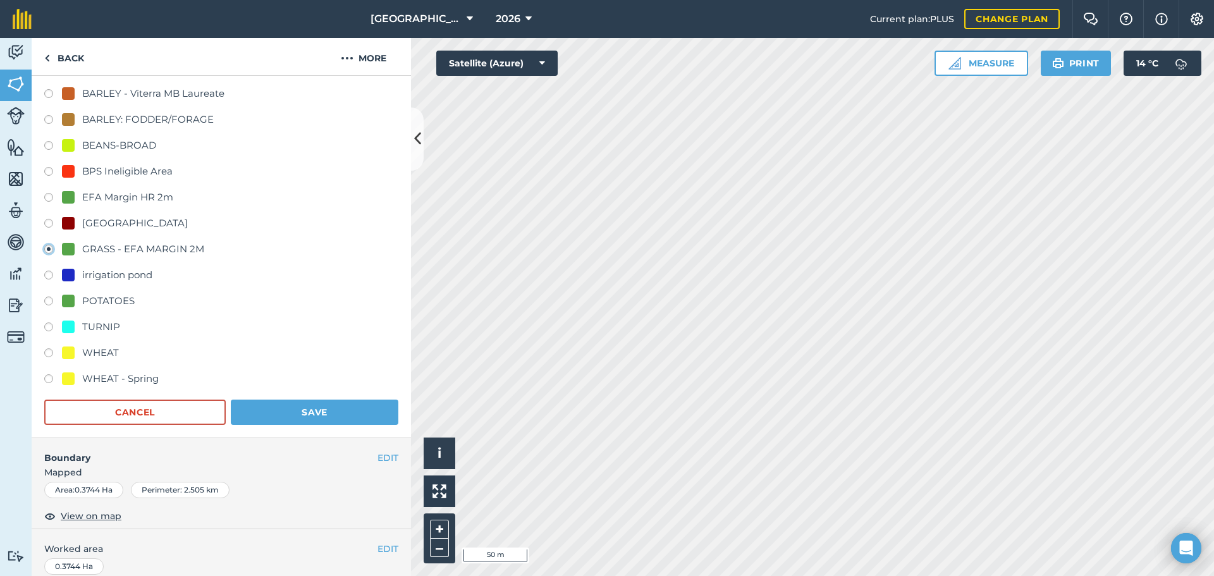
scroll to position [271, 0]
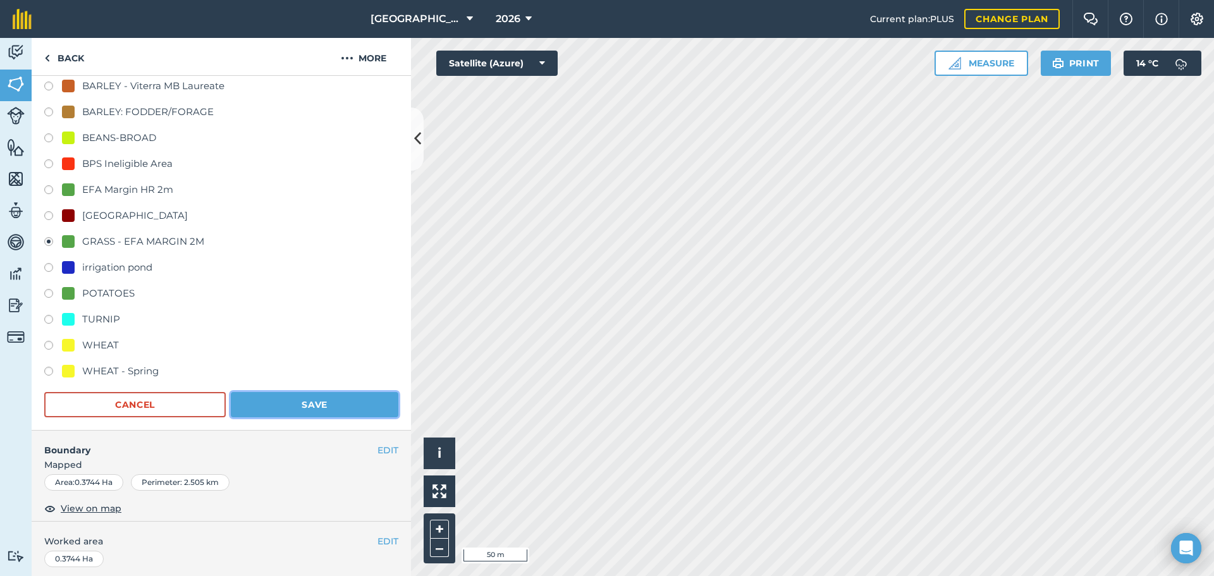
click at [313, 400] on button "Save" at bounding box center [315, 404] width 168 height 25
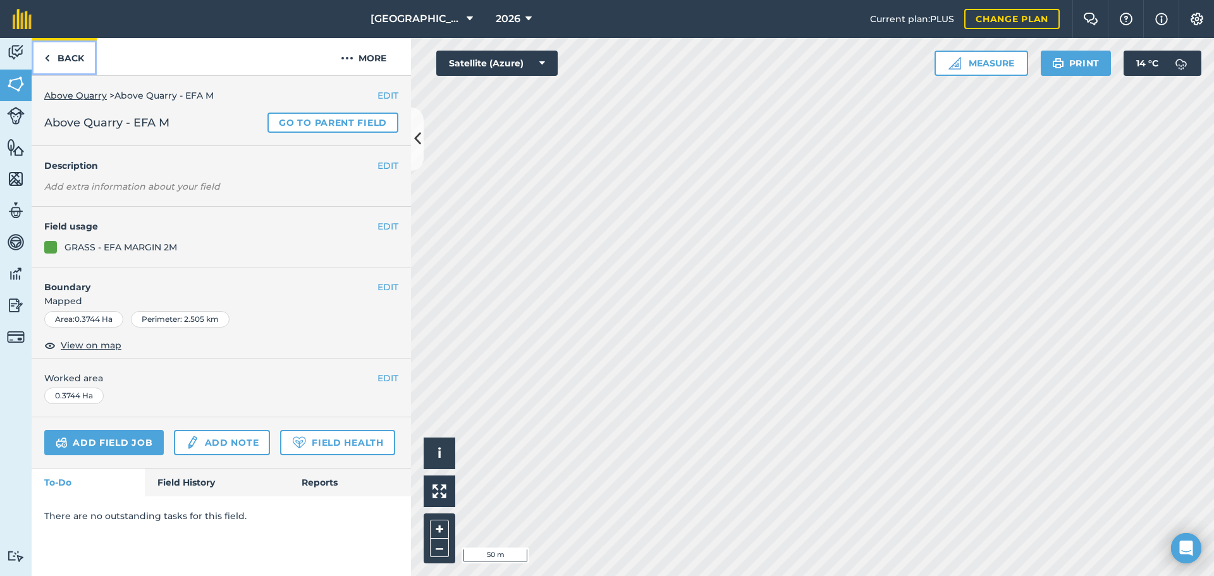
click at [64, 44] on link "Back" at bounding box center [64, 56] width 65 height 37
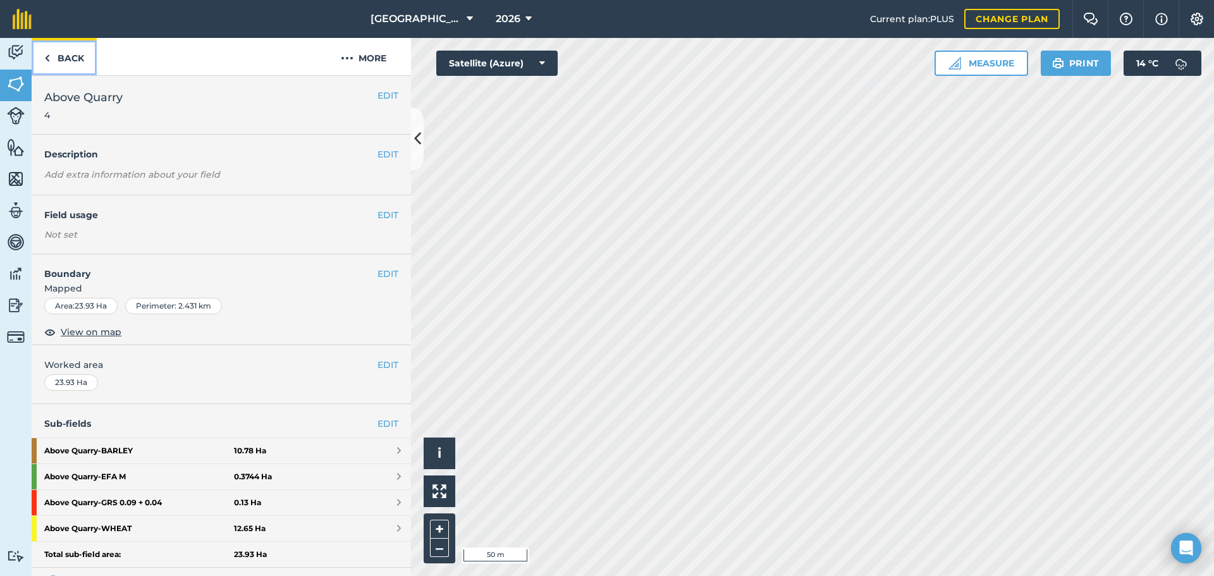
click at [64, 44] on link "Back" at bounding box center [64, 56] width 65 height 37
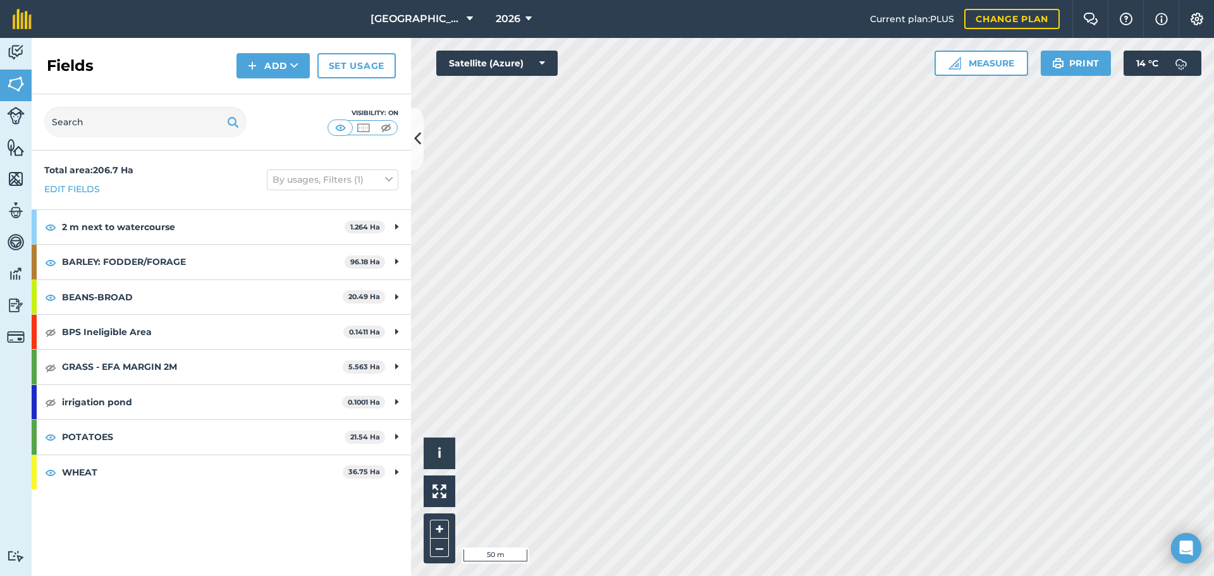
click at [386, 259] on div "Activity Fields Livestock Features Maps Team Vehicles Data Reporting Billing Tu…" at bounding box center [607, 307] width 1214 height 538
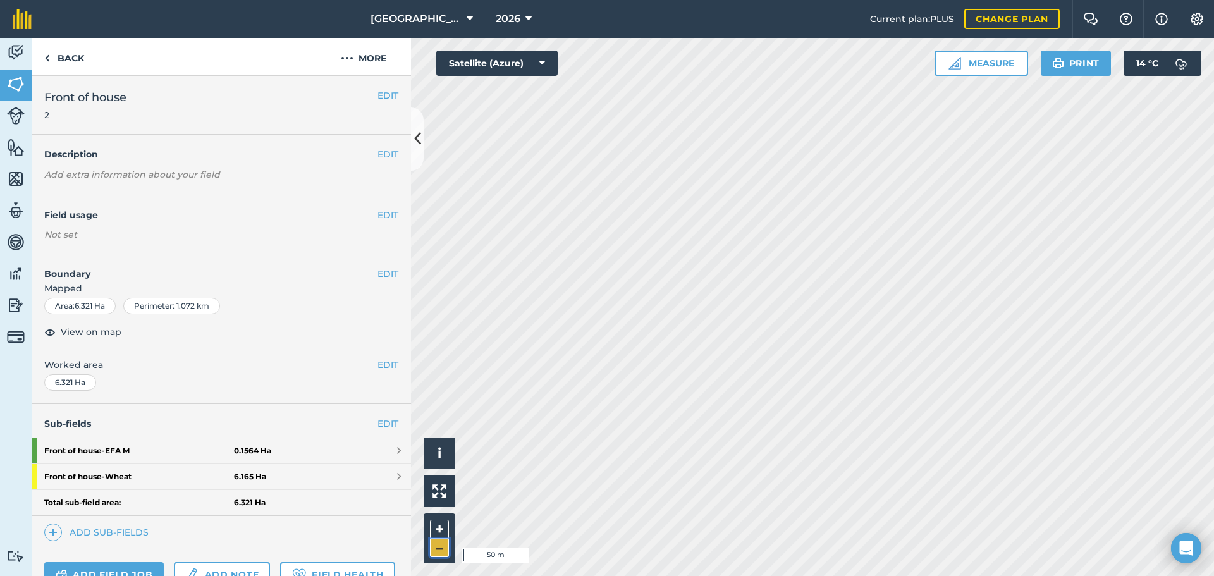
click at [434, 547] on button "–" at bounding box center [439, 548] width 19 height 18
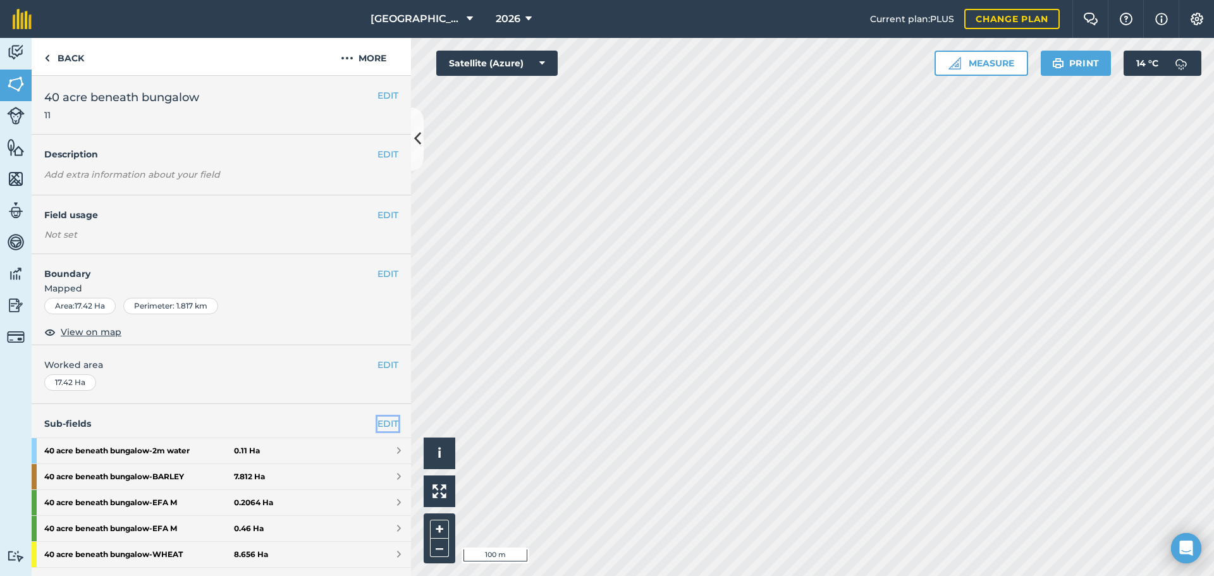
click at [386, 426] on link "EDIT" at bounding box center [388, 424] width 21 height 14
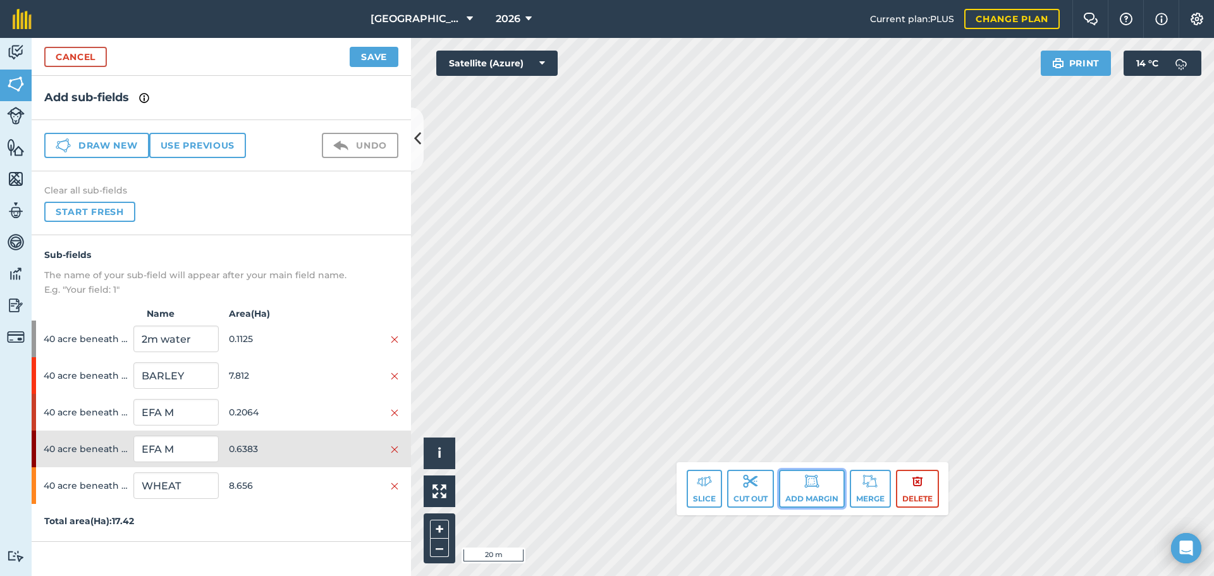
click at [817, 499] on button "Add margin" at bounding box center [812, 489] width 66 height 38
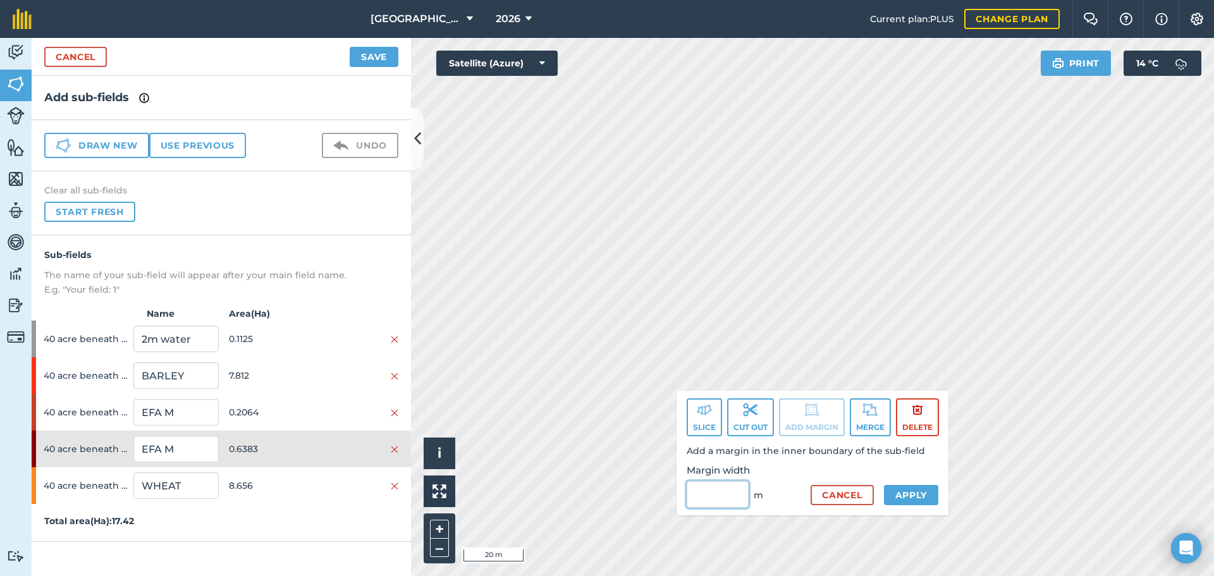
click at [706, 487] on input "Margin width" at bounding box center [718, 494] width 62 height 27
type input "1"
click at [914, 493] on button "Apply" at bounding box center [911, 495] width 55 height 20
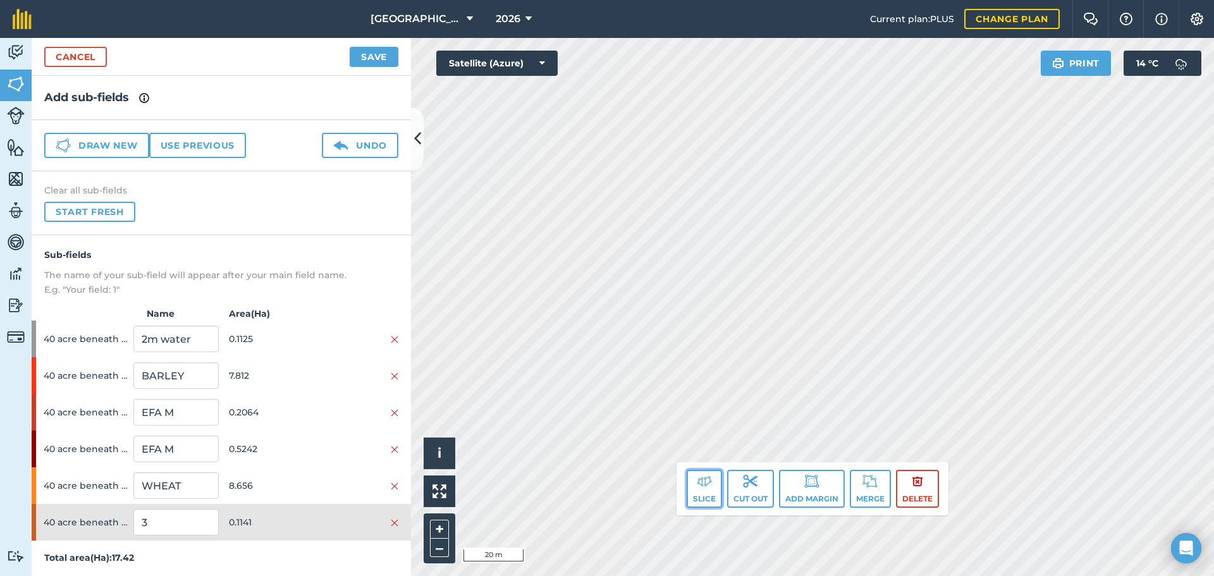
click at [703, 487] on img at bounding box center [704, 481] width 15 height 15
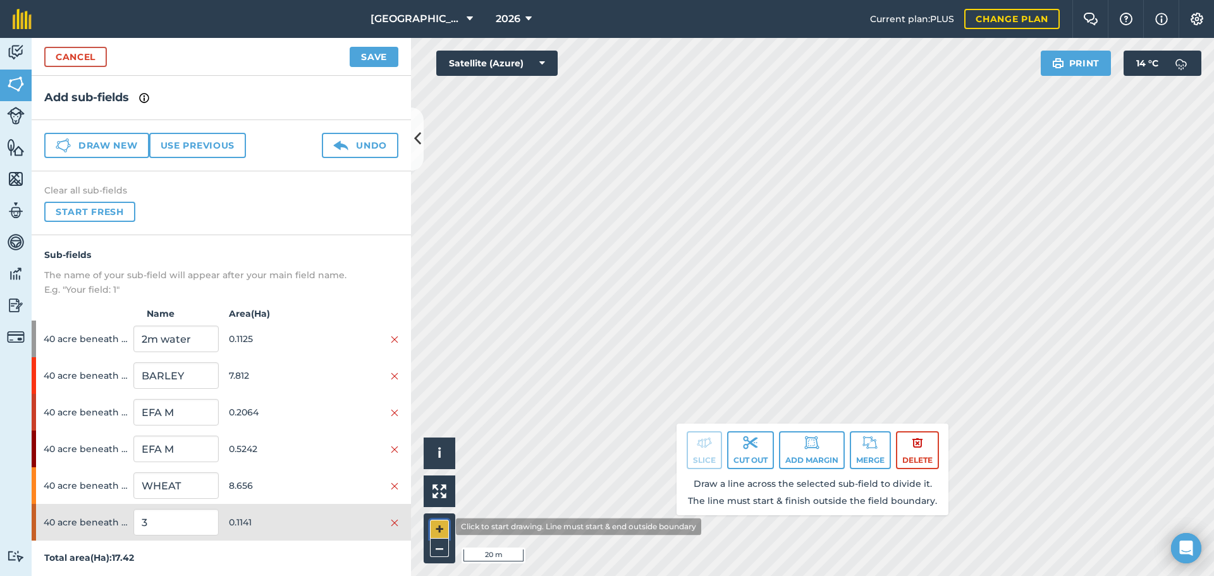
click at [446, 527] on button "+" at bounding box center [439, 529] width 19 height 19
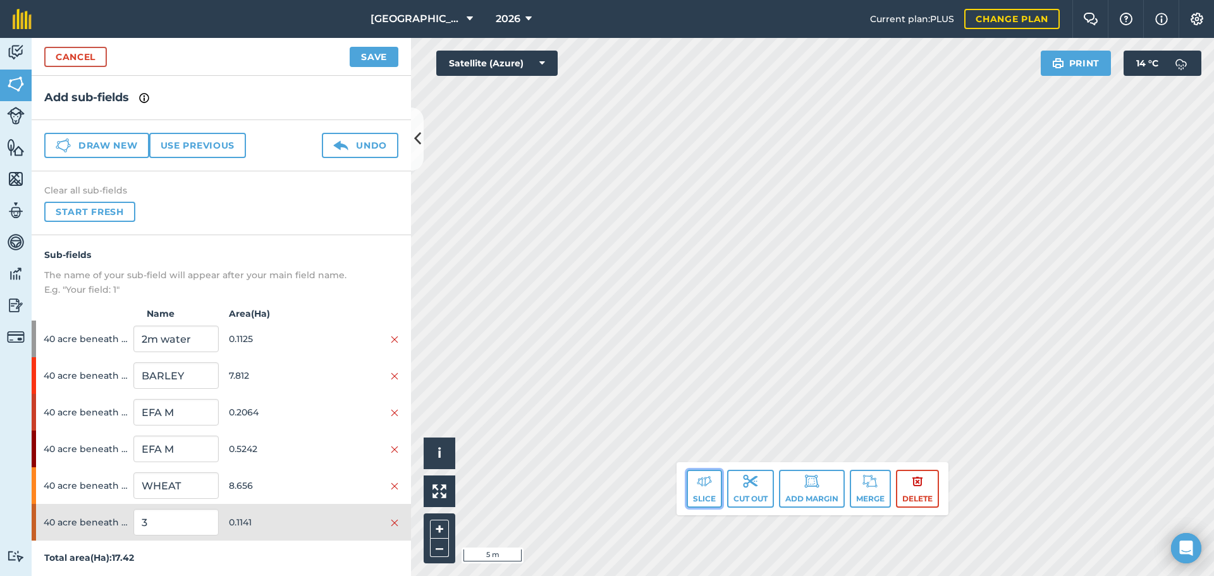
click at [708, 491] on button "Slice" at bounding box center [704, 489] width 35 height 38
click at [713, 497] on button "Slice" at bounding box center [704, 489] width 35 height 38
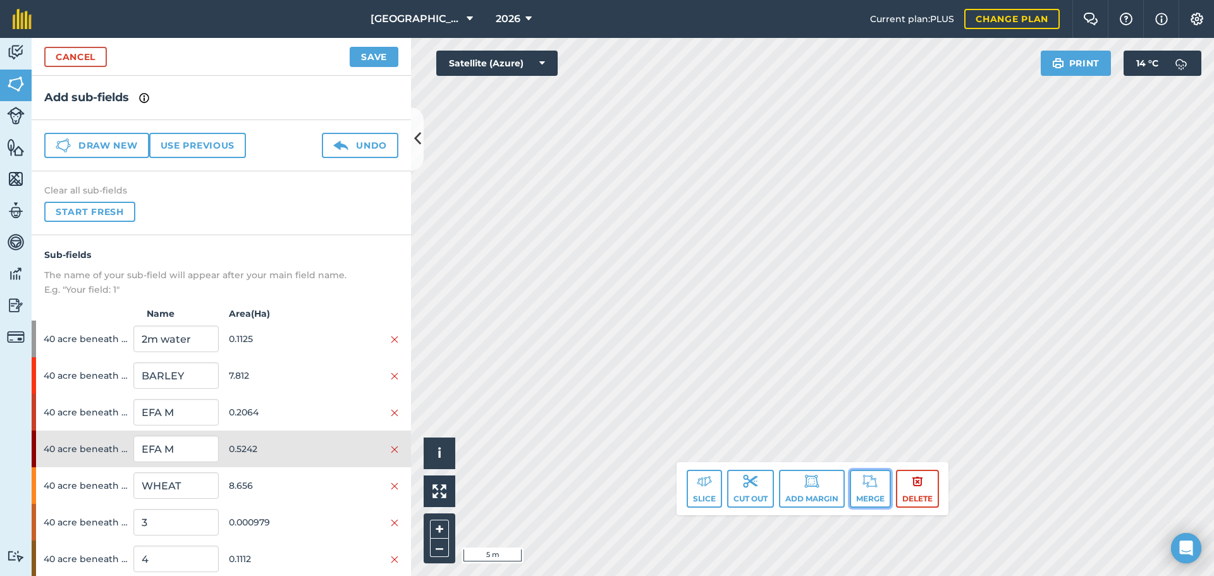
click at [870, 488] on img at bounding box center [870, 481] width 15 height 15
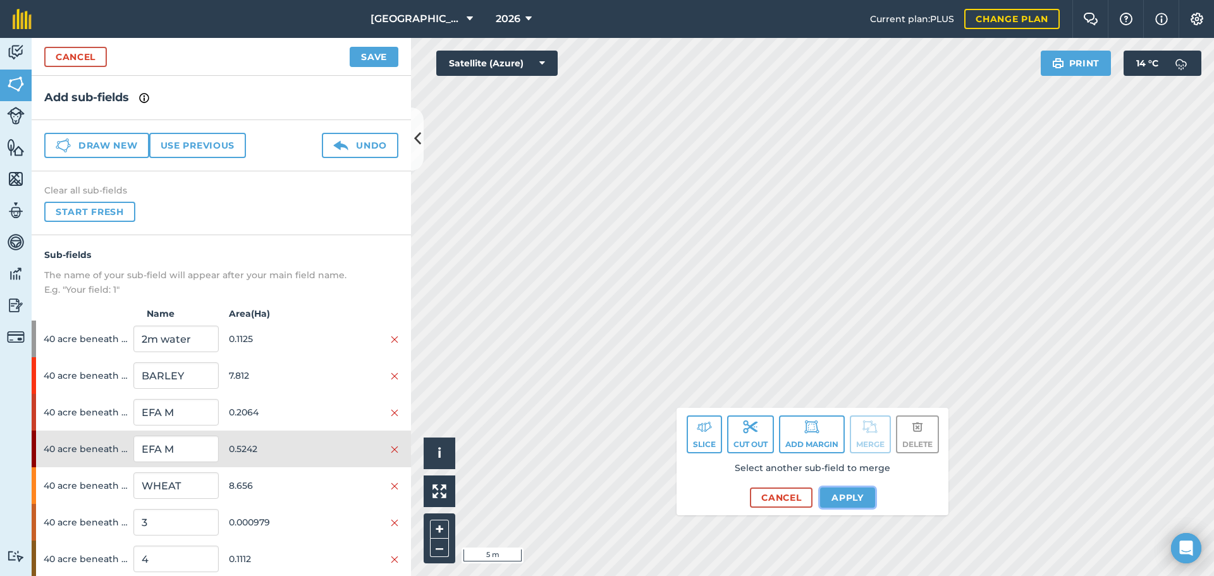
click at [830, 496] on button "Apply" at bounding box center [847, 498] width 55 height 20
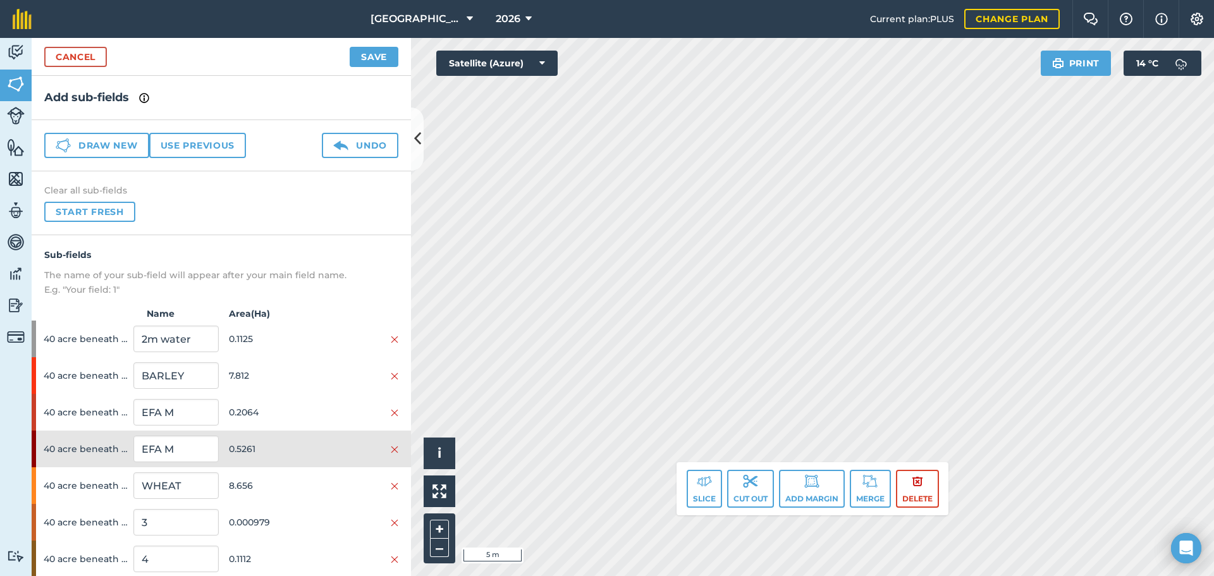
click at [608, 575] on html "[GEOGRAPHIC_DATA] 2026 Current plan : PLUS Change plan Farm Chat Help Info Sett…" at bounding box center [607, 288] width 1214 height 576
click at [670, 575] on html "[GEOGRAPHIC_DATA] 2026 Current plan : PLUS Change plan Farm Chat Help Info Sett…" at bounding box center [607, 288] width 1214 height 576
click at [677, 575] on html "[GEOGRAPHIC_DATA] 2026 Current plan : PLUS Change plan Farm Chat Help Info Sett…" at bounding box center [607, 288] width 1214 height 576
click at [687, 476] on button "Slice" at bounding box center [704, 489] width 35 height 38
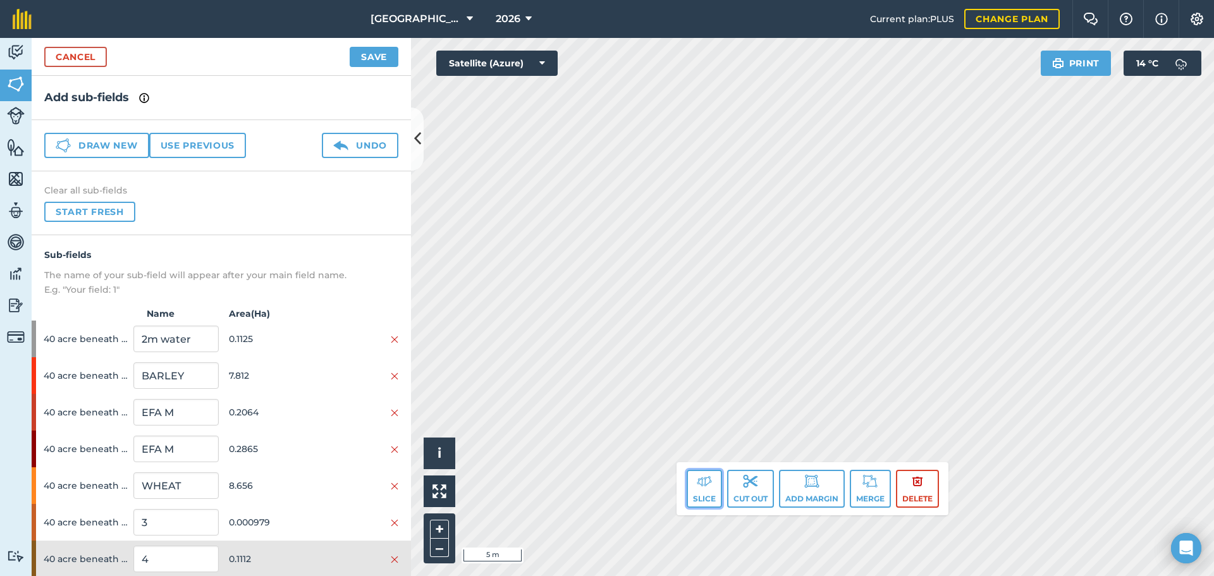
click at [697, 498] on button "Slice" at bounding box center [704, 489] width 35 height 38
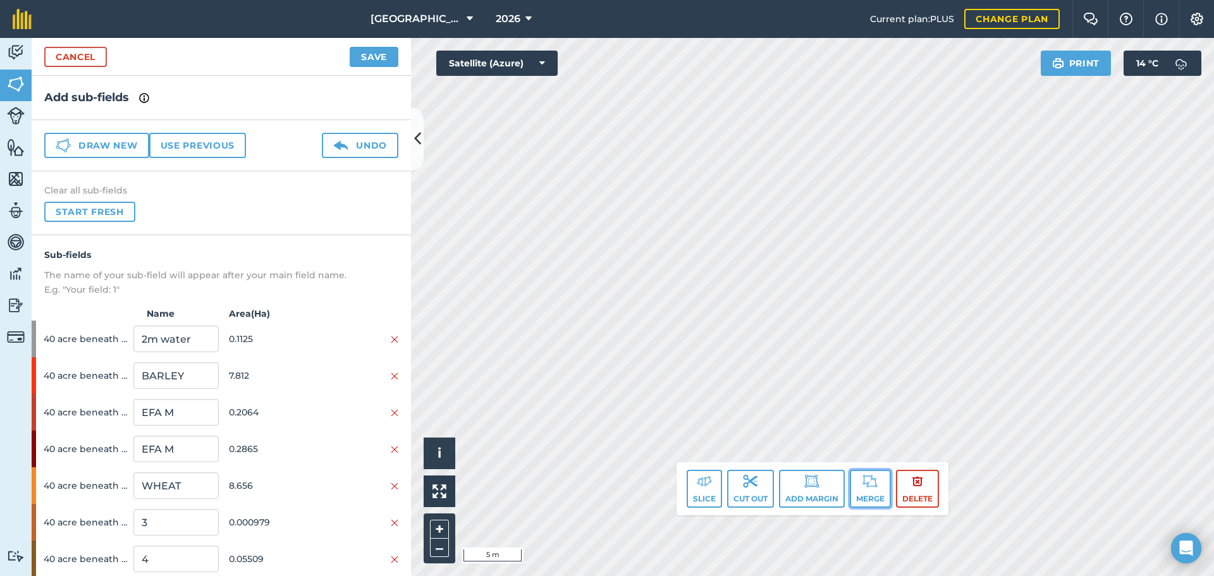
click at [863, 479] on img at bounding box center [870, 481] width 15 height 15
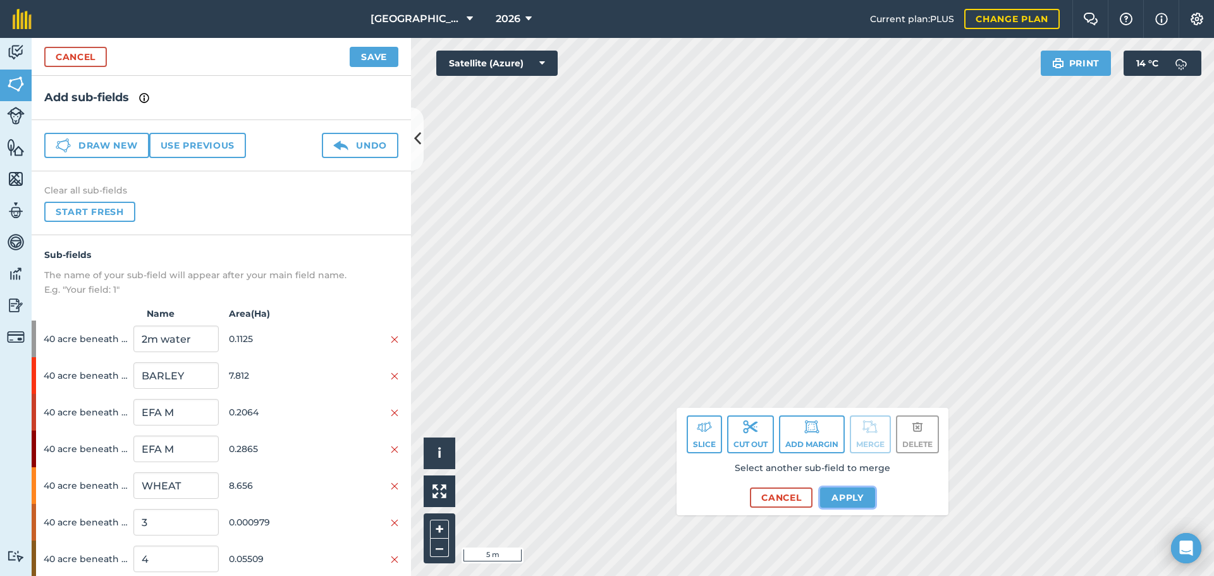
click at [845, 493] on button "Apply" at bounding box center [847, 498] width 55 height 20
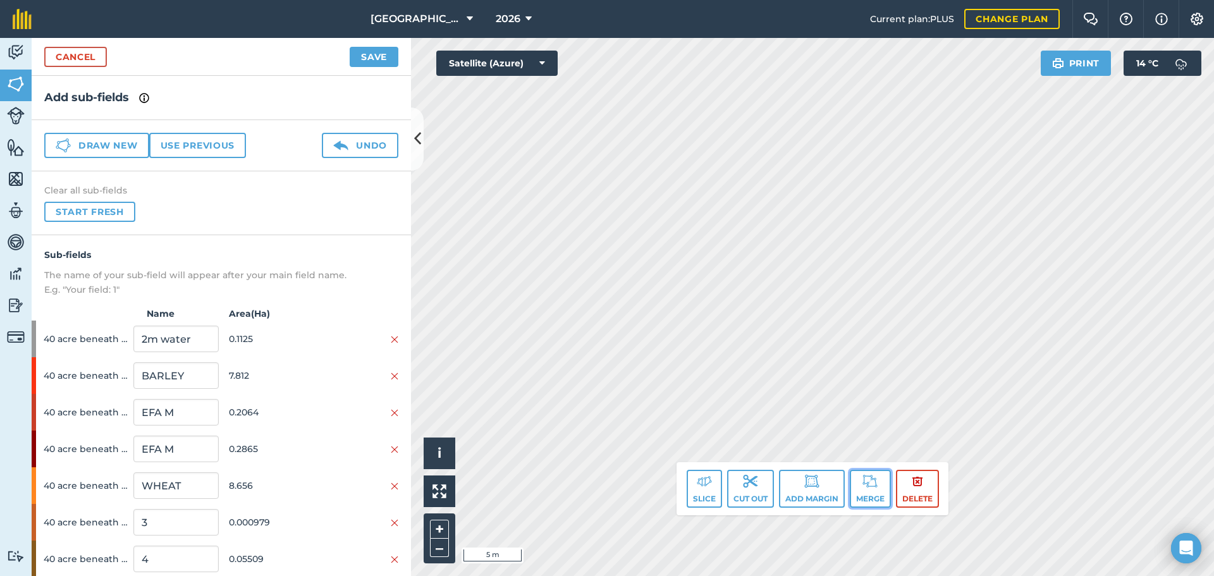
click at [866, 498] on button "Merge" at bounding box center [870, 489] width 41 height 38
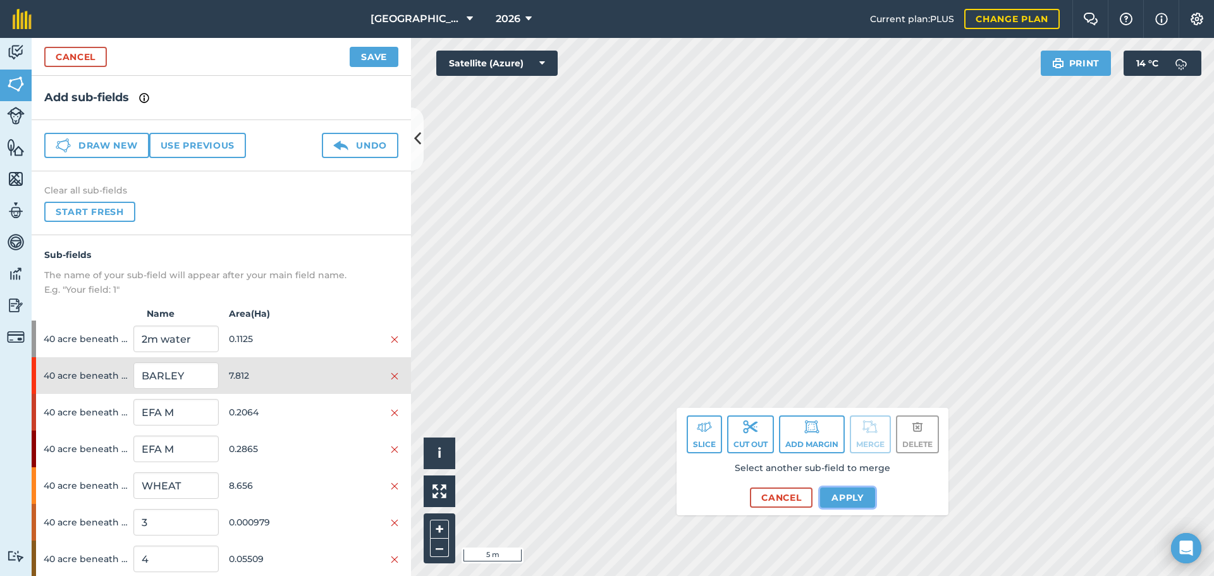
click at [851, 503] on button "Apply" at bounding box center [847, 498] width 55 height 20
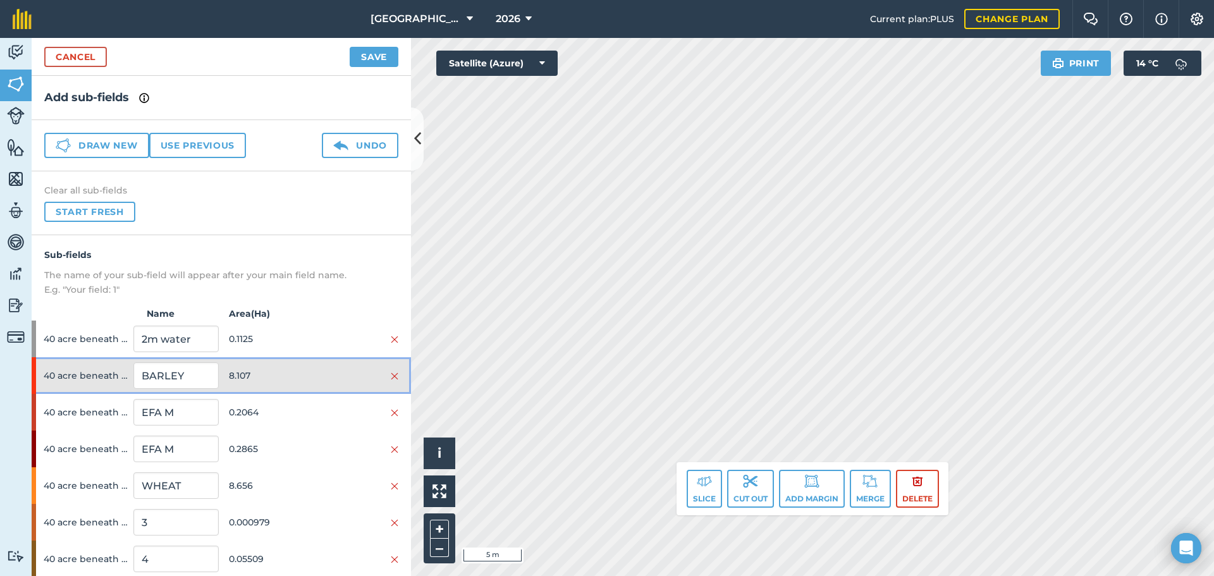
click at [341, 367] on div "40 acre beneath bungalow BARLEY 8.107" at bounding box center [221, 375] width 379 height 37
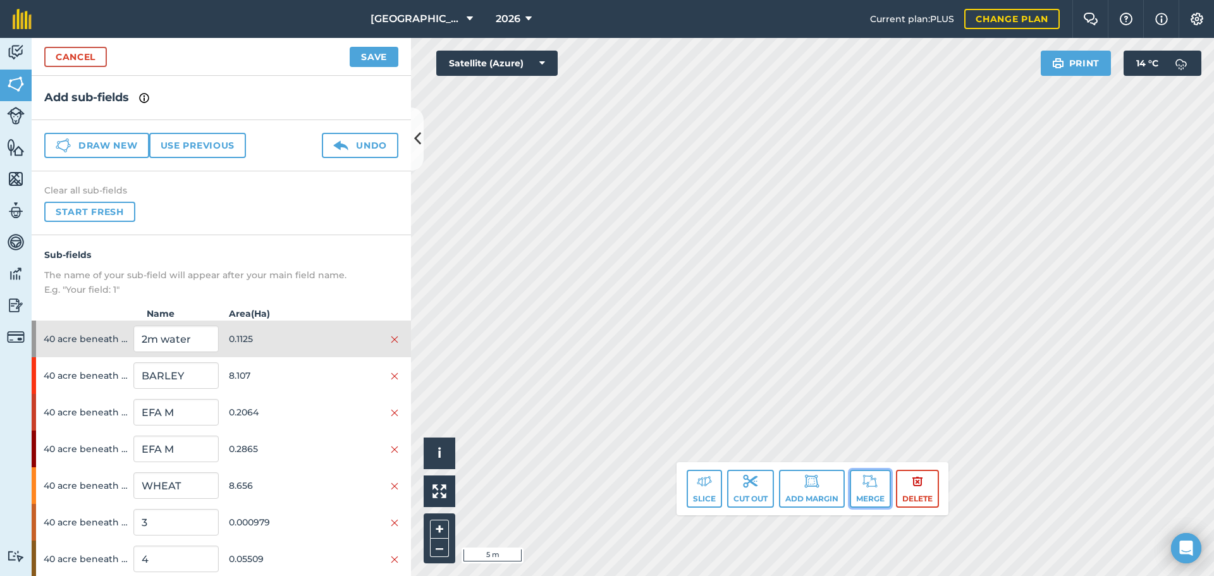
click at [880, 488] on button "Merge" at bounding box center [870, 489] width 41 height 38
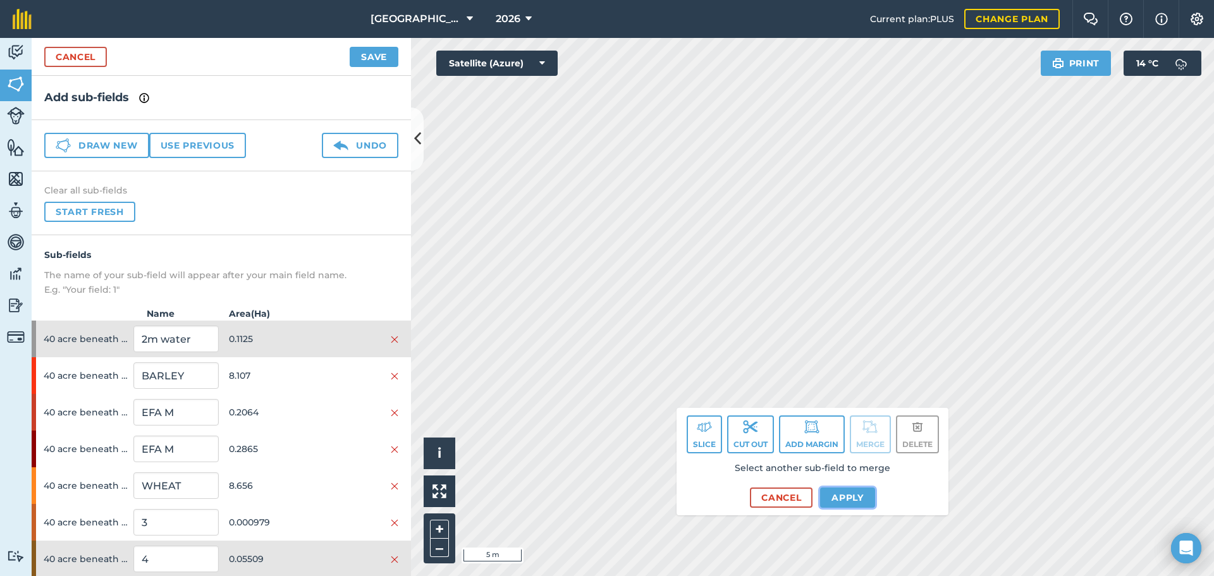
click at [849, 498] on button "Apply" at bounding box center [847, 498] width 55 height 20
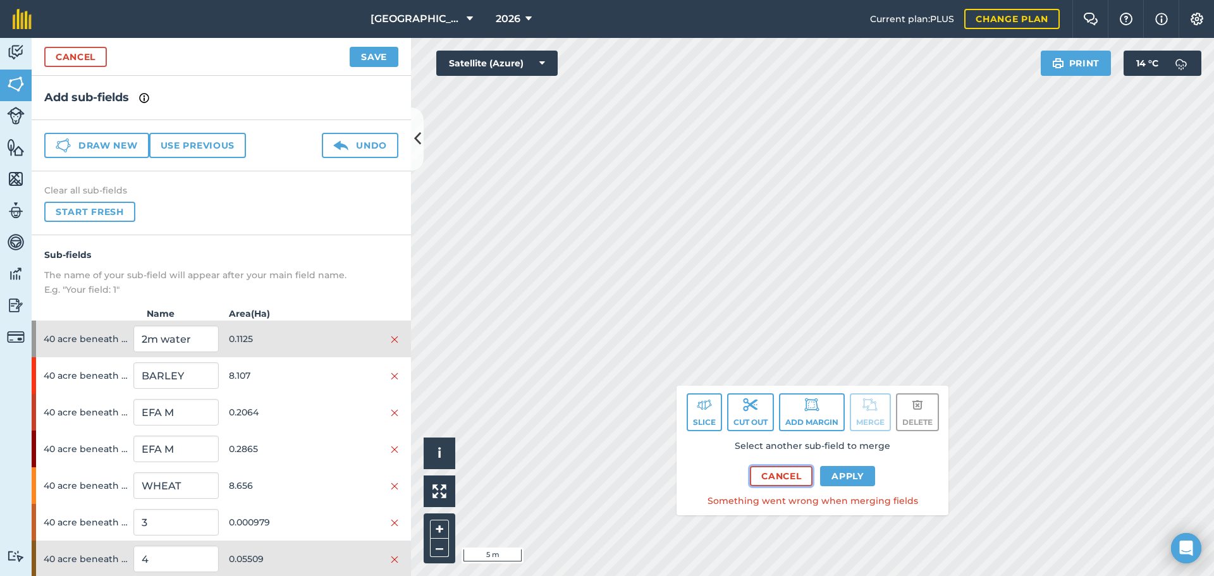
click at [758, 486] on button "Cancel" at bounding box center [781, 476] width 63 height 20
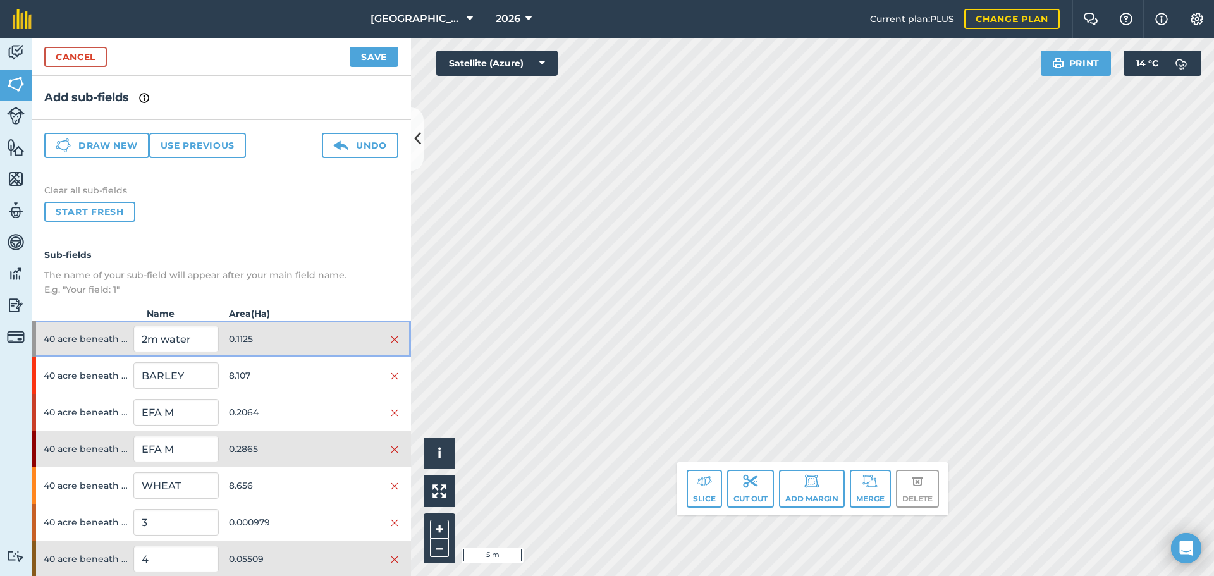
click at [317, 354] on div "40 acre beneath bungalow 2m water 0.1125" at bounding box center [221, 339] width 379 height 37
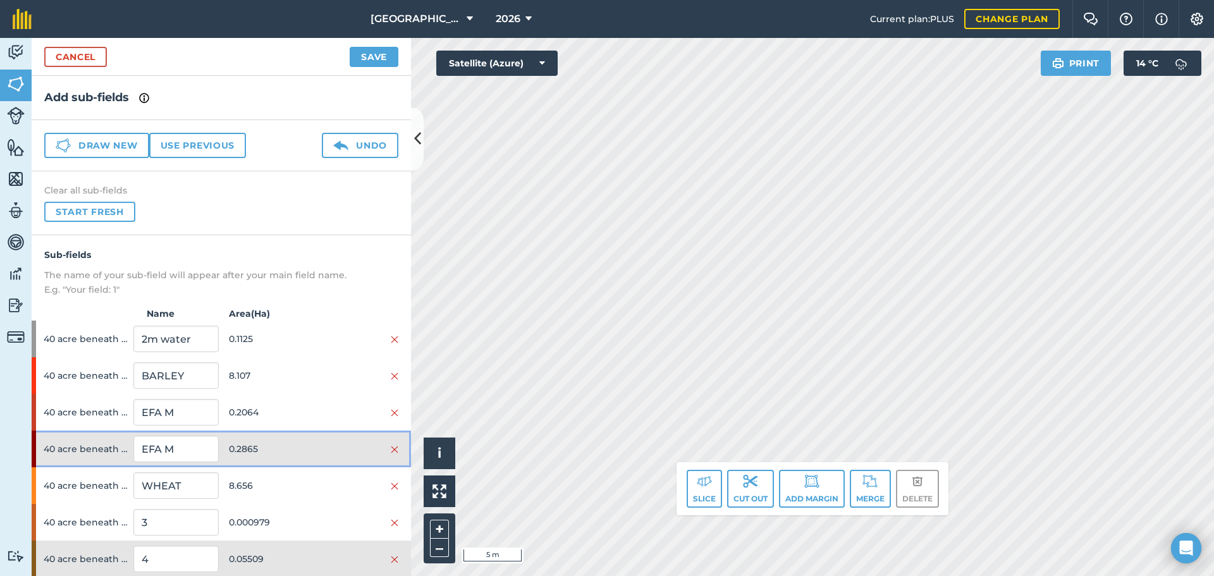
click at [278, 436] on div "40 acre beneath bungalow EFA M 0.2865" at bounding box center [221, 449] width 379 height 37
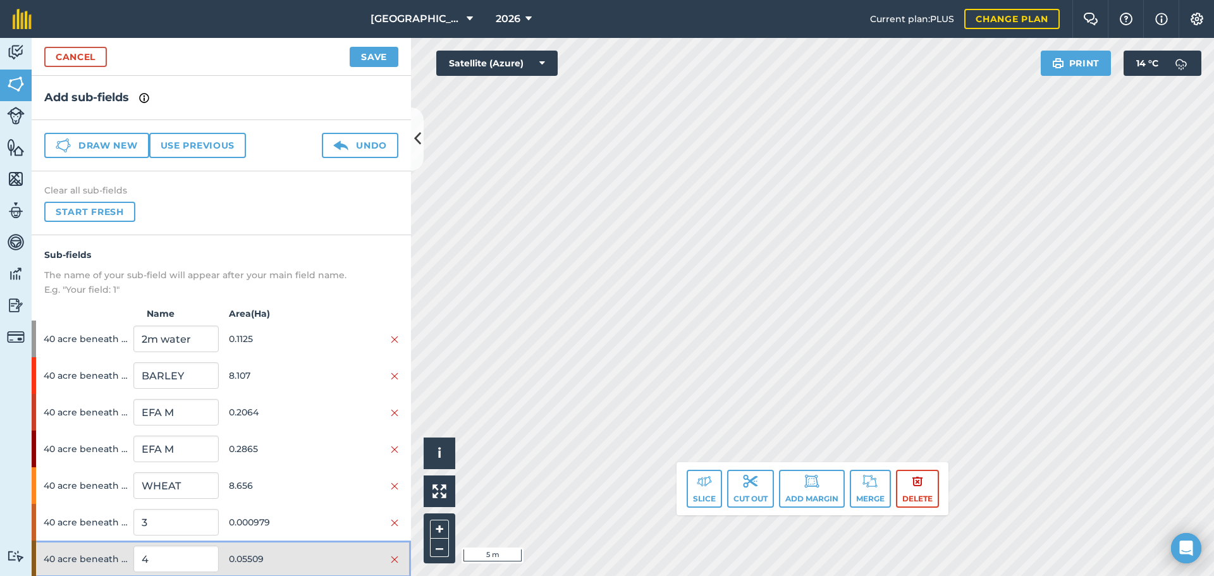
click at [278, 543] on div "40 acre beneath bungalow 4 0.05509" at bounding box center [221, 559] width 379 height 37
click at [860, 495] on button "Merge" at bounding box center [870, 489] width 41 height 38
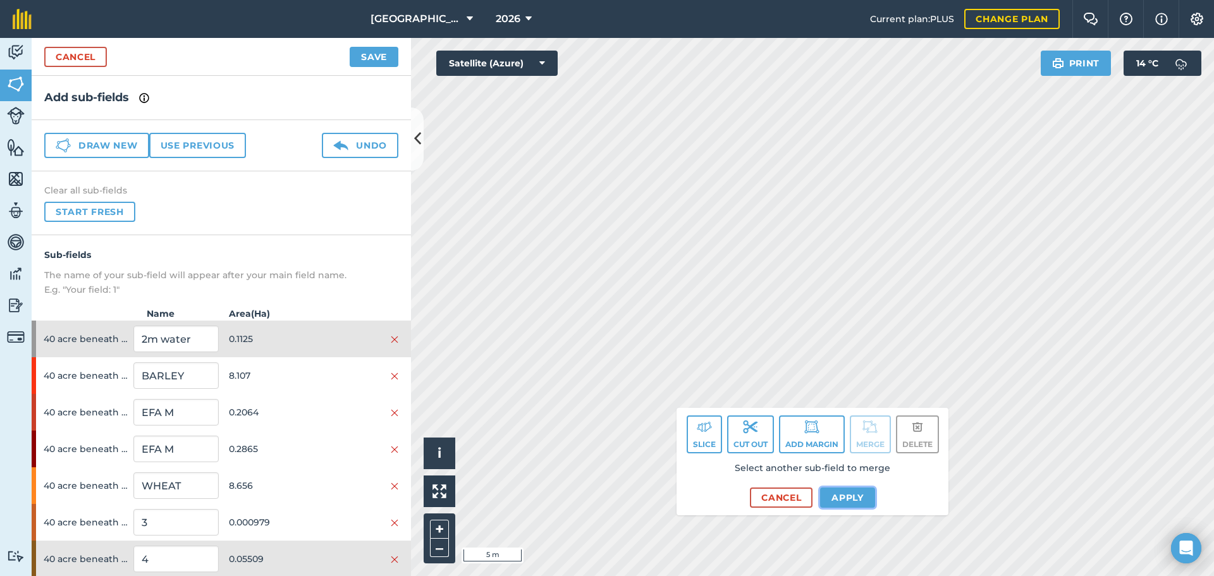
click at [830, 493] on button "Apply" at bounding box center [847, 498] width 55 height 20
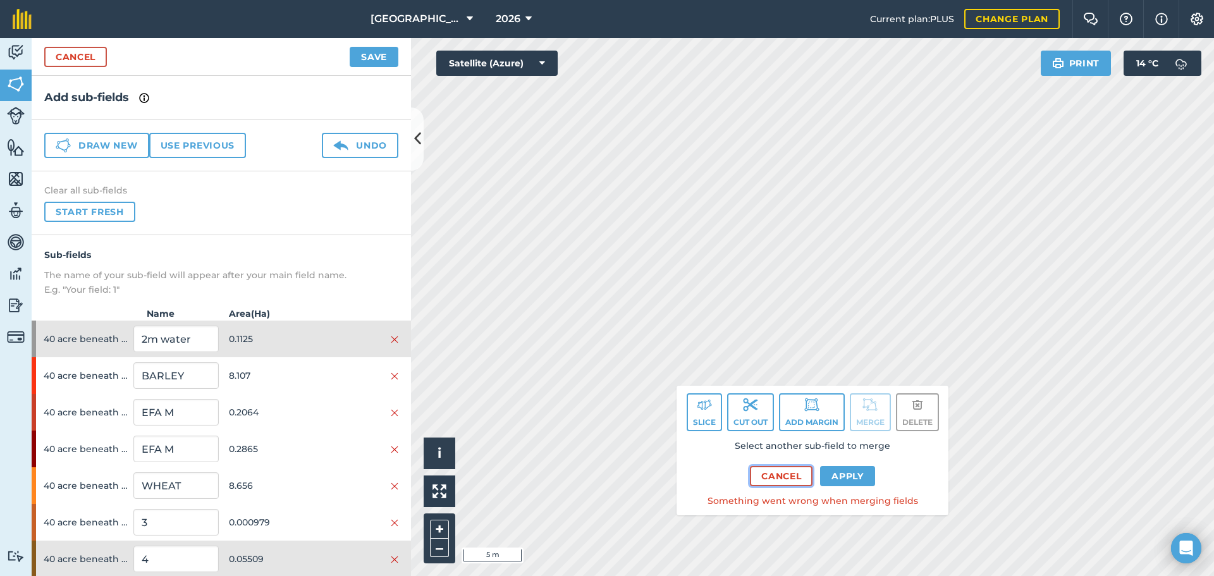
click at [775, 467] on button "Cancel" at bounding box center [781, 476] width 63 height 20
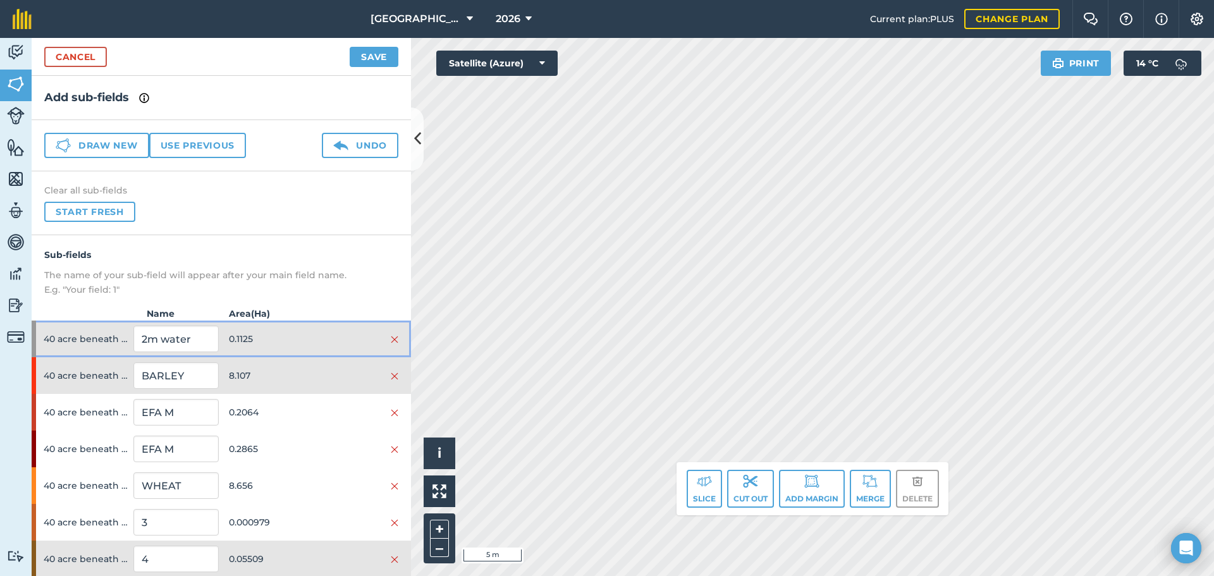
click at [331, 341] on div at bounding box center [356, 339] width 85 height 14
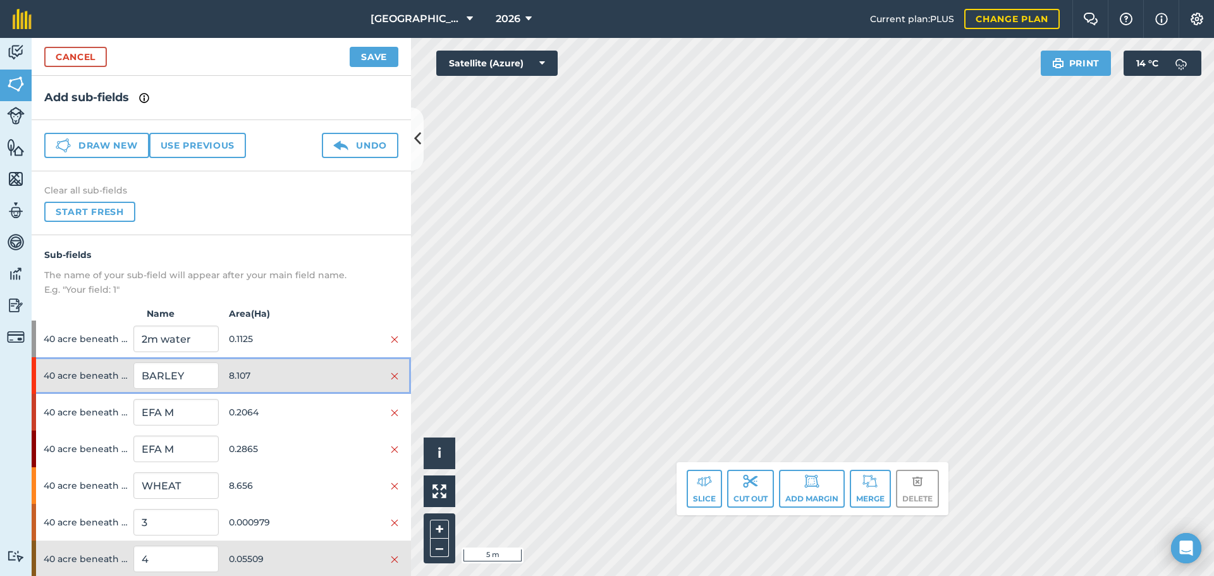
click at [331, 371] on div at bounding box center [356, 376] width 85 height 14
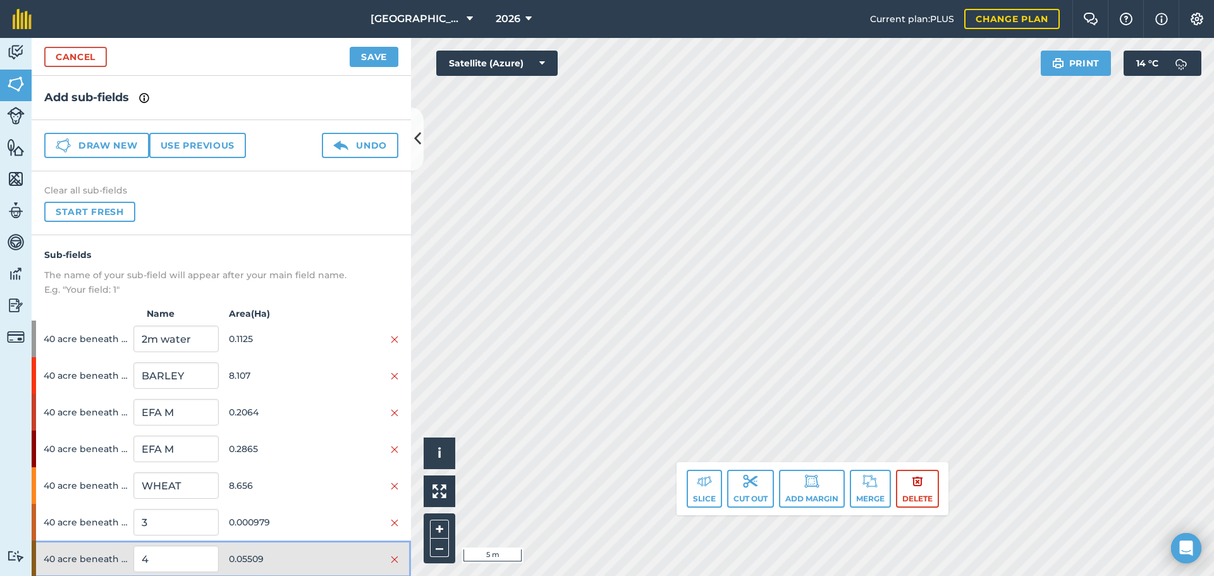
click at [349, 569] on div "40 acre beneath bungalow 4 0.05509" at bounding box center [221, 559] width 379 height 37
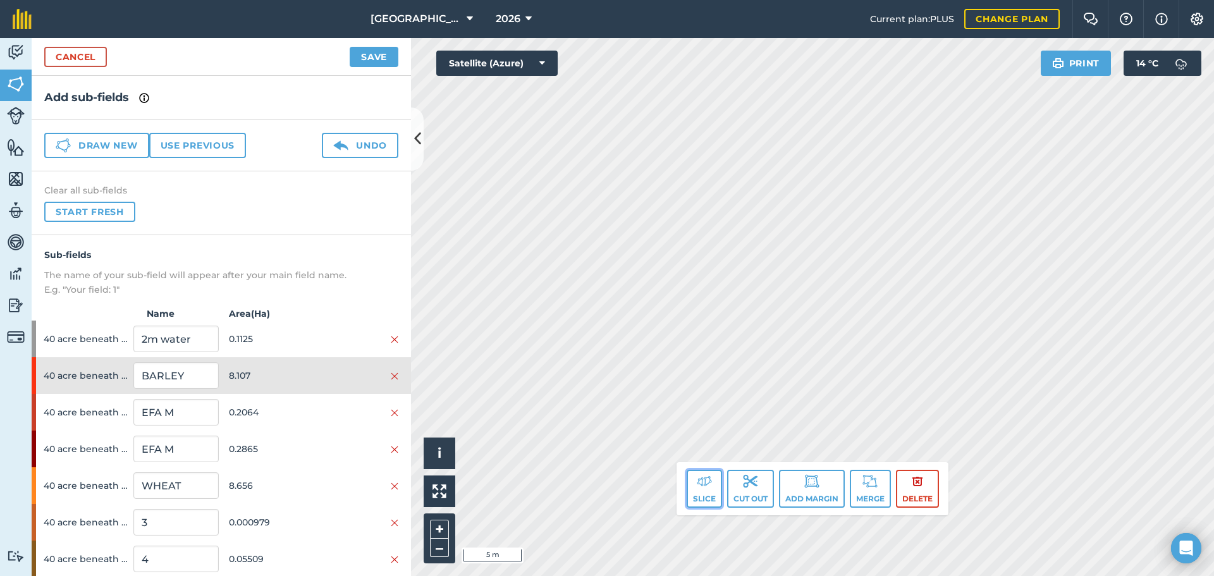
click at [711, 483] on button "Slice" at bounding box center [704, 489] width 35 height 38
click at [704, 491] on button "Slice" at bounding box center [704, 489] width 35 height 38
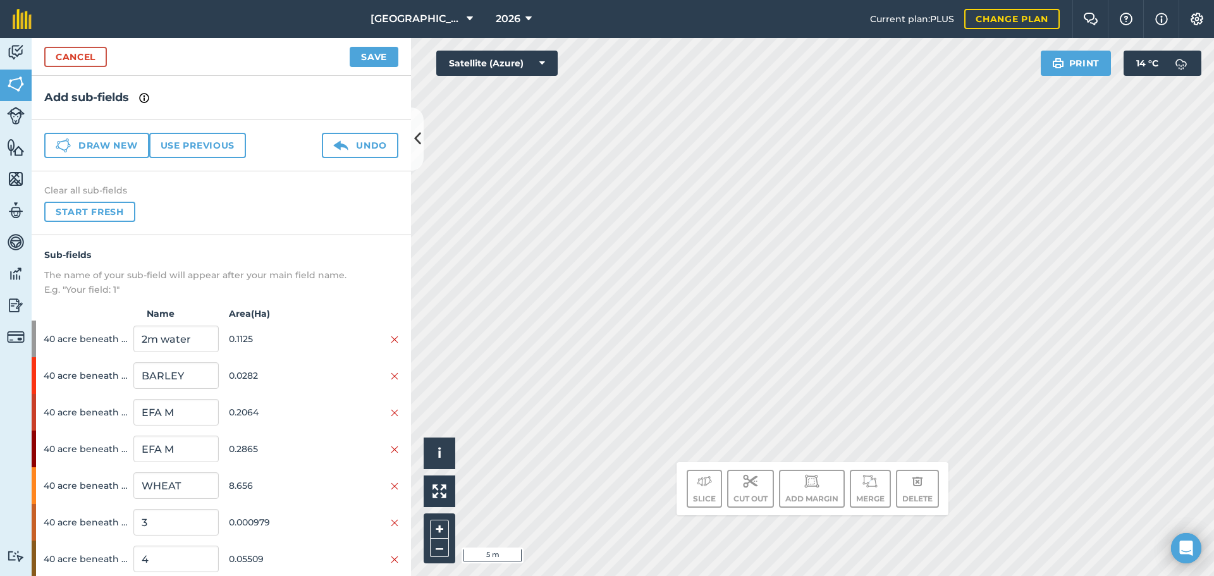
click at [738, 401] on div "Click to start drawing. Line must start & end outside boundary i © 2025 TomTom,…" at bounding box center [812, 307] width 803 height 538
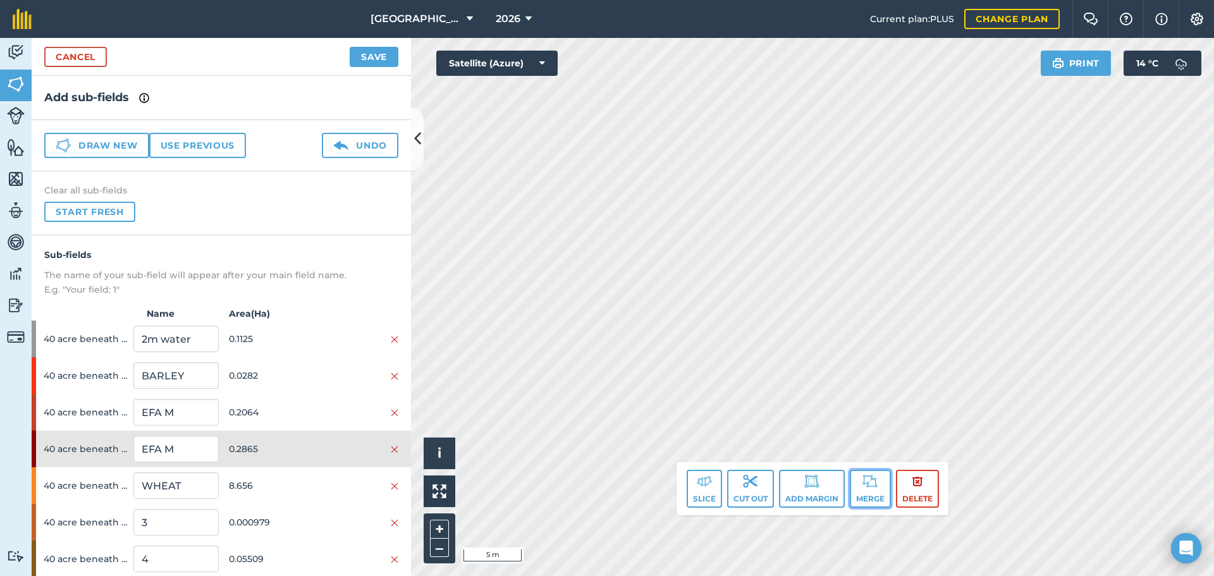
click at [864, 486] on img at bounding box center [870, 481] width 15 height 15
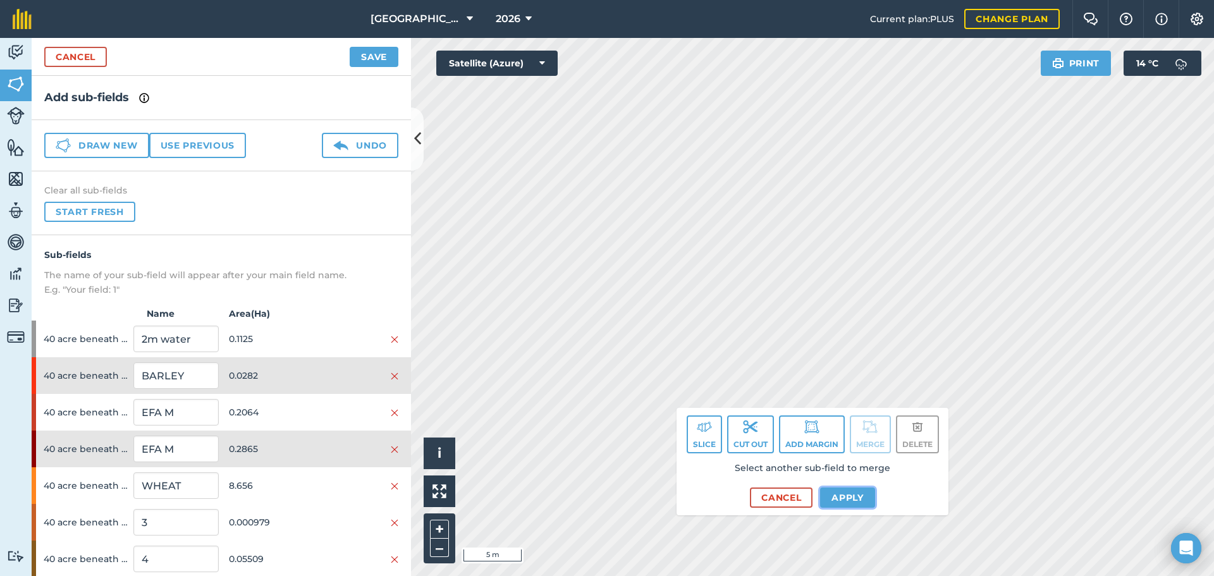
click at [854, 498] on button "Apply" at bounding box center [847, 498] width 55 height 20
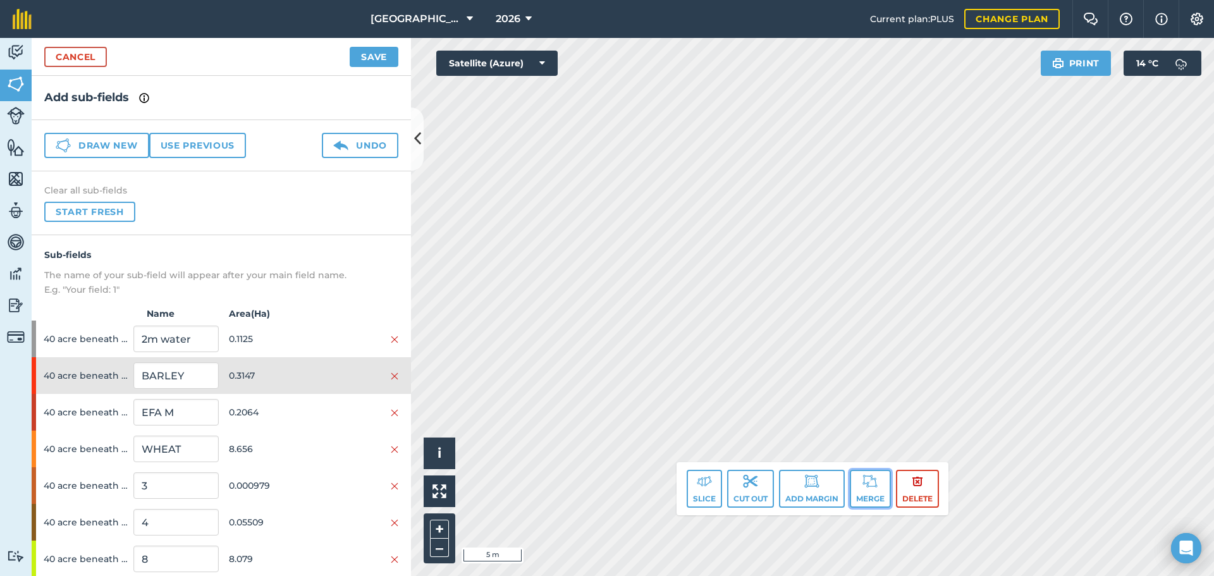
click at [857, 486] on button "Merge" at bounding box center [870, 489] width 41 height 38
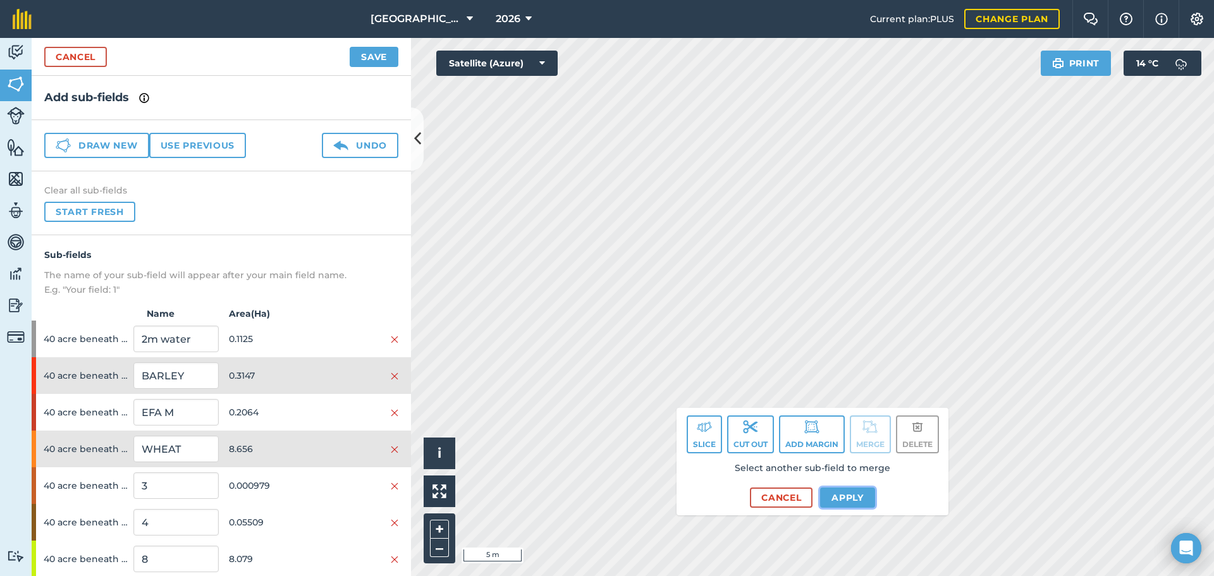
click at [842, 491] on button "Apply" at bounding box center [847, 498] width 55 height 20
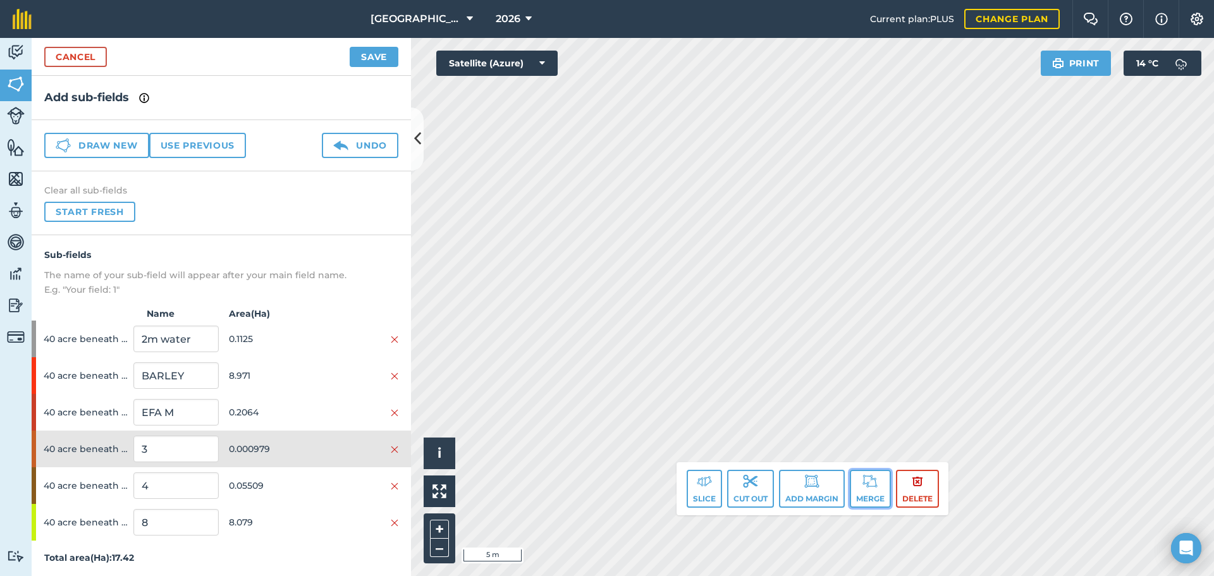
click at [866, 498] on button "Merge" at bounding box center [870, 489] width 41 height 38
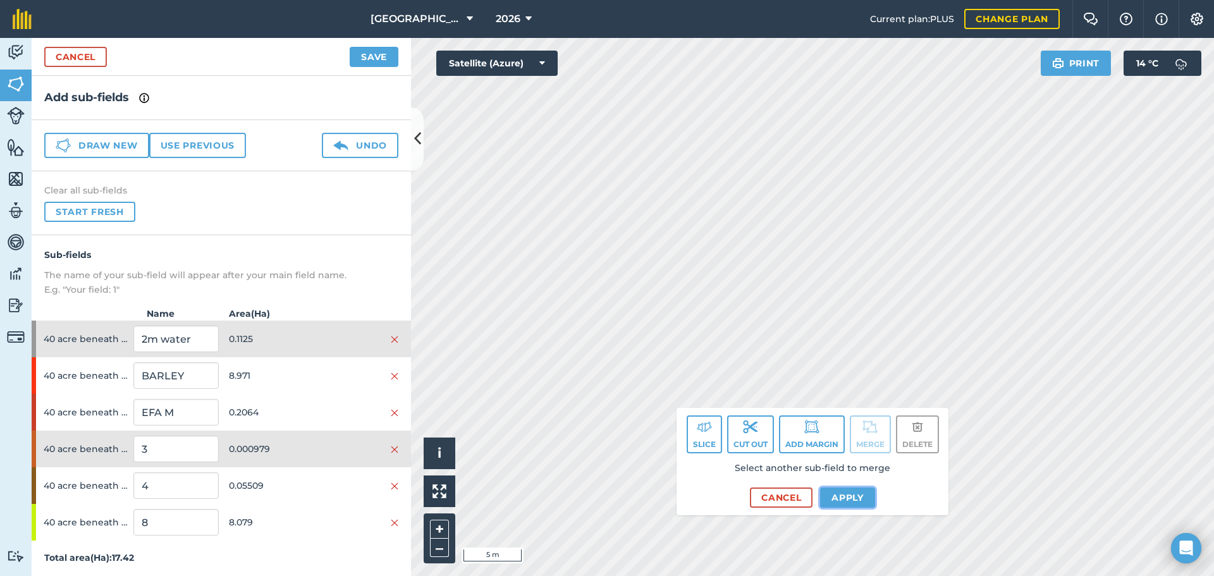
click at [847, 507] on button "Apply" at bounding box center [847, 498] width 55 height 20
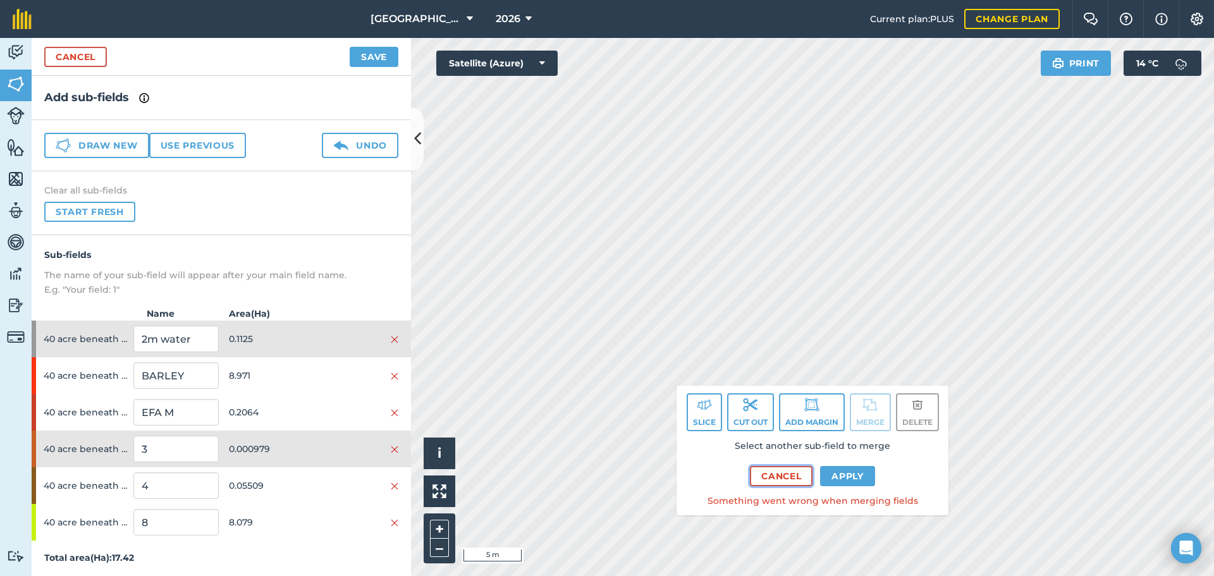
click at [774, 477] on button "Cancel" at bounding box center [781, 476] width 63 height 20
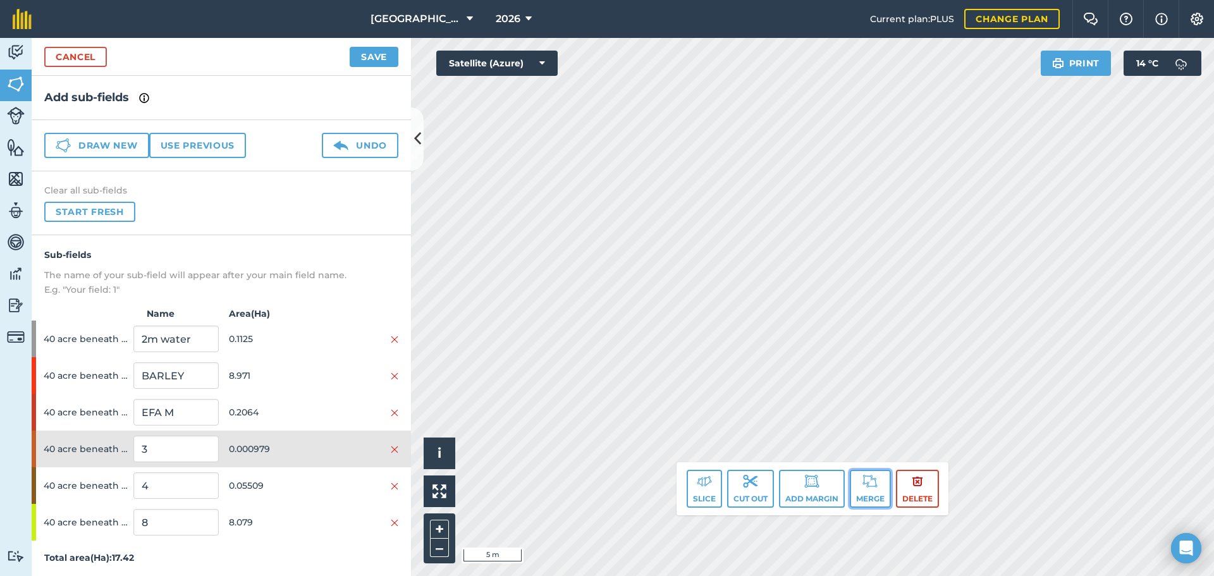
click at [863, 479] on img at bounding box center [870, 481] width 15 height 15
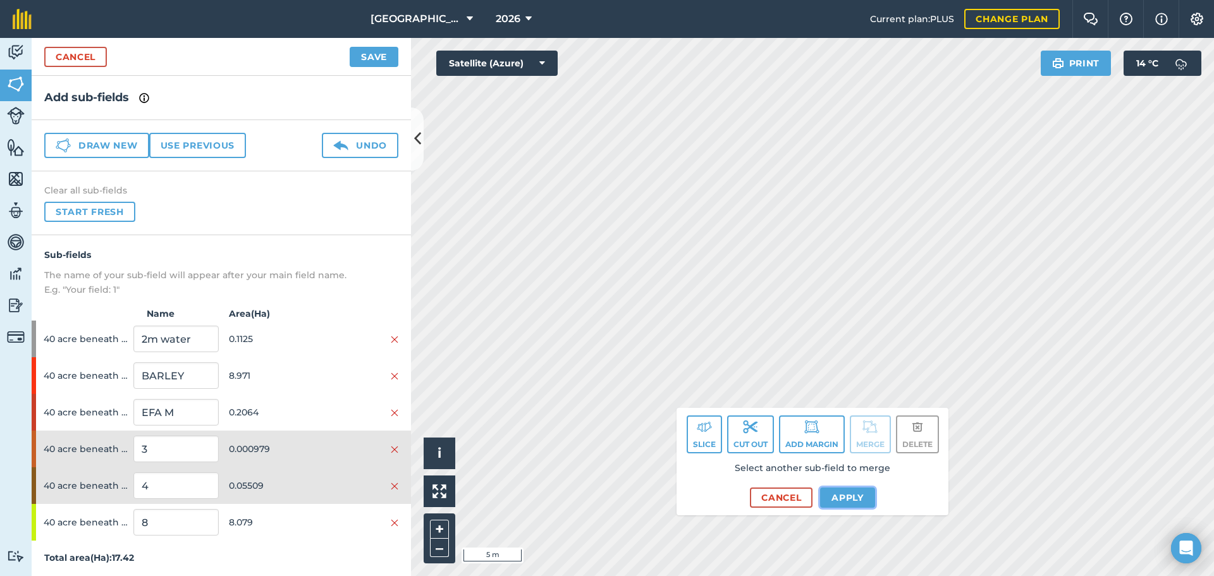
click at [857, 491] on button "Apply" at bounding box center [847, 498] width 55 height 20
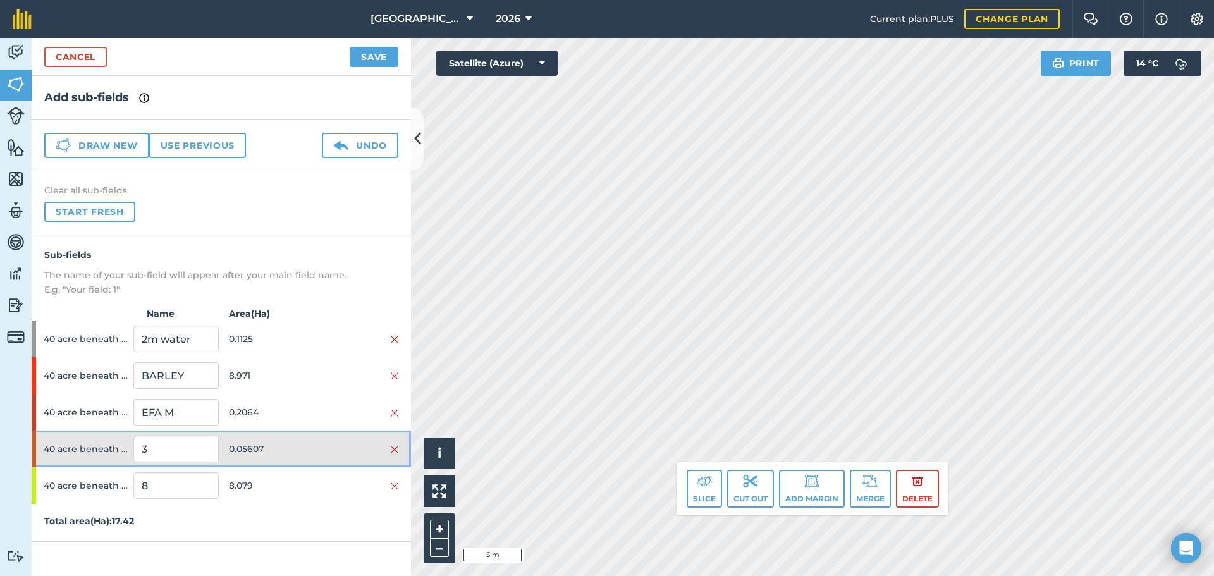
click at [345, 448] on div at bounding box center [356, 449] width 85 height 14
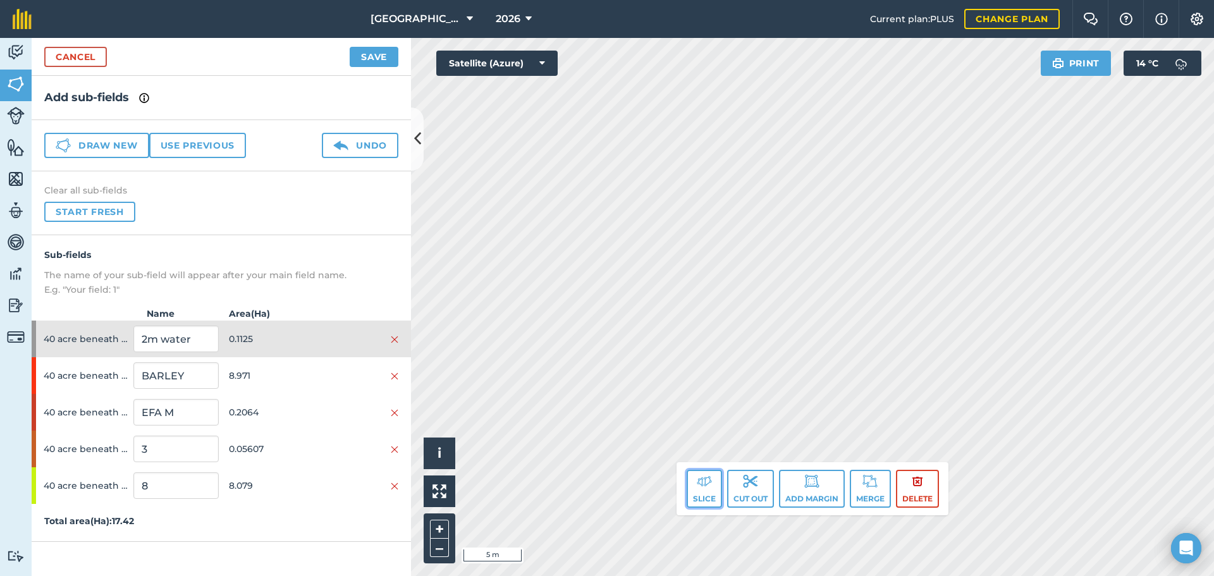
click at [708, 495] on button "Slice" at bounding box center [704, 489] width 35 height 38
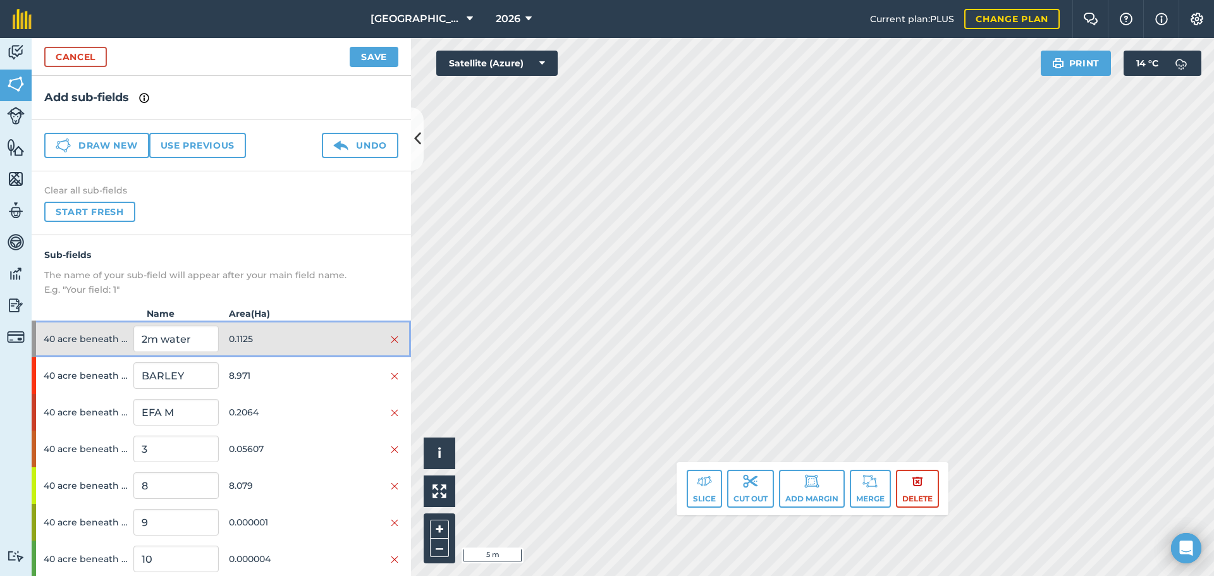
drag, startPoint x: 321, startPoint y: 328, endPoint x: 324, endPoint y: 338, distance: 10.2
click at [321, 329] on div "40 acre beneath bungalow 2m water 0.1125" at bounding box center [221, 339] width 379 height 37
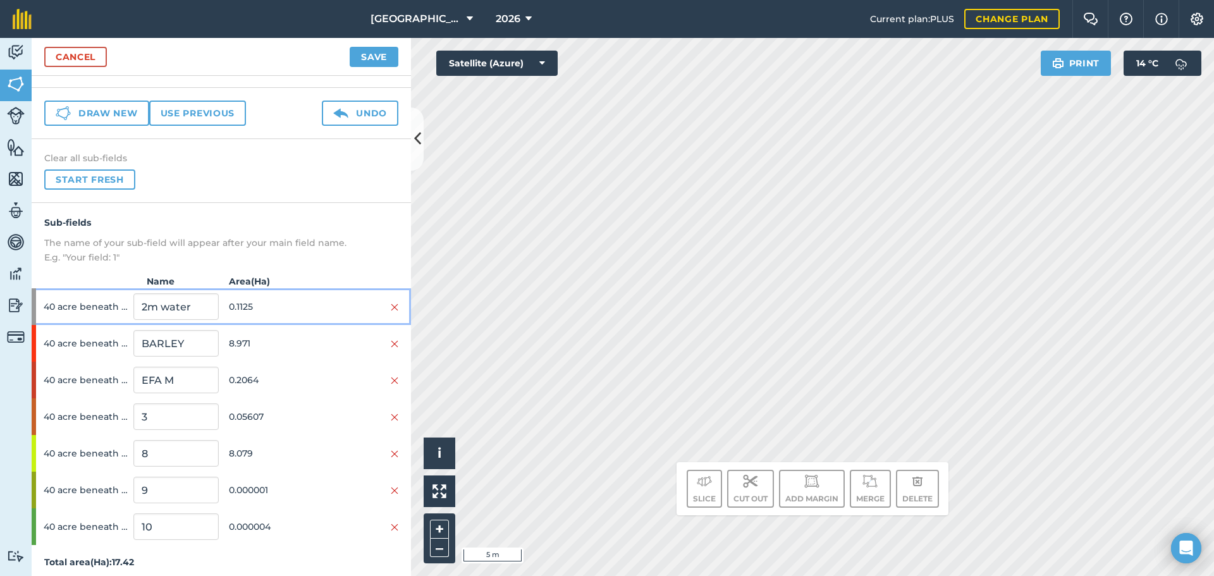
scroll to position [39, 0]
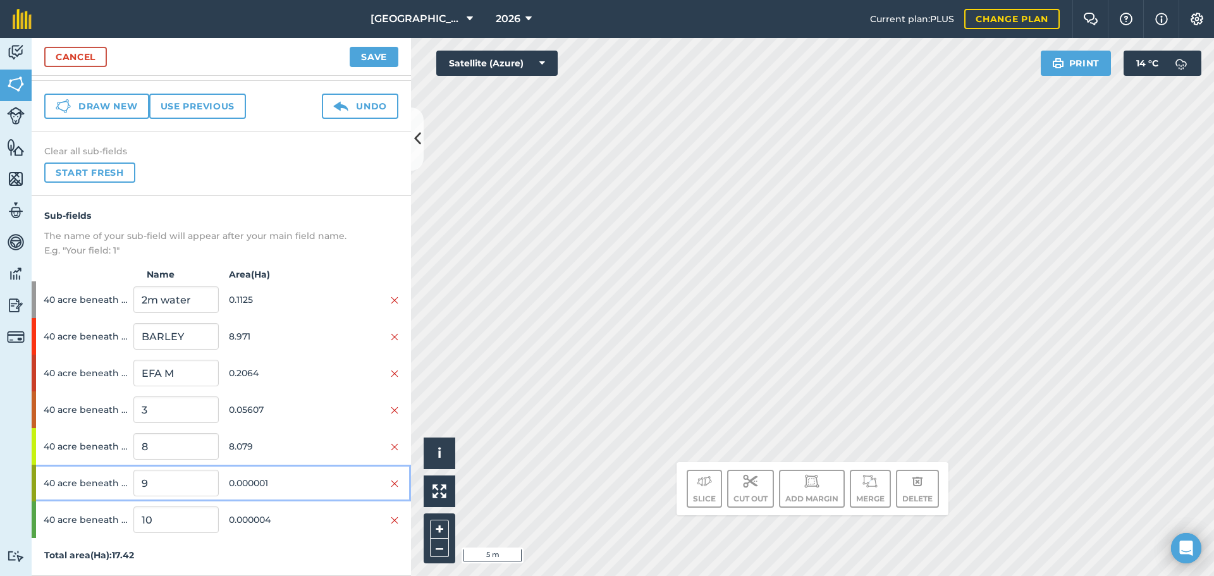
click at [366, 489] on div at bounding box center [356, 483] width 85 height 14
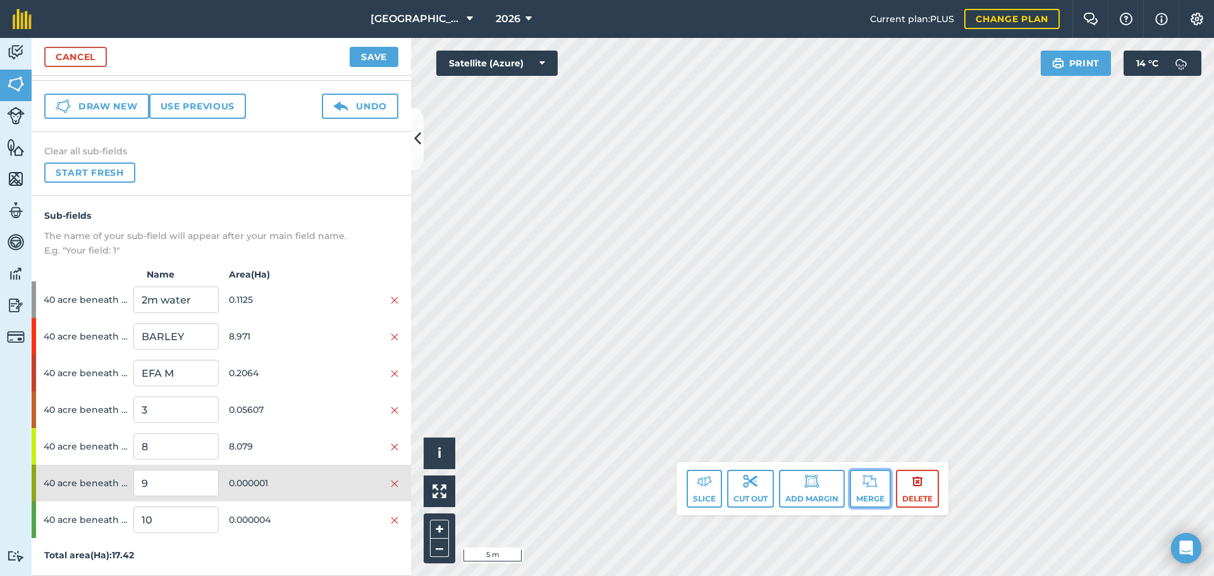
click at [872, 484] on img at bounding box center [870, 481] width 15 height 15
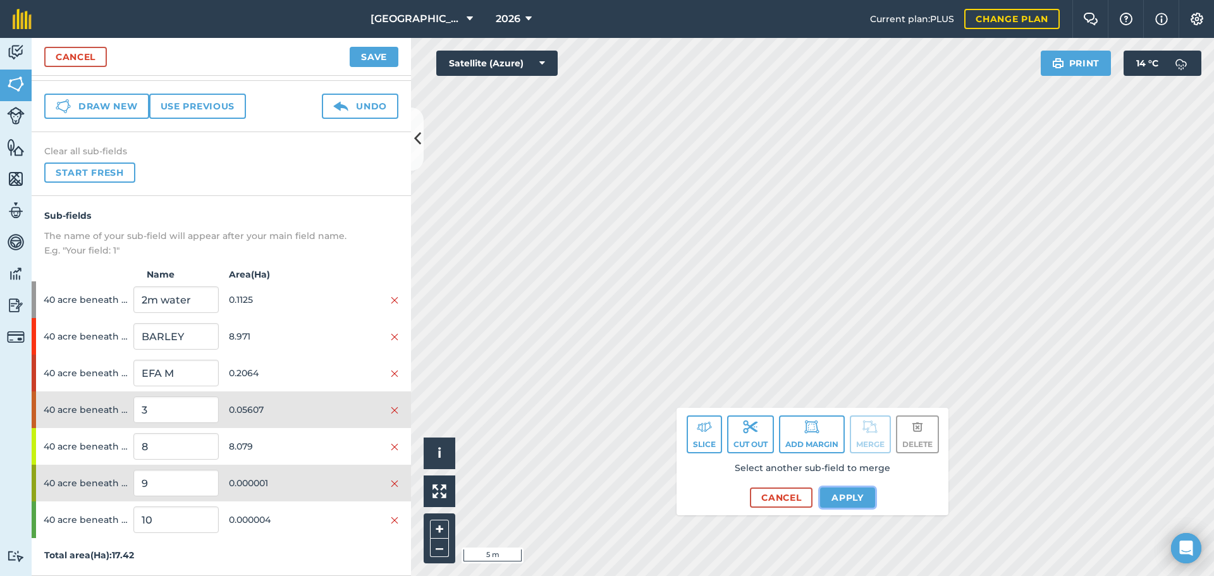
click at [844, 502] on button "Apply" at bounding box center [847, 498] width 55 height 20
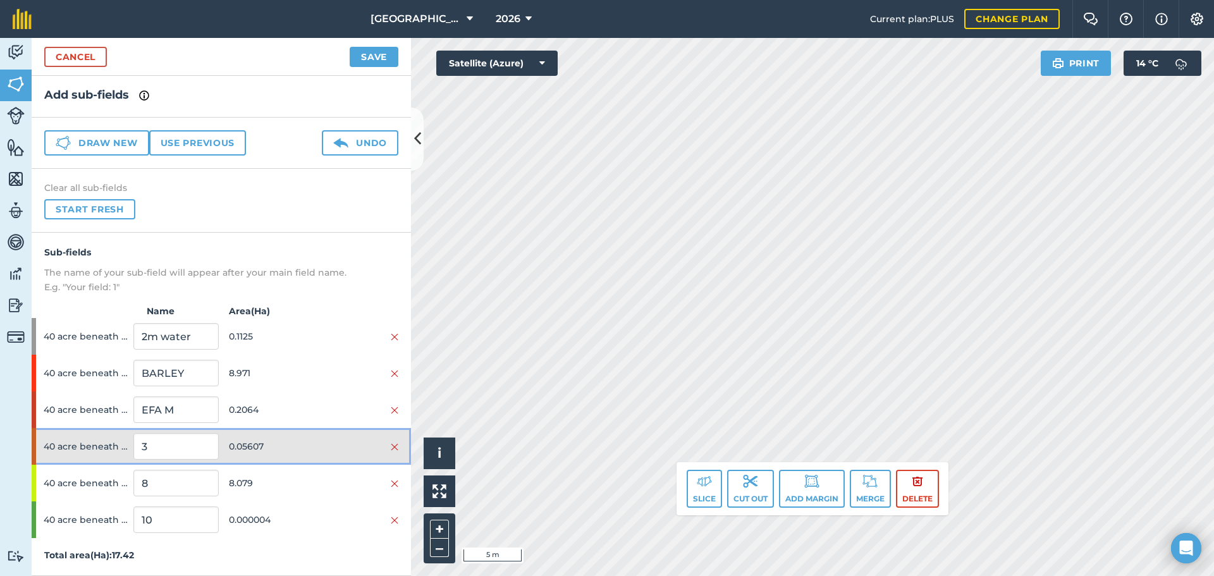
click at [305, 443] on span "0.05607" at bounding box center [271, 446] width 85 height 24
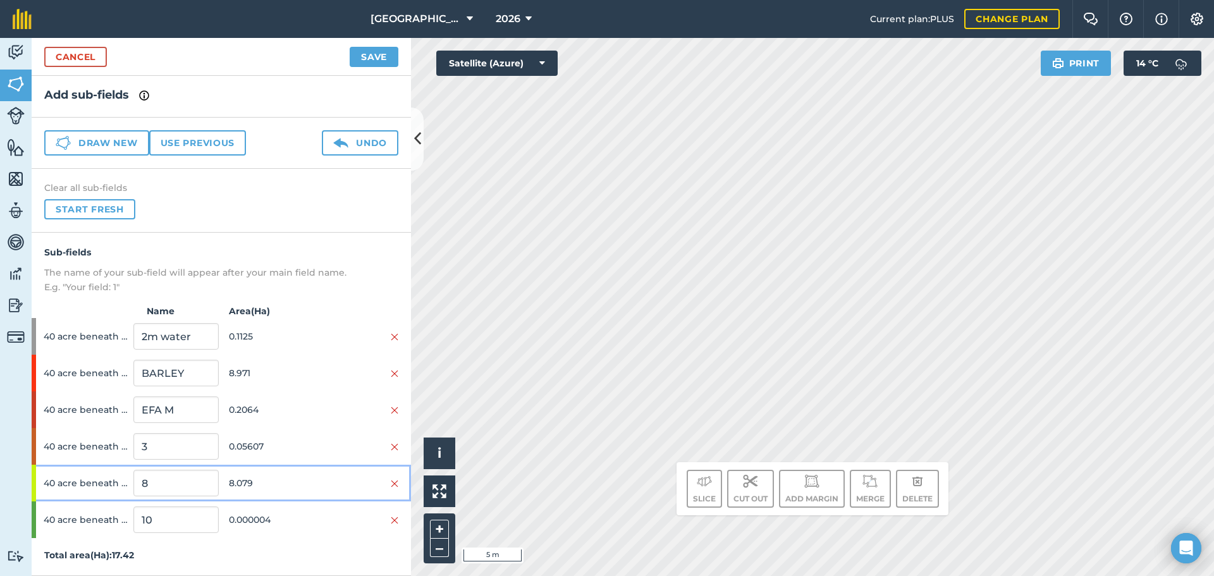
click at [293, 472] on span "8.079" at bounding box center [271, 483] width 85 height 24
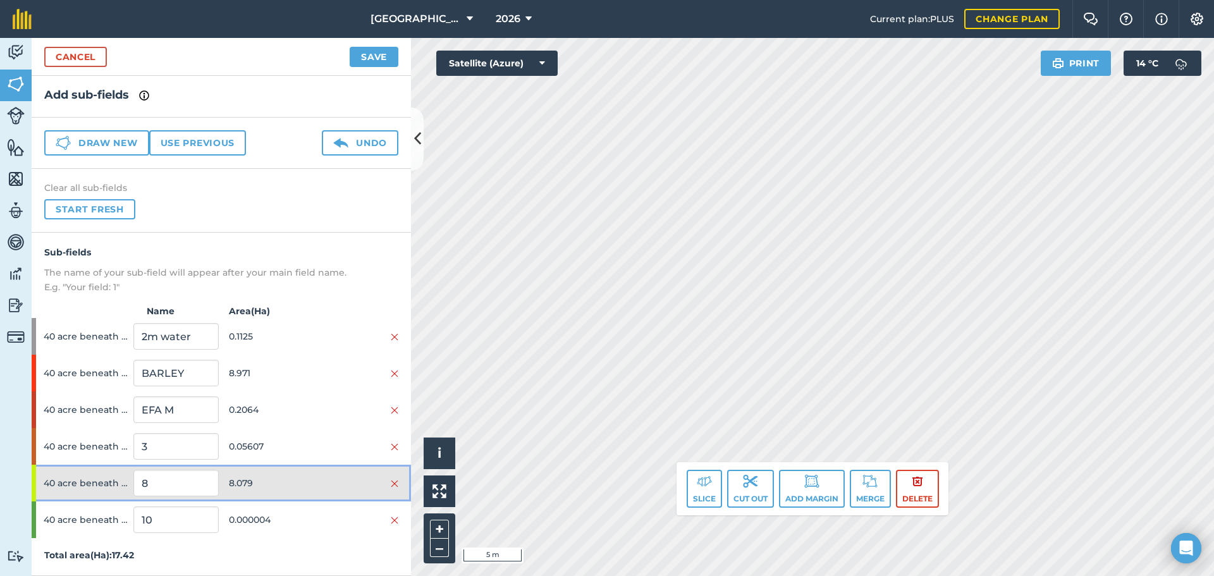
click at [293, 472] on span "8.079" at bounding box center [271, 483] width 85 height 24
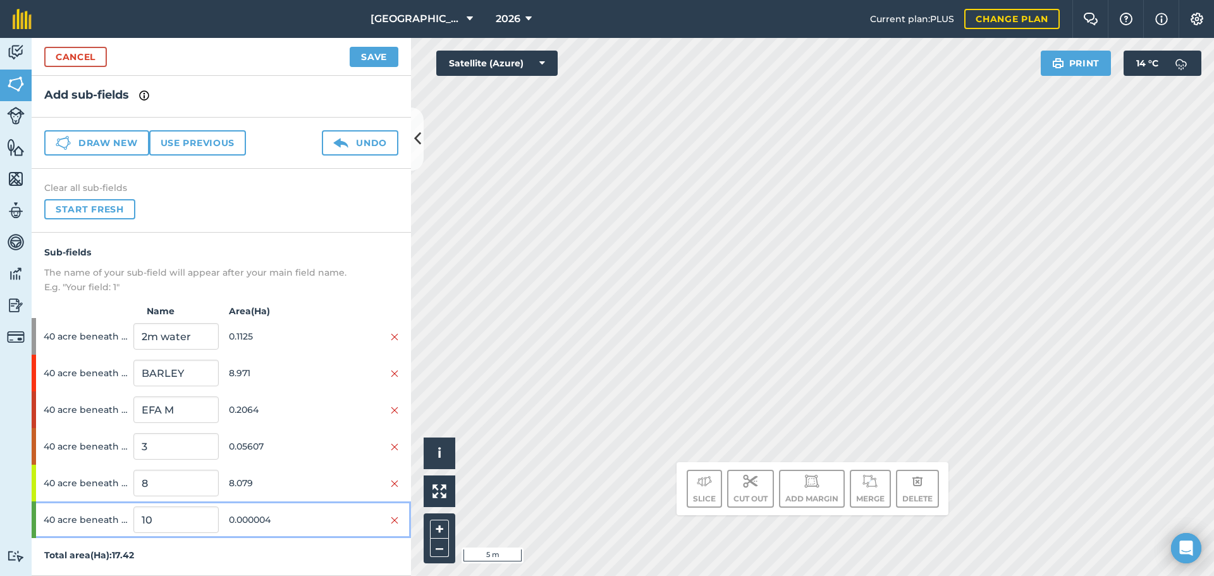
click at [302, 523] on span "0.000004" at bounding box center [271, 520] width 85 height 24
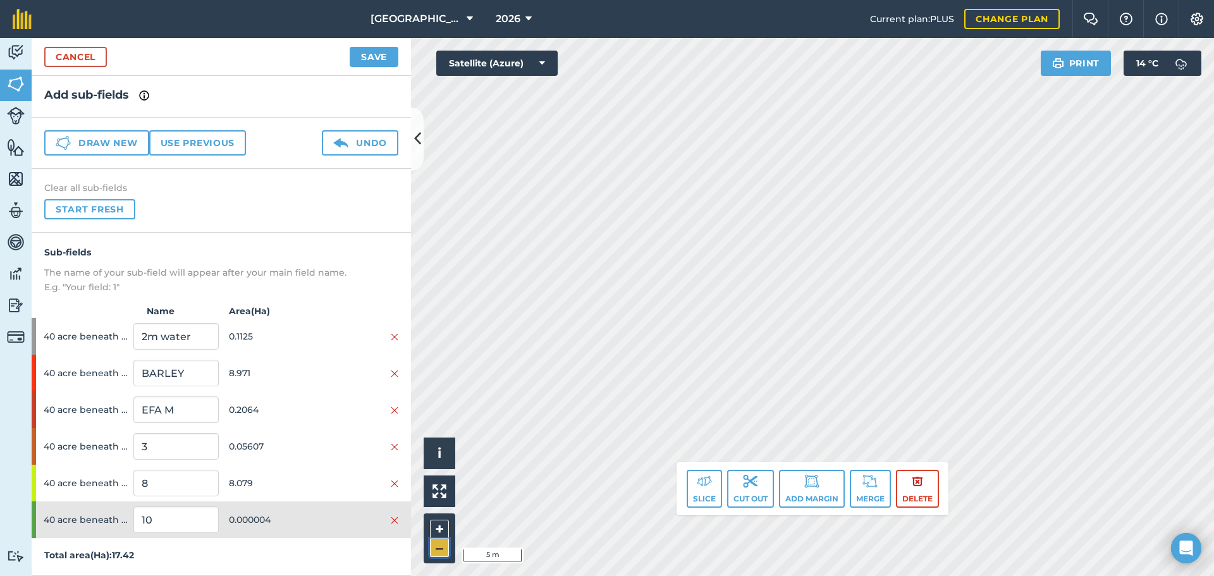
click at [441, 550] on button "–" at bounding box center [439, 548] width 19 height 18
click at [400, 575] on html "[GEOGRAPHIC_DATA] 2026 Current plan : PLUS Change plan Farm Chat Help Info Sett…" at bounding box center [607, 288] width 1214 height 576
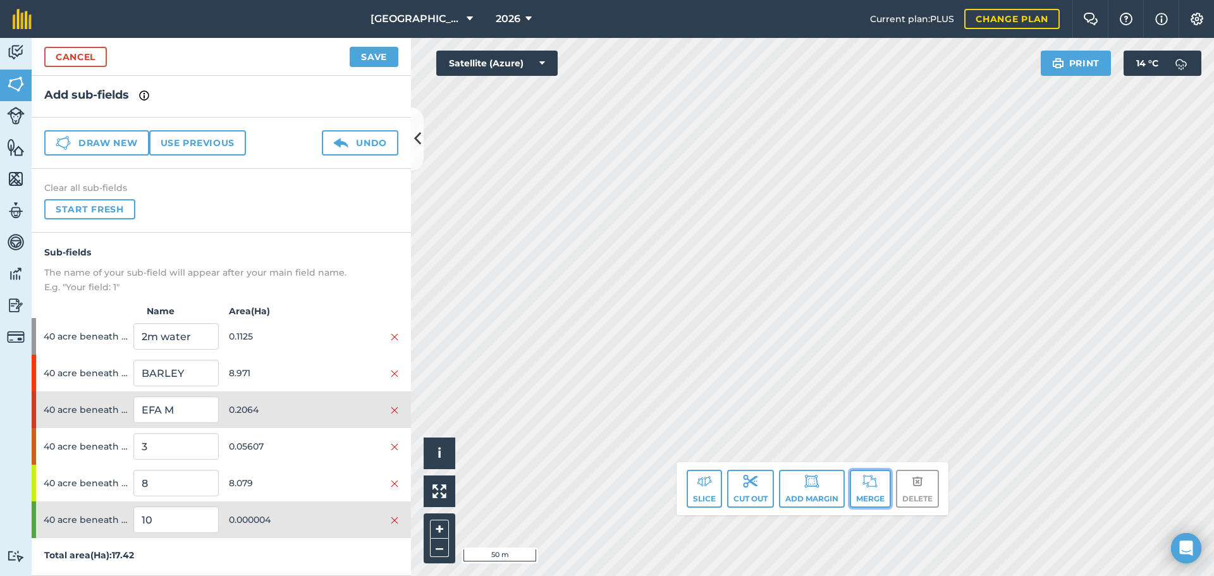
click at [870, 499] on button "Merge" at bounding box center [870, 489] width 41 height 38
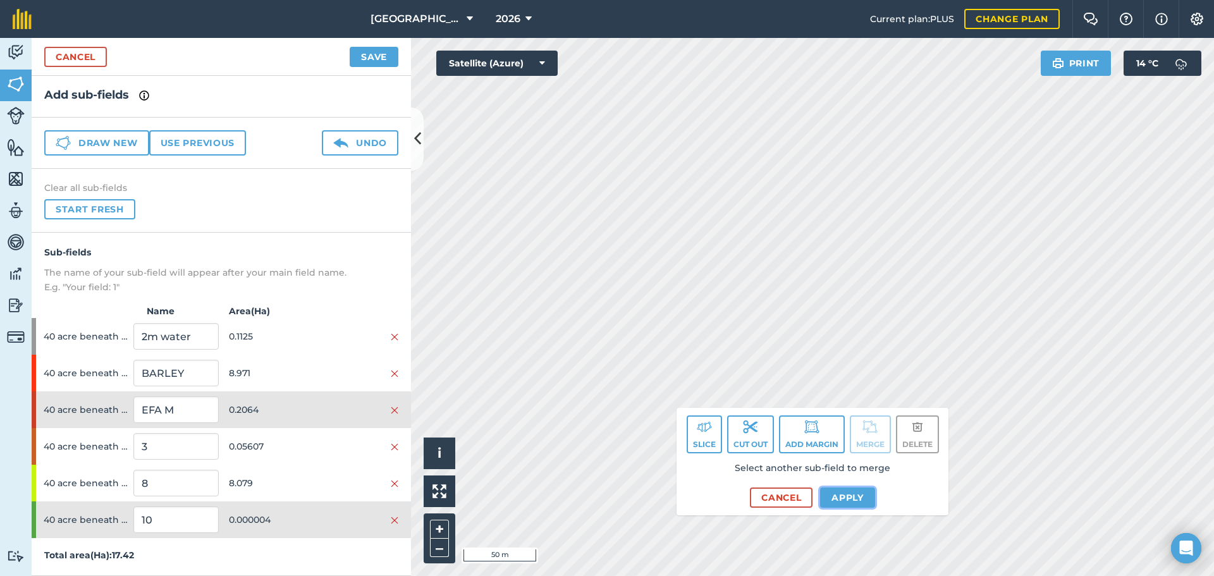
click at [840, 499] on button "Apply" at bounding box center [847, 498] width 55 height 20
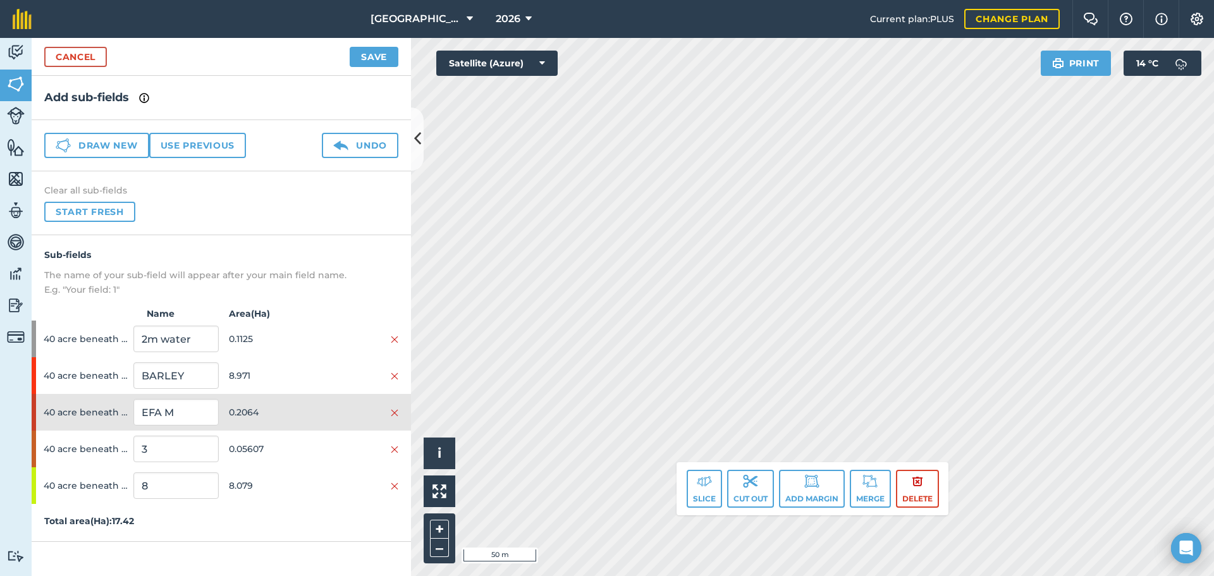
scroll to position [0, 0]
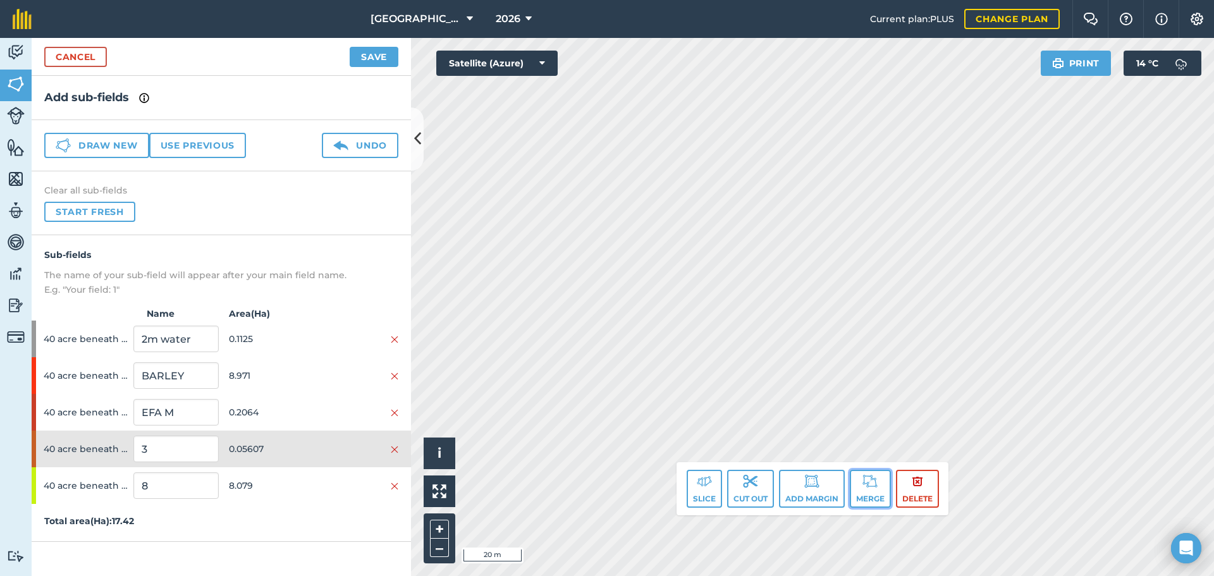
click at [859, 474] on button "Merge" at bounding box center [870, 489] width 41 height 38
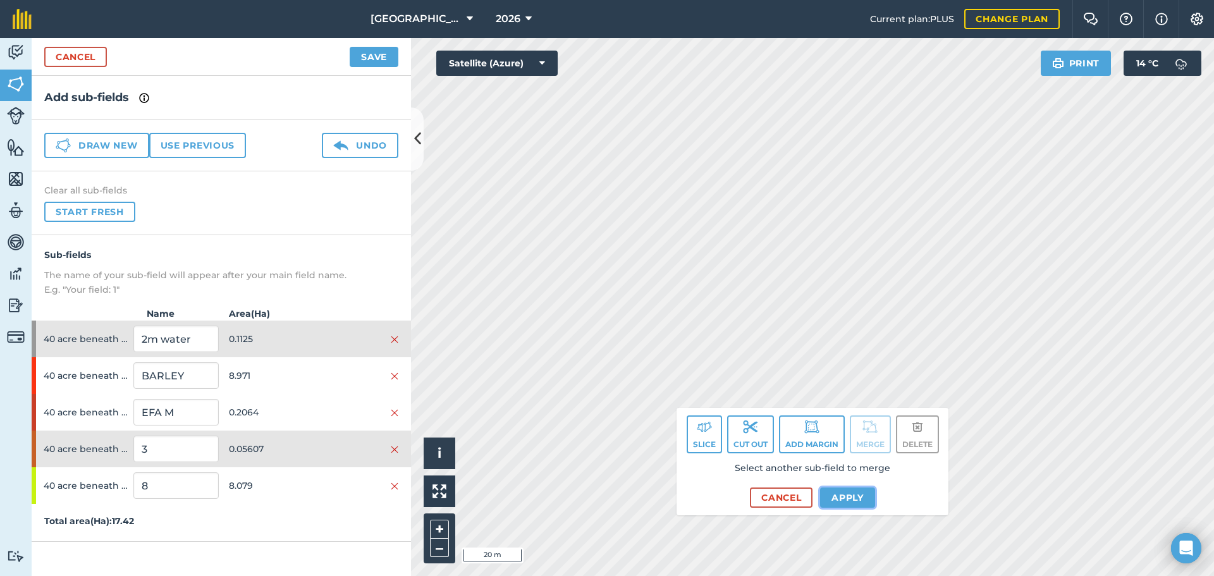
click at [828, 500] on button "Apply" at bounding box center [847, 498] width 55 height 20
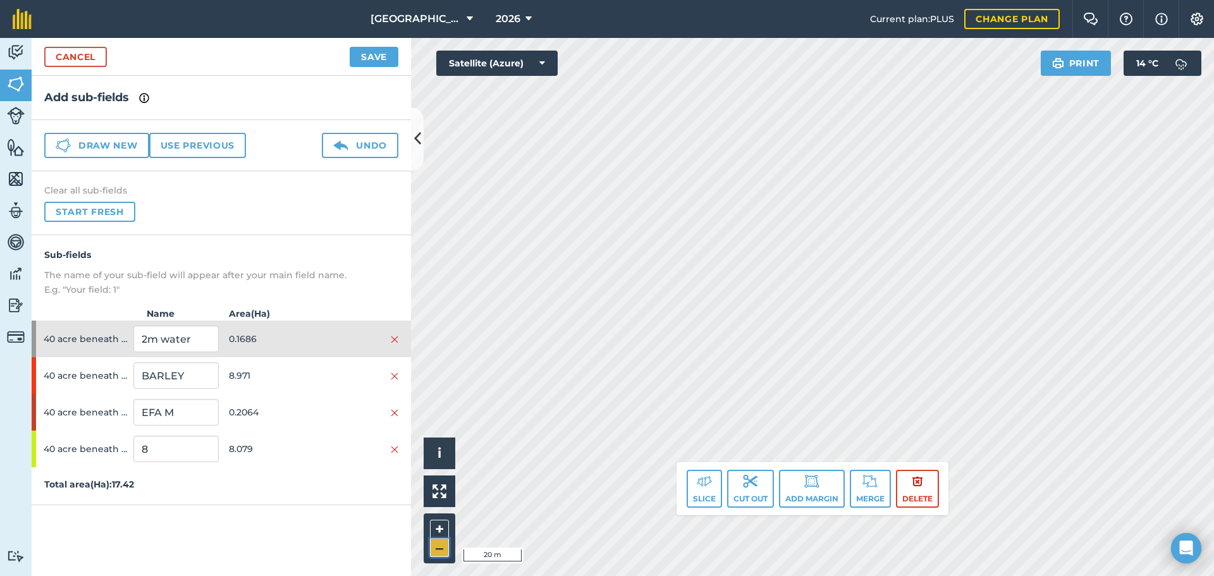
click at [446, 548] on button "–" at bounding box center [439, 548] width 19 height 18
click at [440, 530] on button "+" at bounding box center [439, 529] width 19 height 19
click at [709, 476] on div "Click to start drawing. Line must start & end outside boundary i © 2025 TomTom,…" at bounding box center [812, 307] width 803 height 538
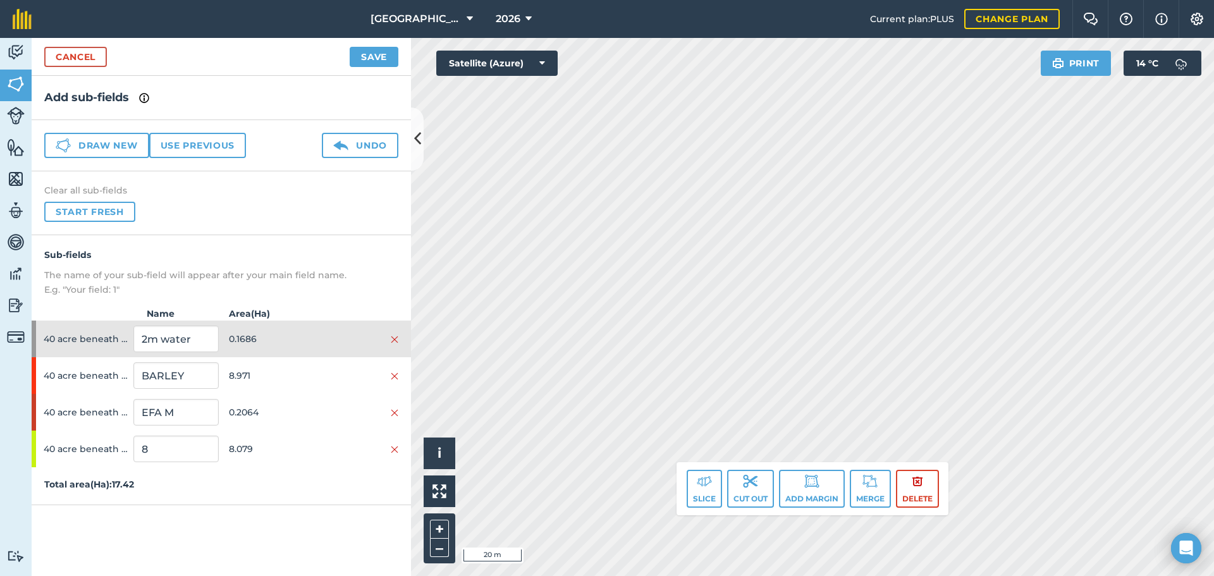
click at [688, 466] on div "Click to start drawing. Line must start & end outside boundary i © 2025 TomTom,…" at bounding box center [812, 307] width 803 height 538
click at [689, 484] on div "Click to start drawing. Line must start & end outside boundary i © 2025 TomTom,…" at bounding box center [812, 307] width 803 height 538
click at [189, 338] on input "2m water" at bounding box center [175, 339] width 85 height 27
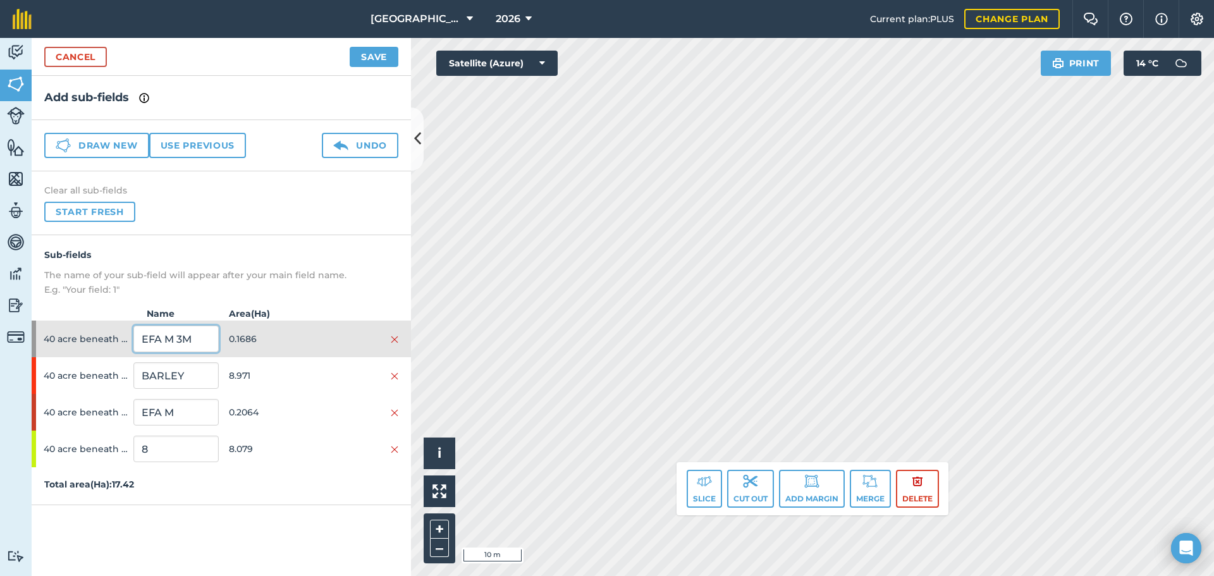
type input "EFA M 3M"
click at [303, 342] on span "0.1686" at bounding box center [271, 339] width 85 height 24
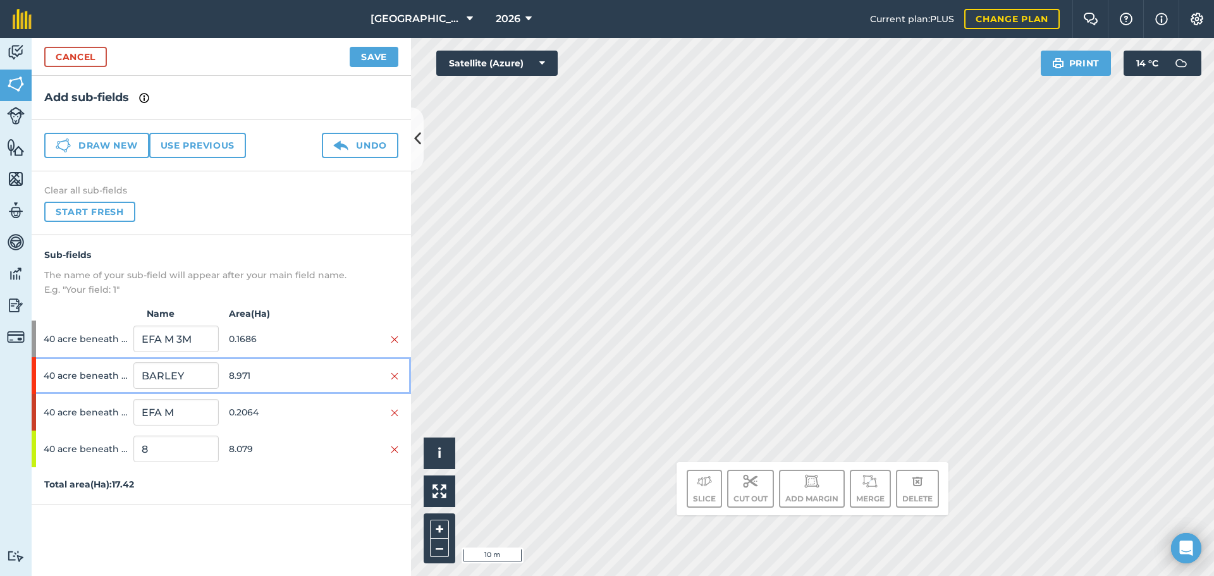
click at [270, 374] on span "8.971" at bounding box center [271, 376] width 85 height 24
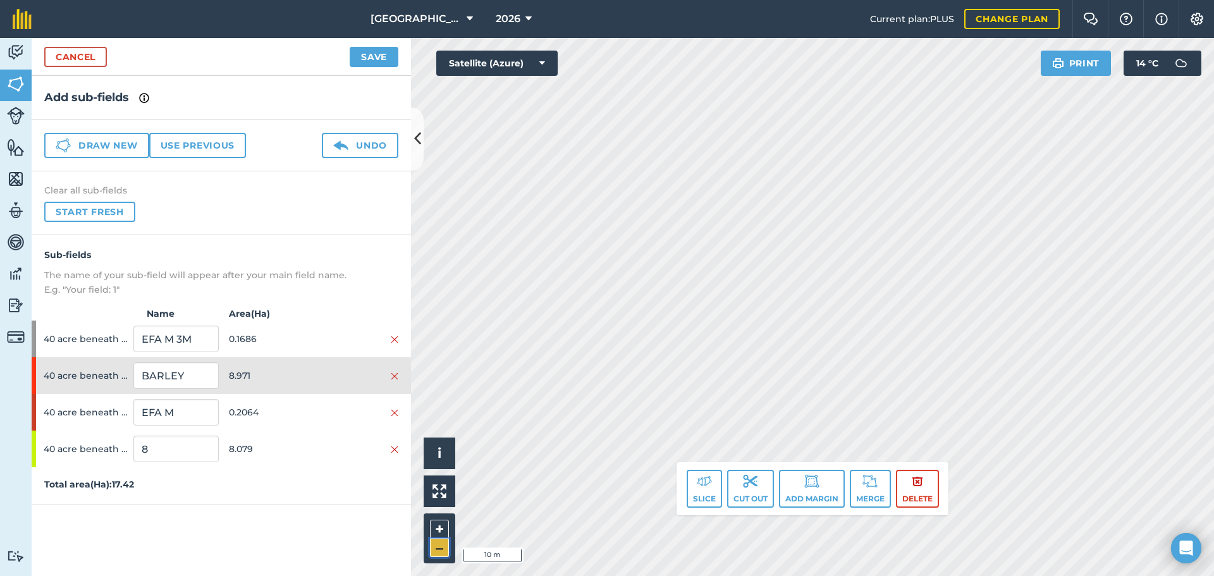
click at [436, 544] on button "–" at bounding box center [439, 548] width 19 height 18
click at [694, 474] on button "Slice" at bounding box center [704, 489] width 35 height 38
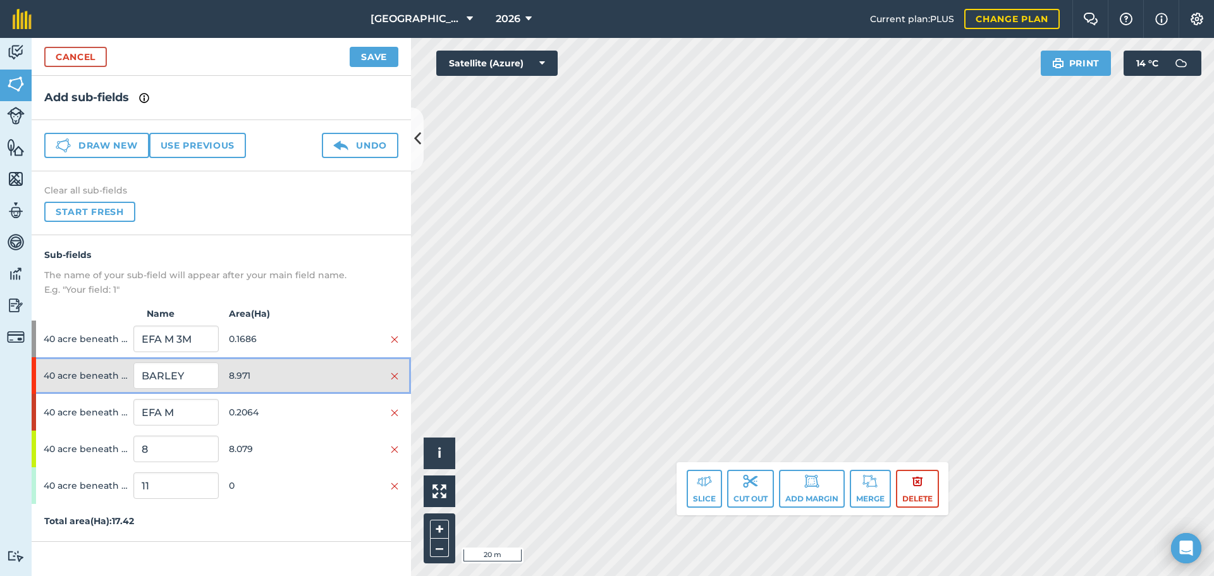
click at [338, 382] on div at bounding box center [356, 376] width 85 height 14
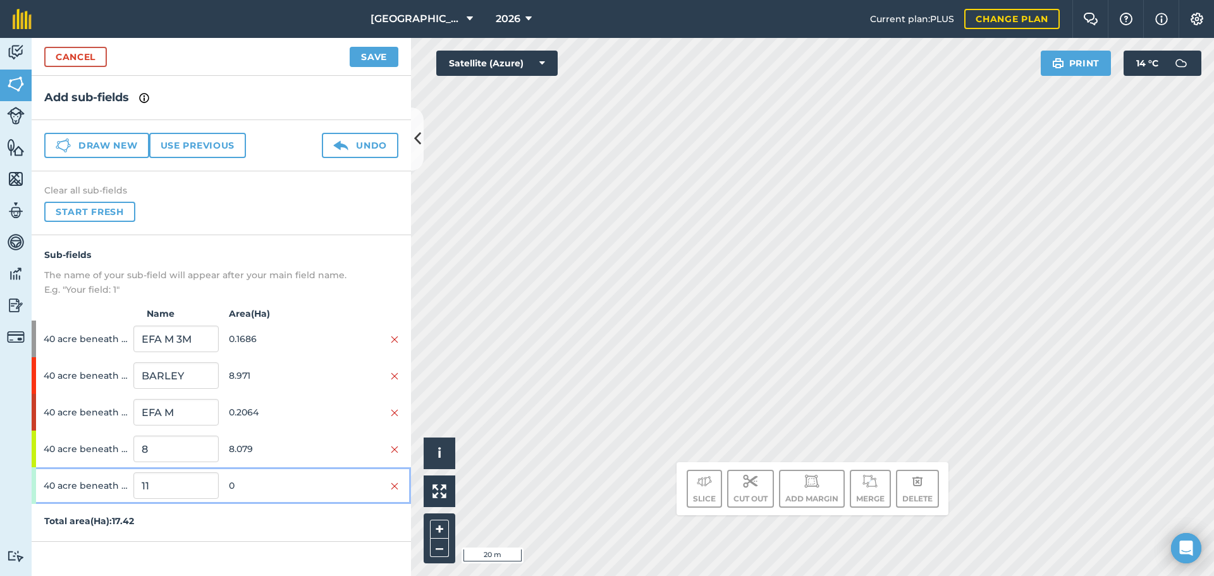
click at [322, 477] on div "40 acre beneath bungalow 11 0" at bounding box center [221, 485] width 379 height 37
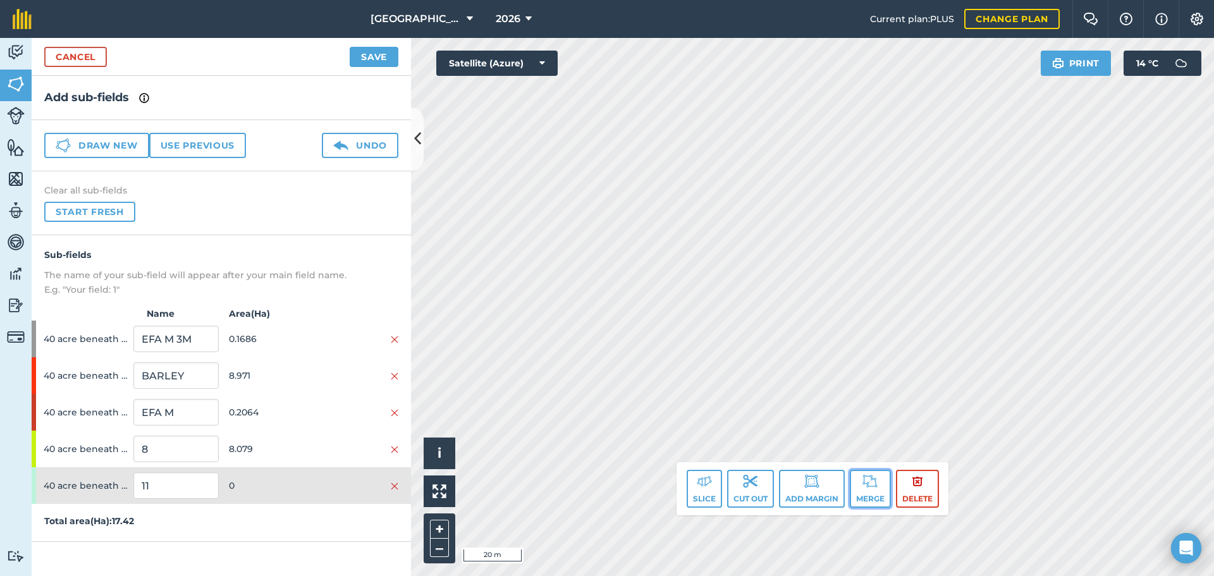
click at [863, 484] on img at bounding box center [870, 481] width 15 height 15
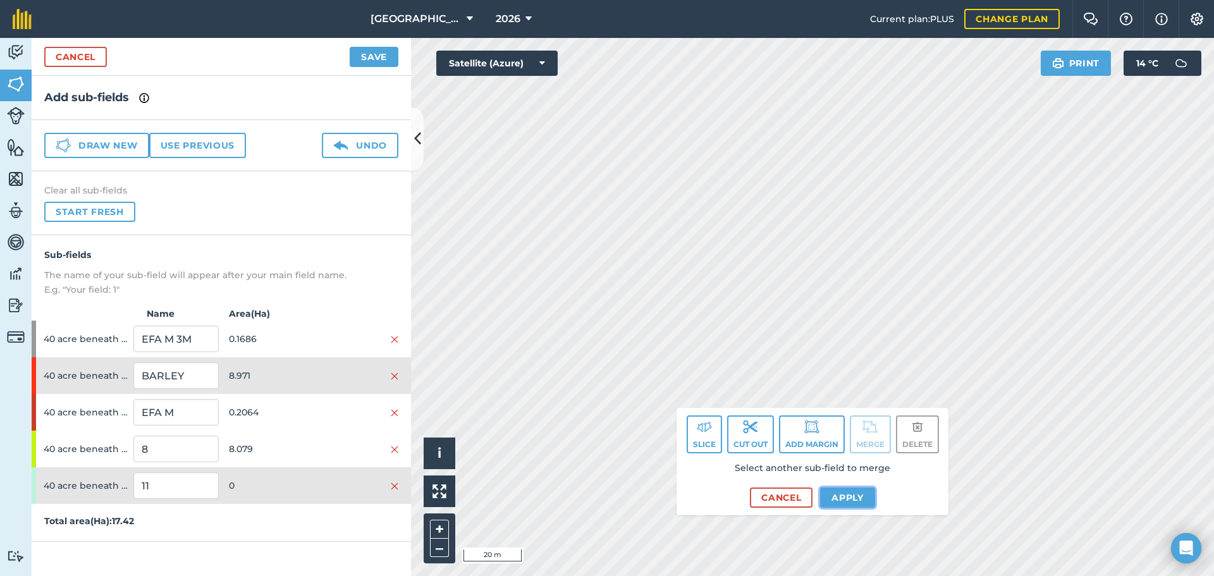
click at [823, 496] on button "Apply" at bounding box center [847, 498] width 55 height 20
